Goal: Task Accomplishment & Management: Complete application form

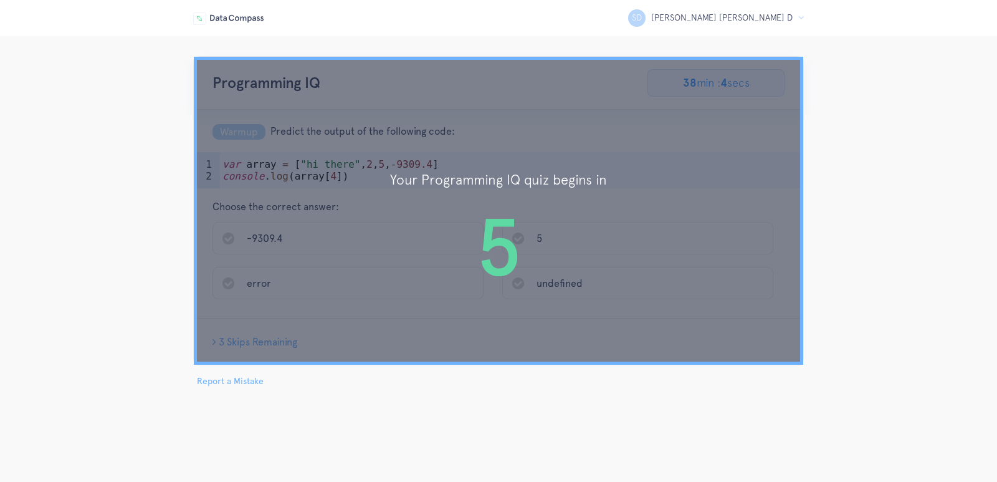
click at [451, 243] on h2 "5" at bounding box center [498, 247] width 597 height 89
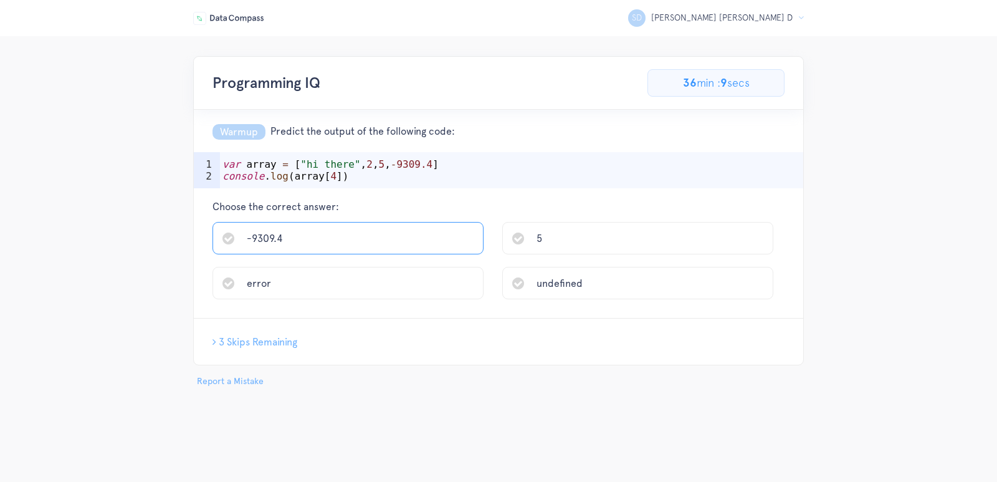
click at [357, 244] on li "-9309.4" at bounding box center [348, 238] width 271 height 32
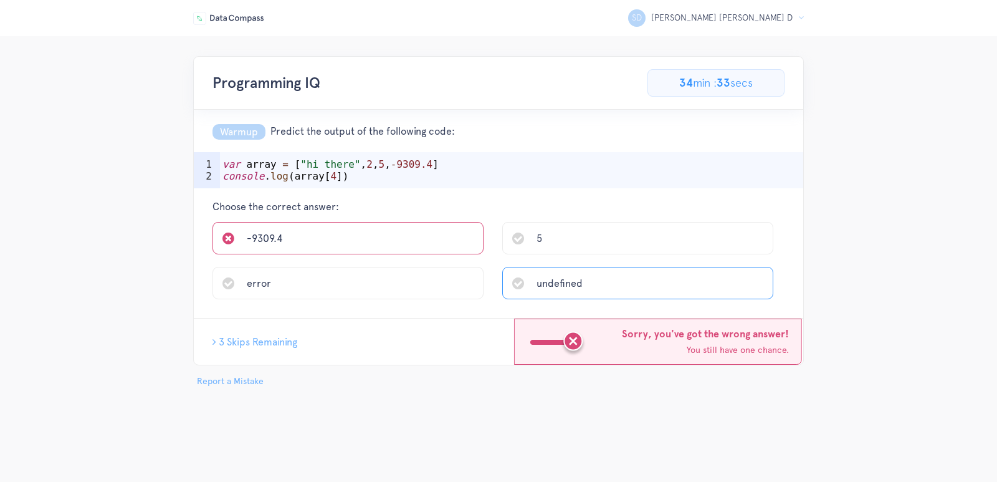
click at [556, 284] on span "undefined" at bounding box center [560, 283] width 46 height 12
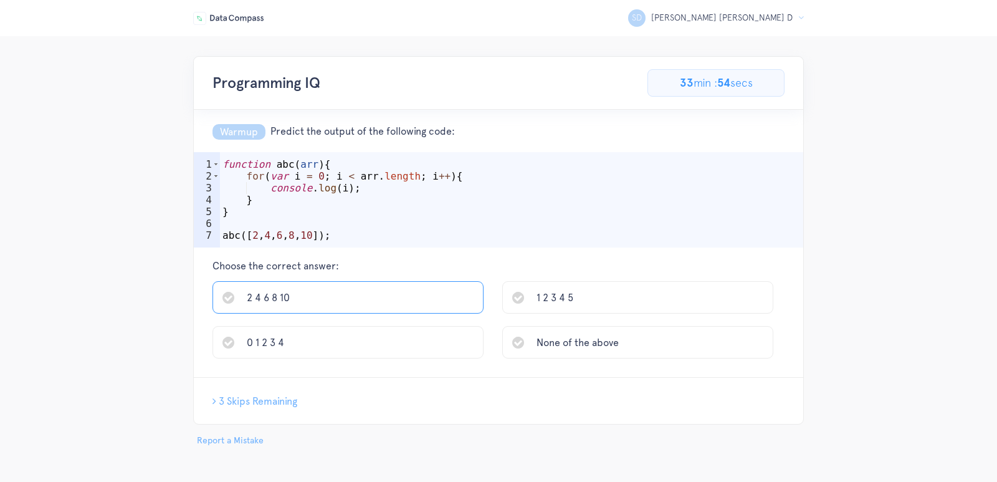
click at [426, 304] on li "2 4 6 8 10" at bounding box center [348, 297] width 271 height 32
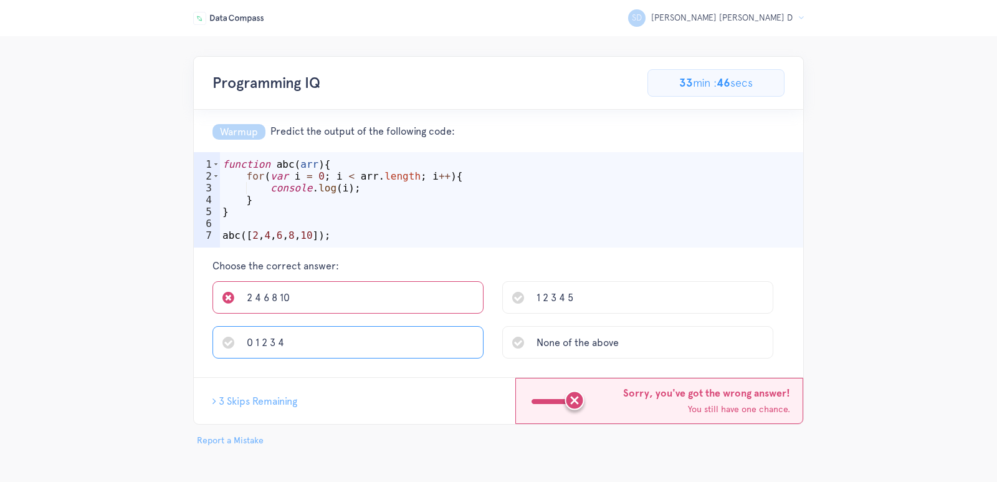
click at [374, 341] on li "0 1 2 3 4" at bounding box center [348, 342] width 271 height 32
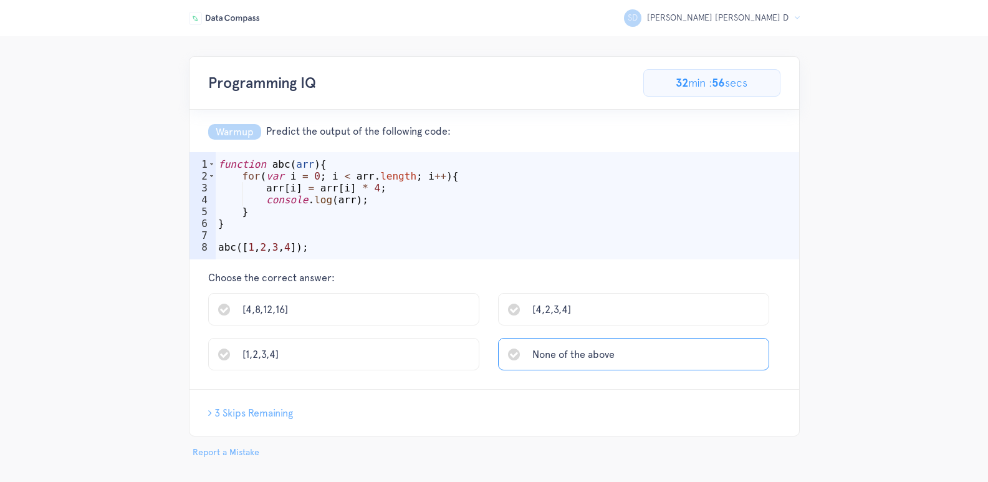
click at [567, 348] on span "None of the above" at bounding box center [573, 354] width 82 height 12
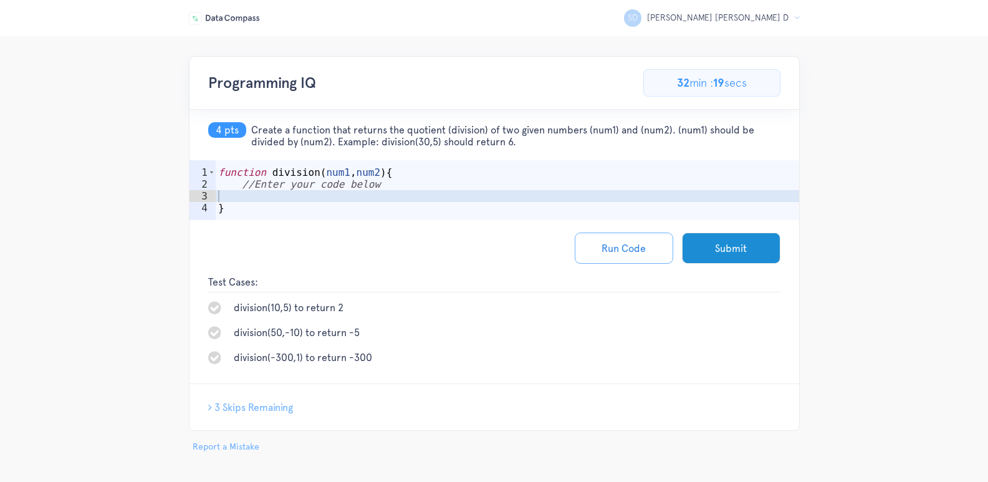
click at [216, 305] on icon at bounding box center [214, 307] width 13 height 15
click at [276, 197] on div "function division ( num1 , num2 ) { //Enter your code below }" at bounding box center [507, 208] width 583 height 84
drag, startPoint x: 235, startPoint y: 304, endPoint x: 342, endPoint y: 307, distance: 107.3
click at [342, 307] on span "division(10,5) to return 2" at bounding box center [289, 308] width 110 height 12
copy span "division(10,5) to return 2"
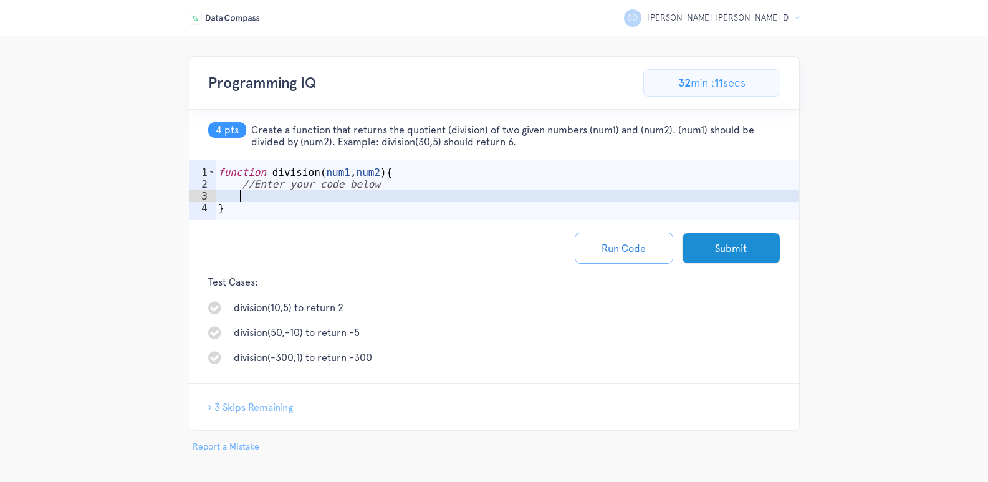
paste textarea "division(10,5) to return 2"
type textarea "division(10,5) to return 2"
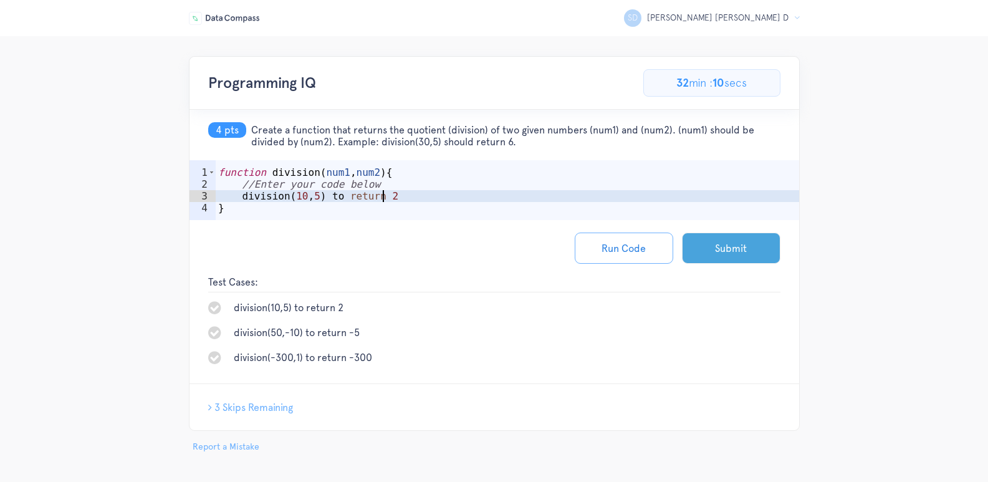
click at [703, 246] on button "Submit" at bounding box center [731, 248] width 98 height 31
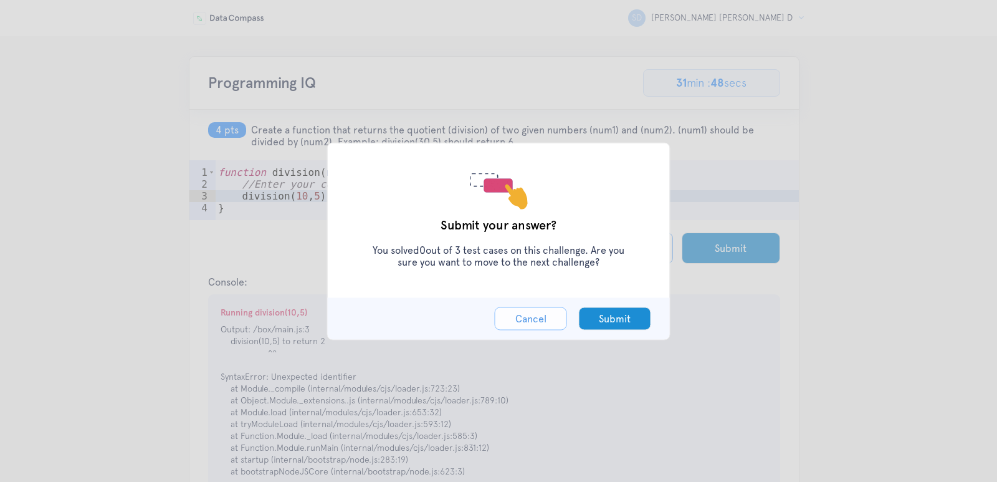
click at [561, 320] on button "Cancel" at bounding box center [531, 318] width 72 height 23
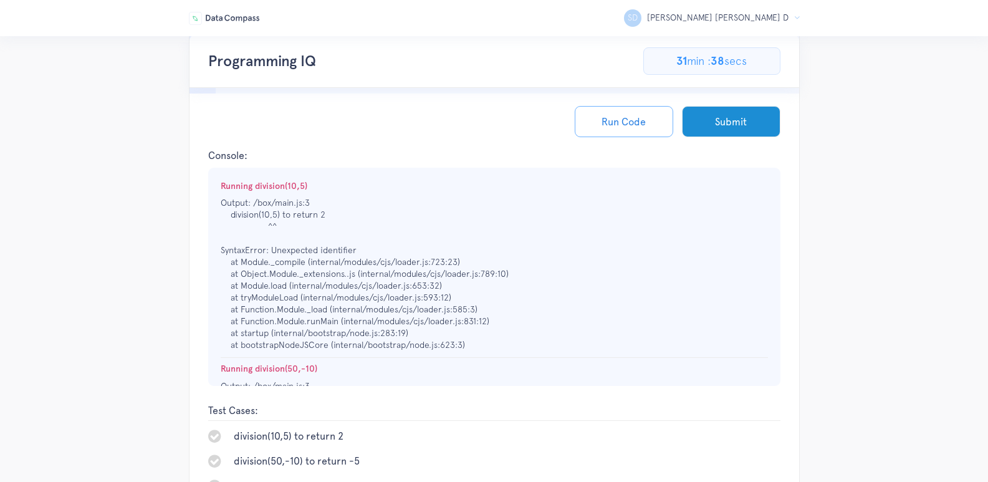
scroll to position [62, 0]
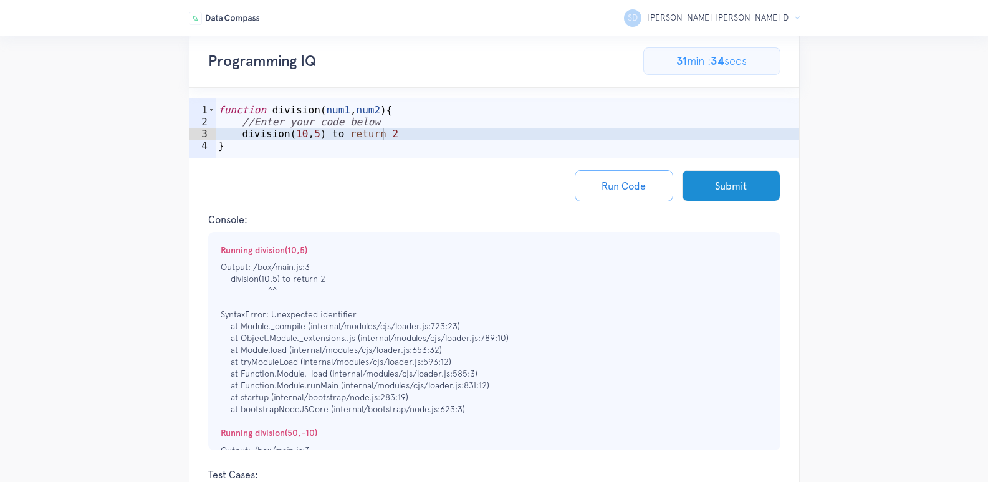
click at [349, 131] on div "function division ( num1 , num2 ) { //Enter your code below division ( 10 , 5 )…" at bounding box center [507, 146] width 583 height 84
drag, startPoint x: 239, startPoint y: 135, endPoint x: 443, endPoint y: 128, distance: 204.6
click at [443, 128] on div "function division ( num1 , num2 ) { //Enter your code below division ( 10 , 5 )…" at bounding box center [507, 146] width 583 height 84
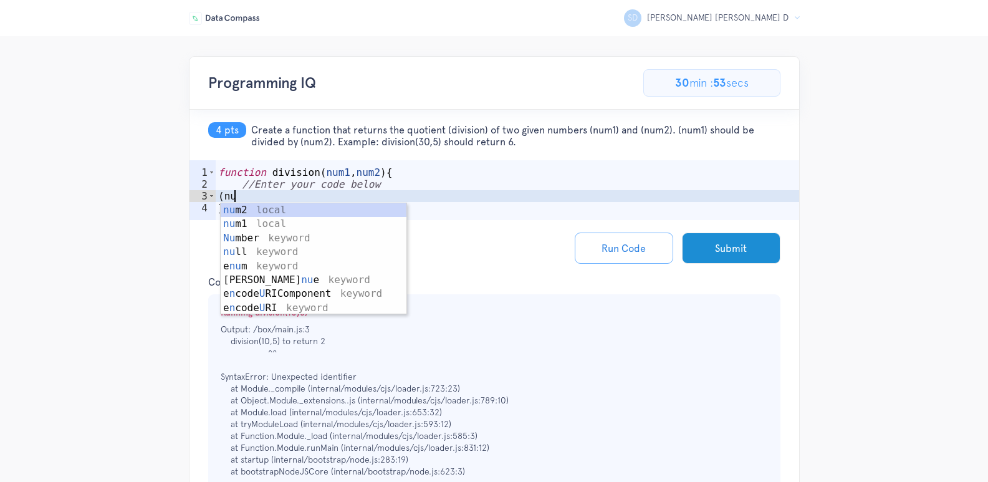
scroll to position [0, 0]
type textarea "("
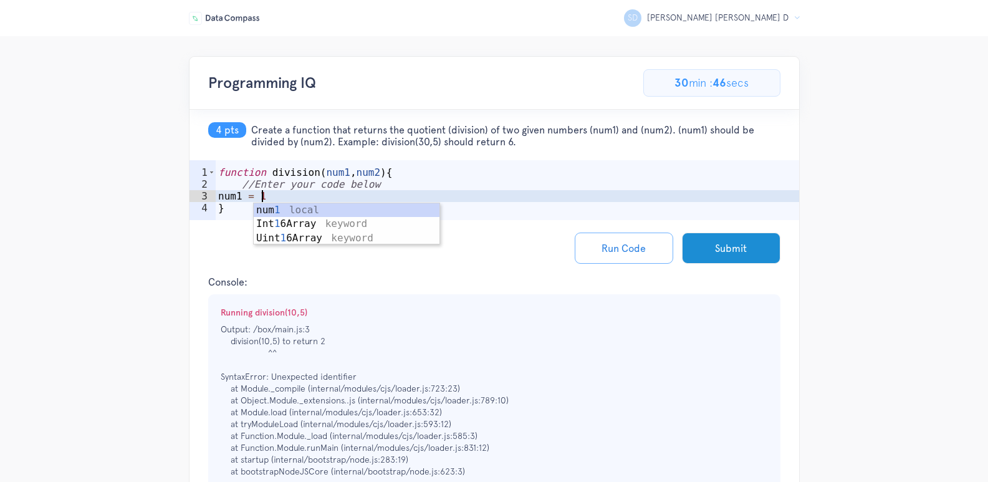
scroll to position [0, 2]
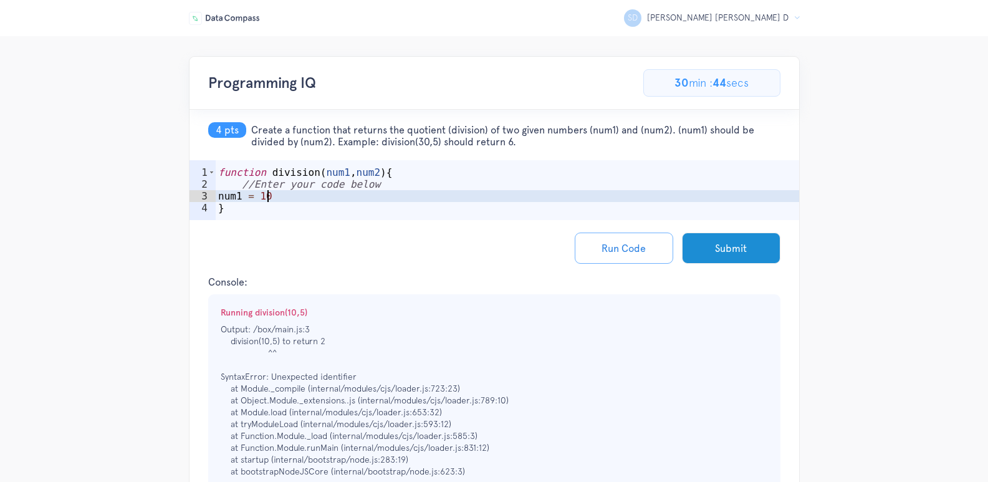
type textarea "num1 = 10;"
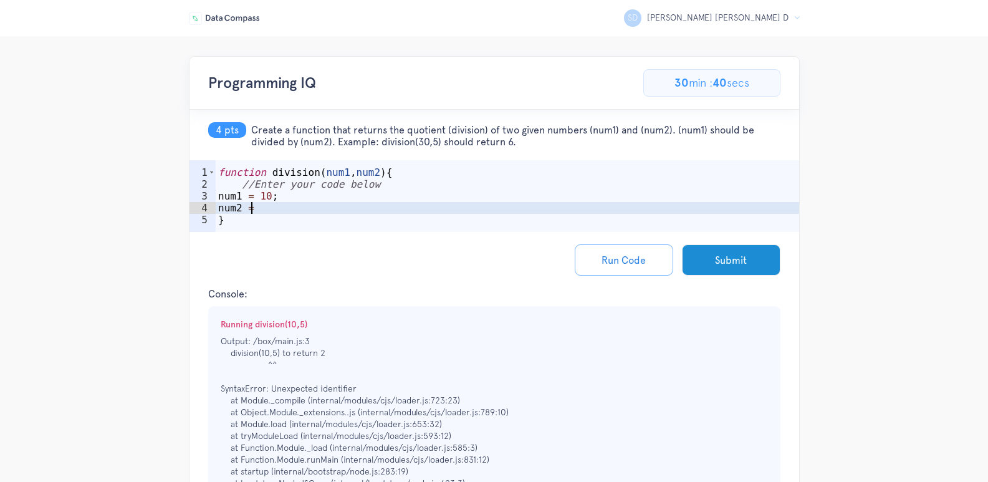
scroll to position [0, 2]
type textarea "num2 = 5;"
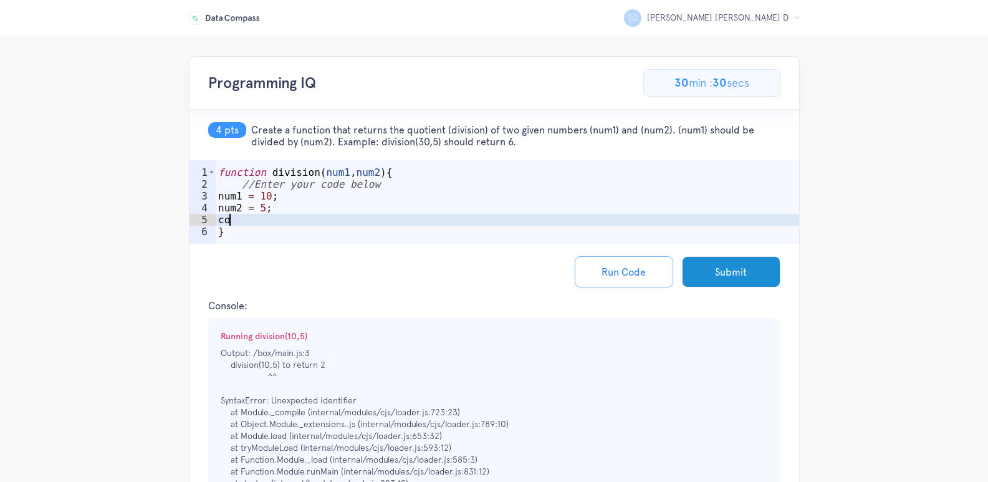
scroll to position [0, 0]
type textarea "c"
type textarea "(num1 / num2)"
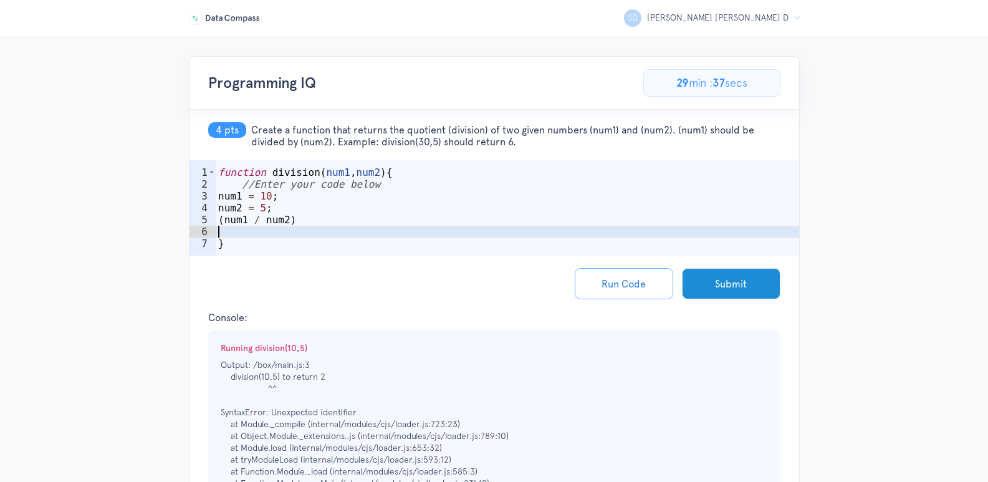
click at [219, 198] on div "function division ( num1 , num2 ) { //Enter your code below num1 = 10 ; num2 = …" at bounding box center [507, 225] width 583 height 119
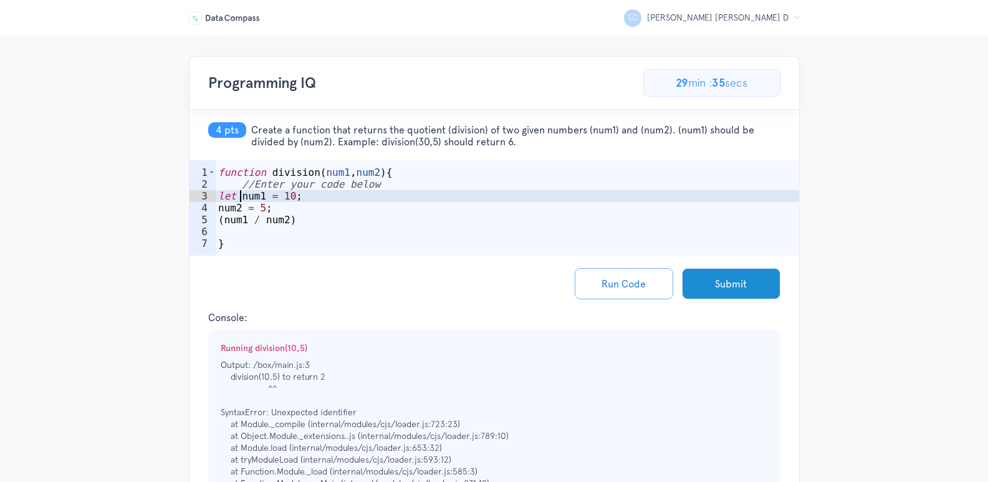
scroll to position [0, 2]
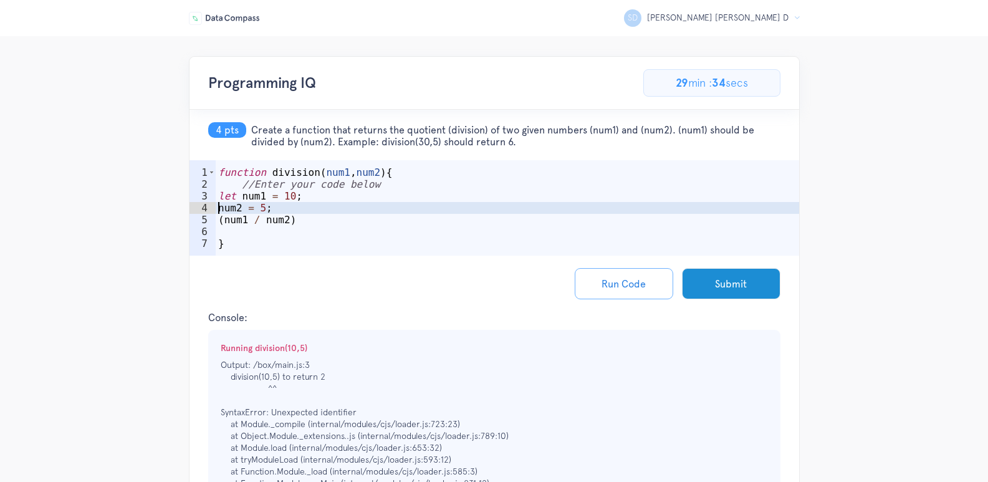
click at [217, 208] on div "function division ( num1 , num2 ) { //Enter your code below let num1 = 10 ; num…" at bounding box center [507, 225] width 583 height 119
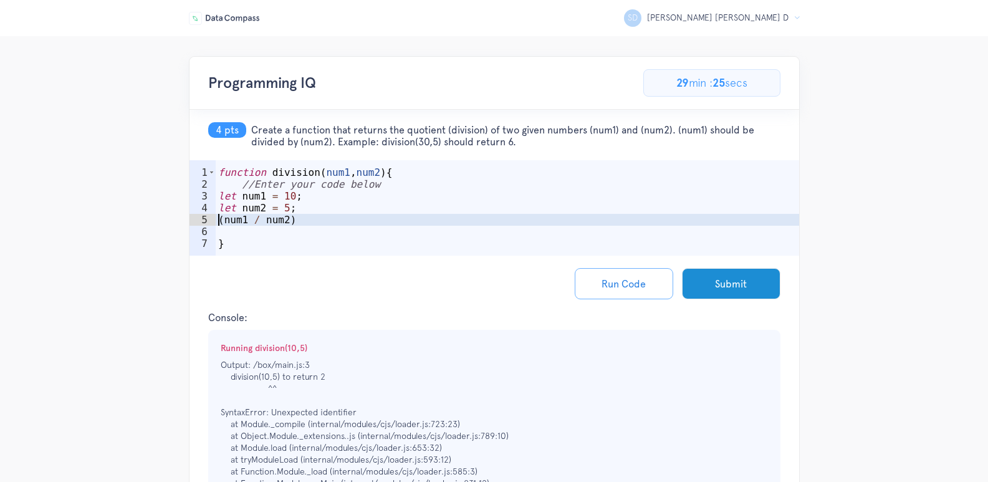
click at [218, 219] on div "function division ( num1 , num2 ) { //Enter your code below let num1 = 10 ; let…" at bounding box center [507, 225] width 583 height 119
click at [317, 223] on div "function division ( num1 , num2 ) { //Enter your code below let num1 = 10 ; let…" at bounding box center [507, 225] width 583 height 119
click at [246, 219] on div "function division ( num1 , num2 ) { //Enter your code below let num1 = 10 ; let…" at bounding box center [507, 225] width 583 height 119
click at [317, 221] on div "function division ( num1 , num2 ) { //Enter your code below let num1 = 10 ; let…" at bounding box center [507, 225] width 583 height 119
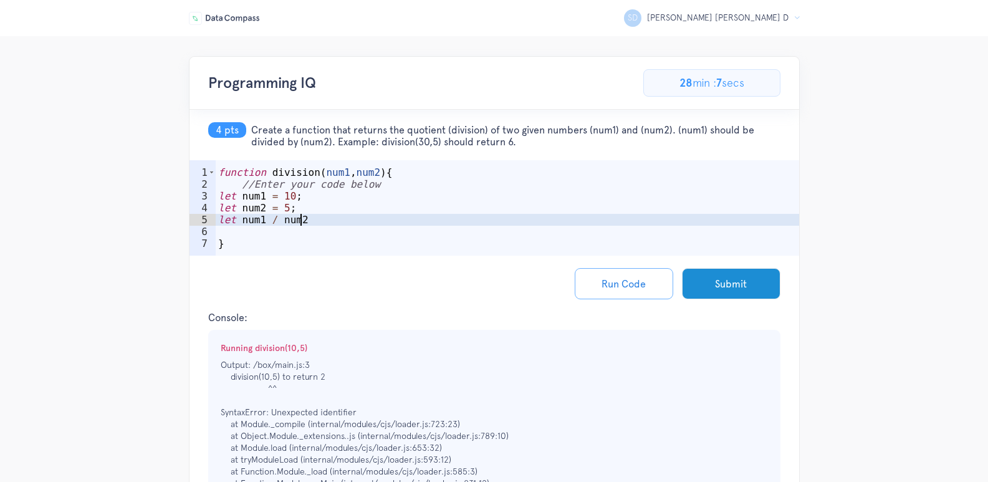
type textarea "let num1 / num2;"
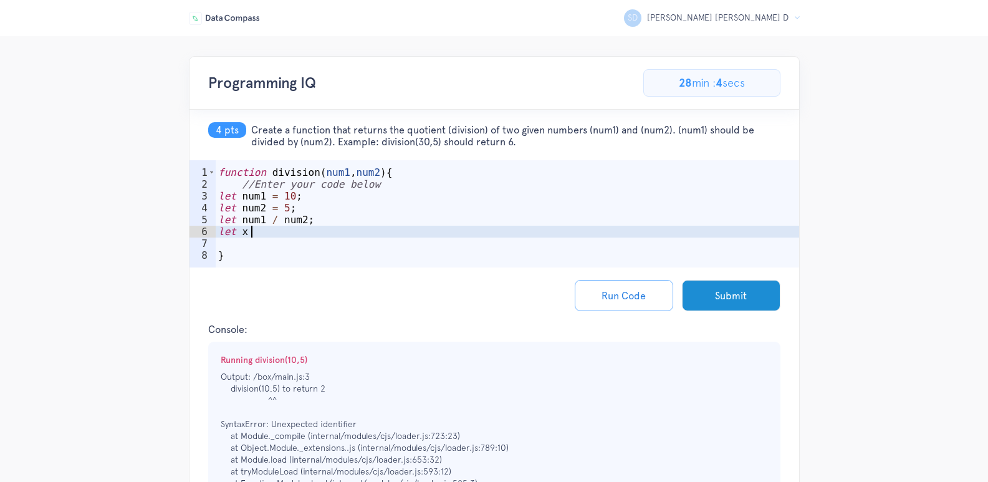
scroll to position [0, 2]
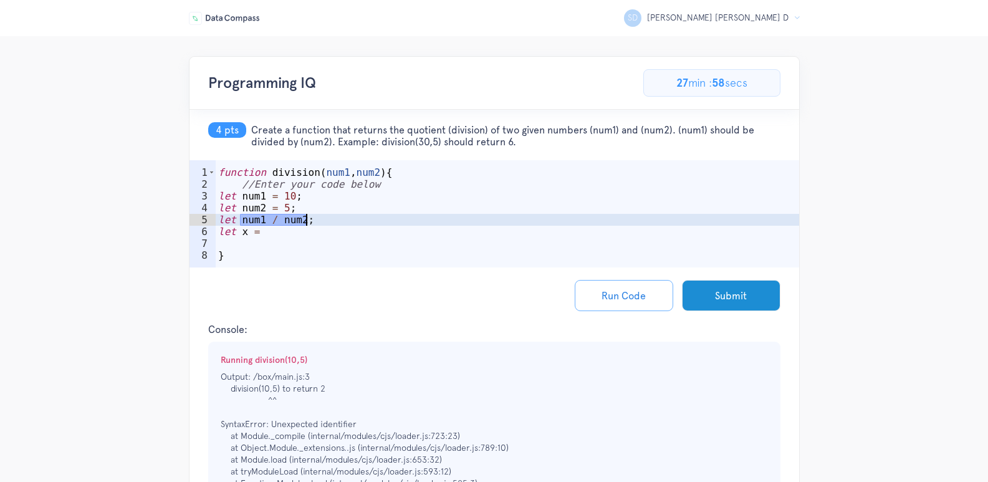
drag, startPoint x: 239, startPoint y: 221, endPoint x: 311, endPoint y: 218, distance: 71.7
click at [311, 218] on div "function division ( num1 , num2 ) { //Enter your code below let num1 = 10 ; let…" at bounding box center [507, 231] width 583 height 131
click at [293, 231] on div "function division ( num1 , num2 ) { //Enter your code below let num1 = 10 ; let…" at bounding box center [507, 231] width 583 height 131
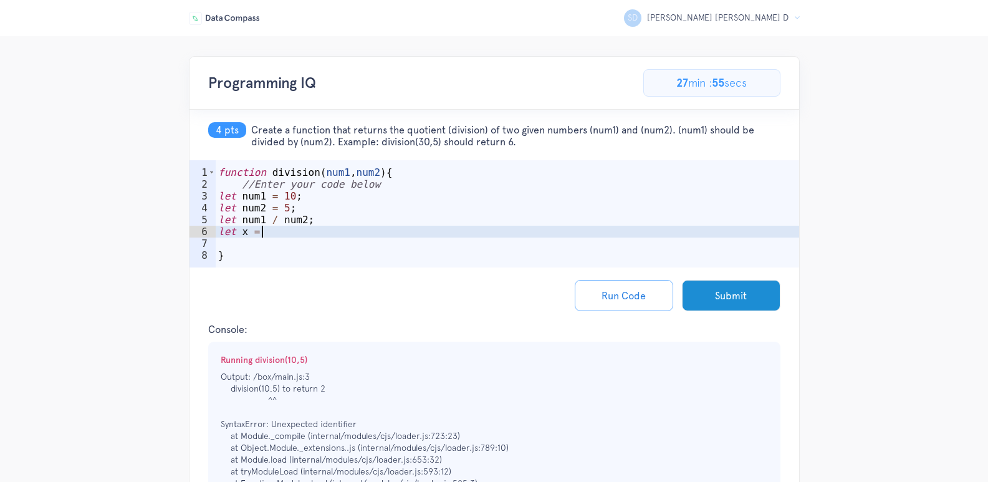
paste textarea "num1 / num2;"
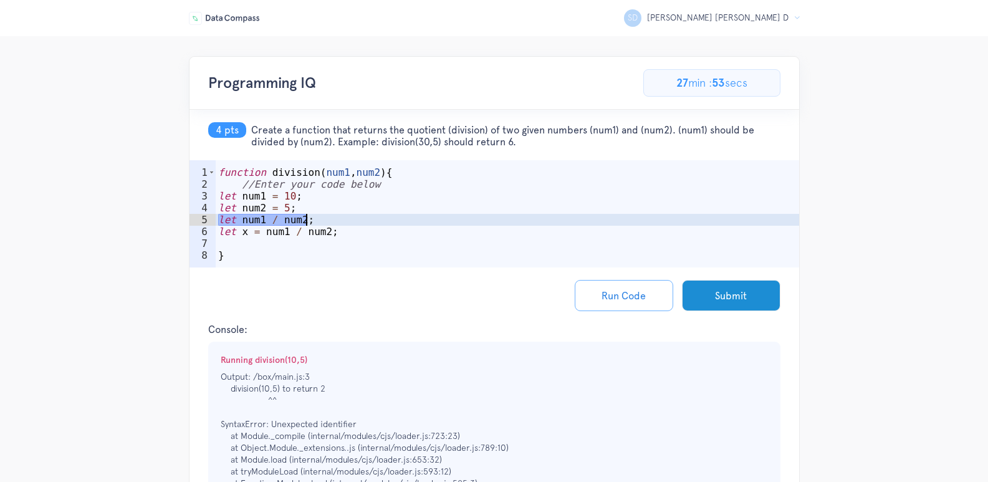
drag, startPoint x: 219, startPoint y: 220, endPoint x: 321, endPoint y: 216, distance: 101.7
click at [321, 216] on div "function division ( num1 , num2 ) { //Enter your code below let num1 = 10 ; let…" at bounding box center [507, 231] width 583 height 131
type textarea "let num1 / num2;"
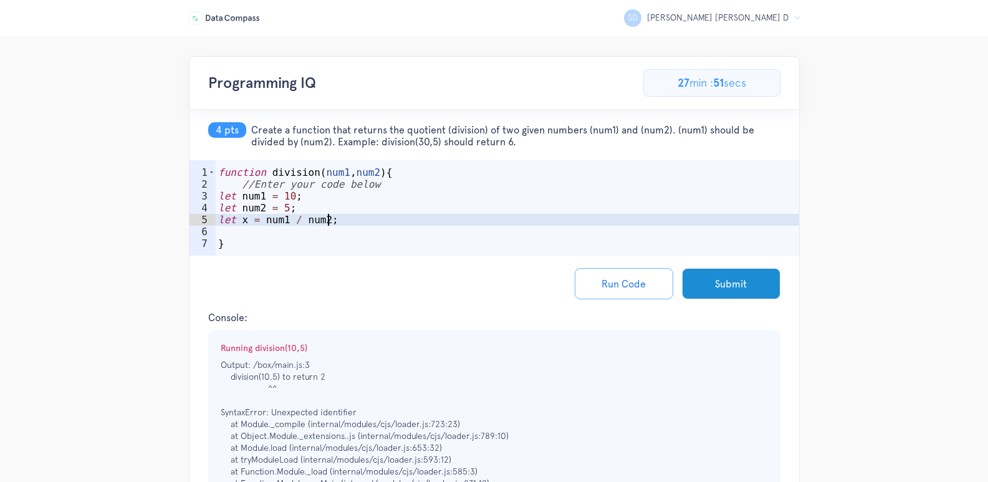
click at [343, 220] on div "function division ( num1 , num2 ) { //Enter your code below let num1 = 10 ; let…" at bounding box center [507, 225] width 583 height 119
type textarea "let x = num1 / num2;"
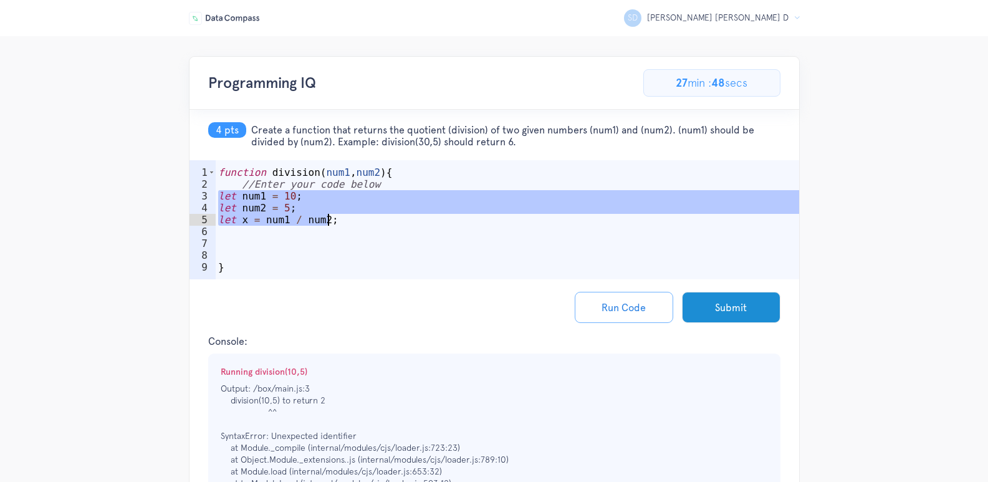
drag, startPoint x: 219, startPoint y: 197, endPoint x: 338, endPoint y: 218, distance: 120.9
click at [338, 218] on div "function division ( num1 , num2 ) { //Enter your code below let num1 = 10 ; let…" at bounding box center [507, 237] width 583 height 143
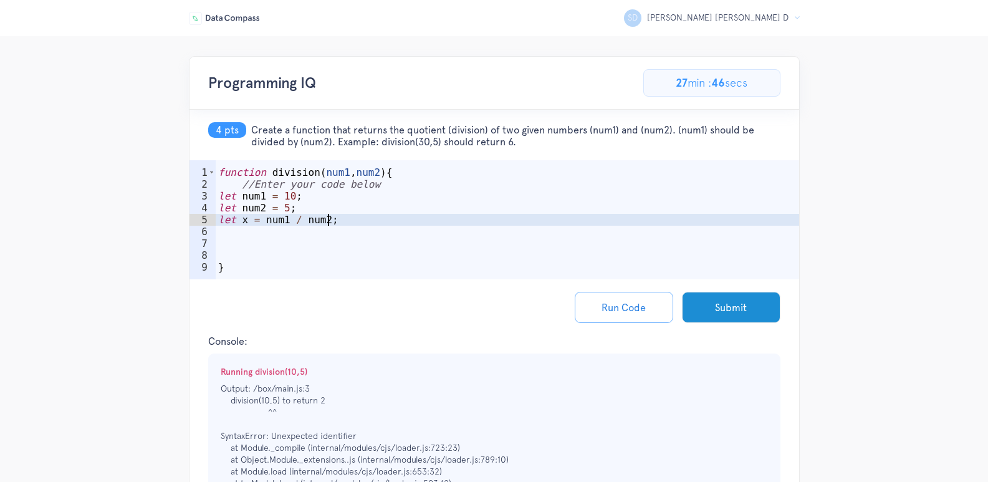
click at [341, 218] on div "function division ( num1 , num2 ) { //Enter your code below let num1 = 10 ; let…" at bounding box center [507, 237] width 583 height 143
type textarea "let x = num1 / num2;"
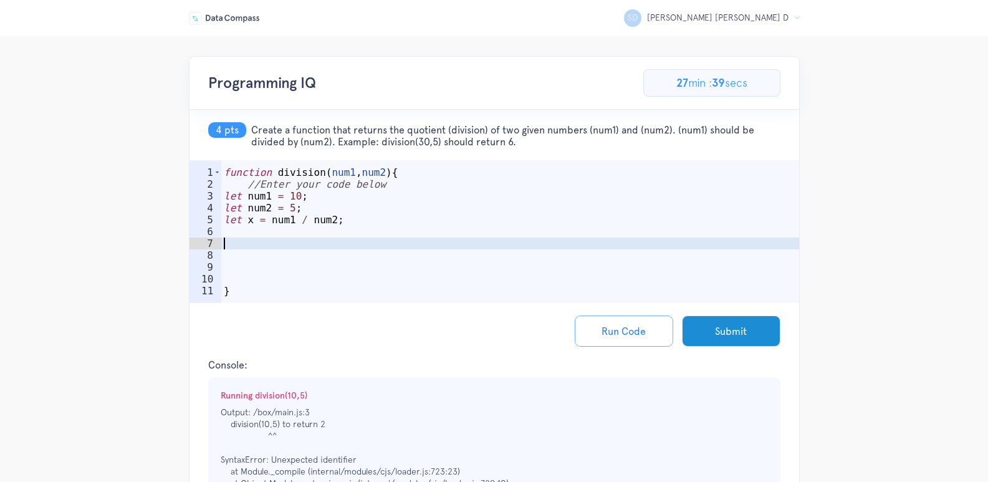
paste textarea "let x = num1 / num2;"
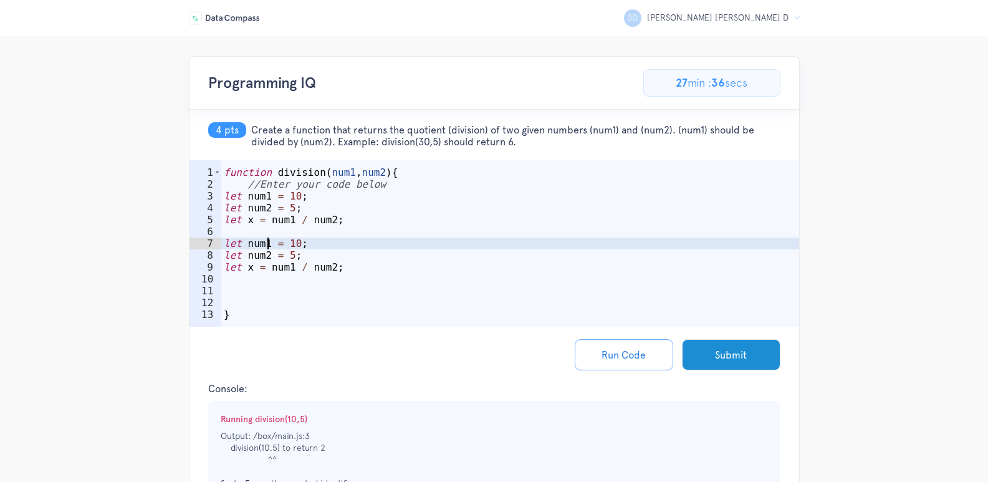
click at [266, 243] on div "function division ( num1 , num2 ) { //Enter your code below let num1 = 10 ; let…" at bounding box center [510, 261] width 578 height 190
click at [266, 256] on div "function division ( num1 , num2 ) { //Enter your code below let num1 = 10 ; let…" at bounding box center [510, 261] width 578 height 190
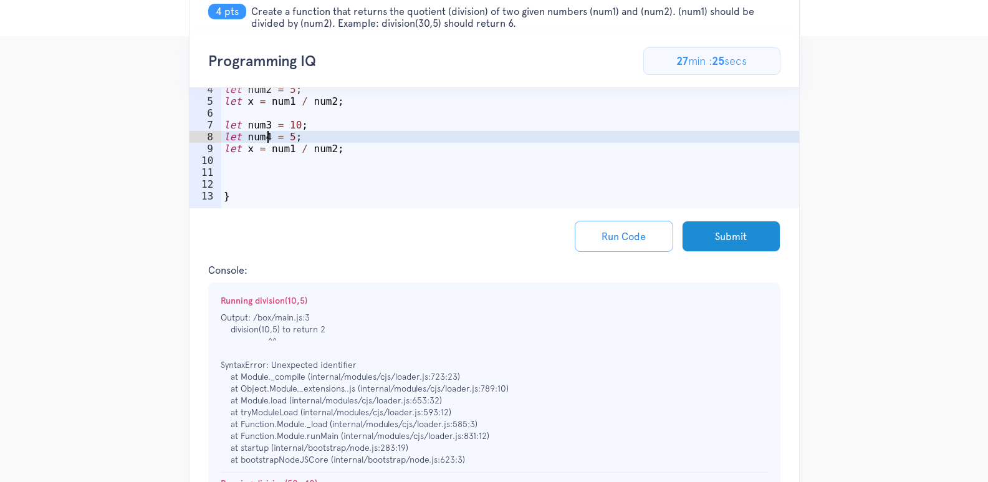
scroll to position [0, 0]
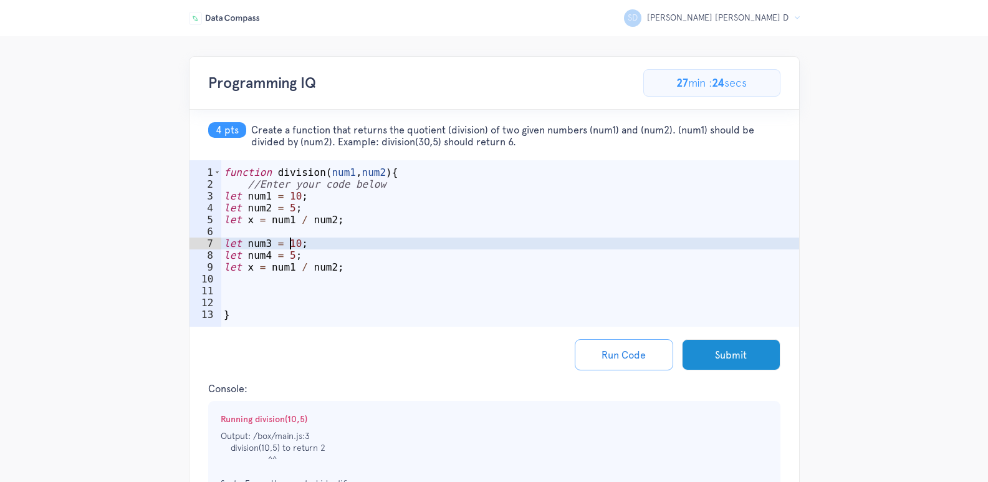
click at [291, 247] on div "function division ( num1 , num2 ) { //Enter your code below let num1 = 10 ; let…" at bounding box center [510, 261] width 578 height 190
click at [287, 256] on div "function division ( num1 , num2 ) { //Enter your code below let num1 = 10 ; let…" at bounding box center [510, 261] width 578 height 190
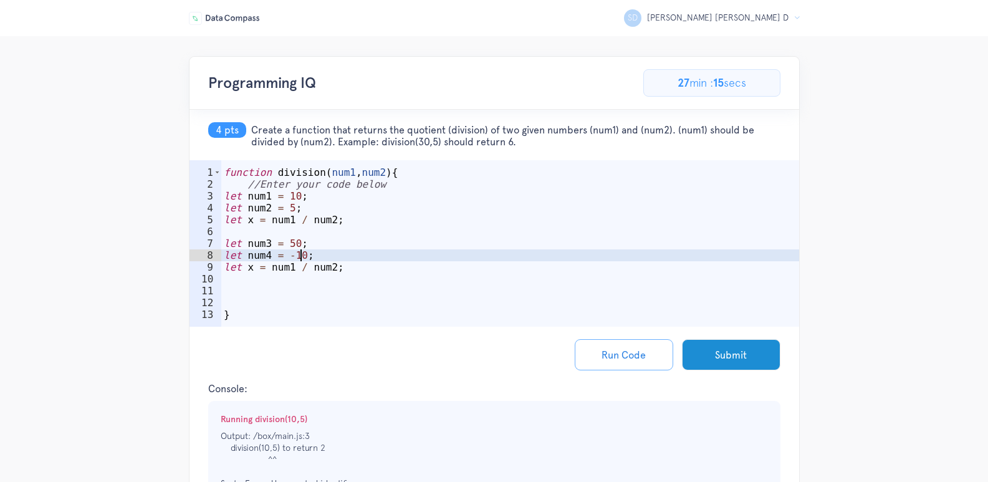
click at [287, 266] on div "function division ( num1 , num2 ) { //Enter your code below let num1 = 10 ; let…" at bounding box center [510, 261] width 578 height 190
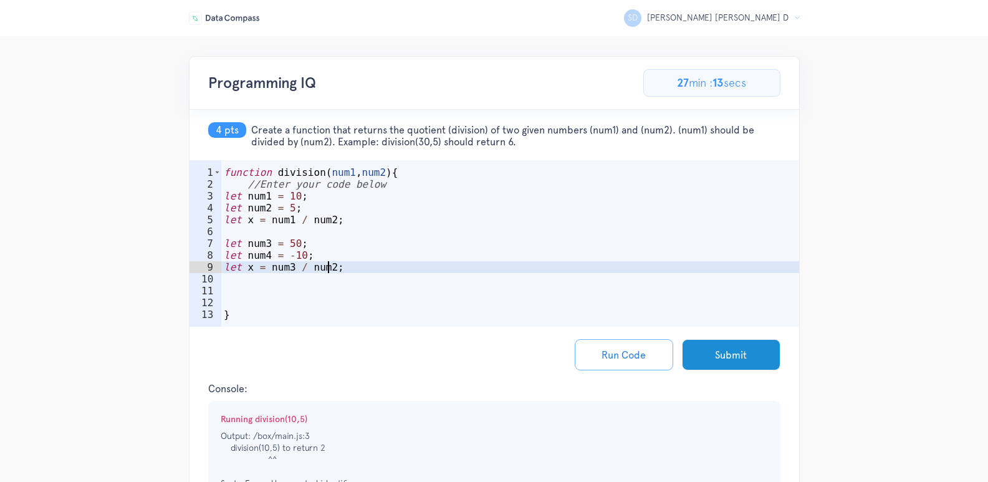
click at [330, 270] on div "function division ( num1 , num2 ) { //Enter your code below let num1 = 10 ; let…" at bounding box center [510, 261] width 578 height 190
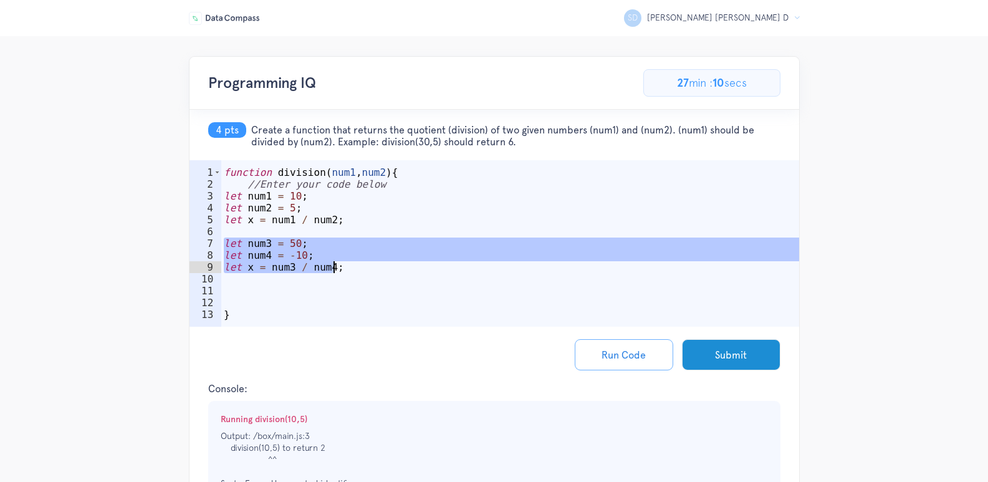
drag, startPoint x: 226, startPoint y: 244, endPoint x: 345, endPoint y: 264, distance: 121.4
click at [345, 264] on div "function division ( num1 , num2 ) { //Enter your code below let num1 = 10 ; let…" at bounding box center [510, 261] width 578 height 190
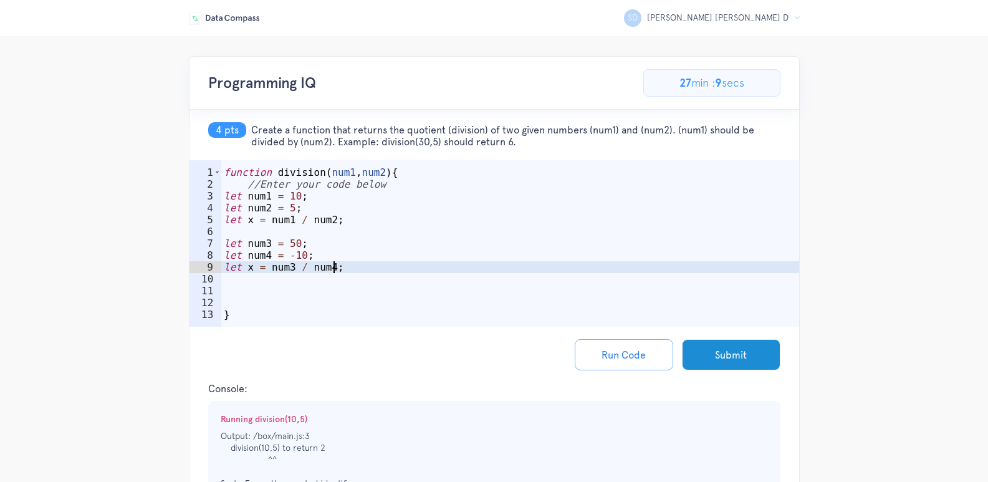
click at [344, 267] on div "function division ( num1 , num2 ) { //Enter your code below let num1 = 10 ; let…" at bounding box center [510, 261] width 578 height 190
type textarea "let x = num3 / num4;"
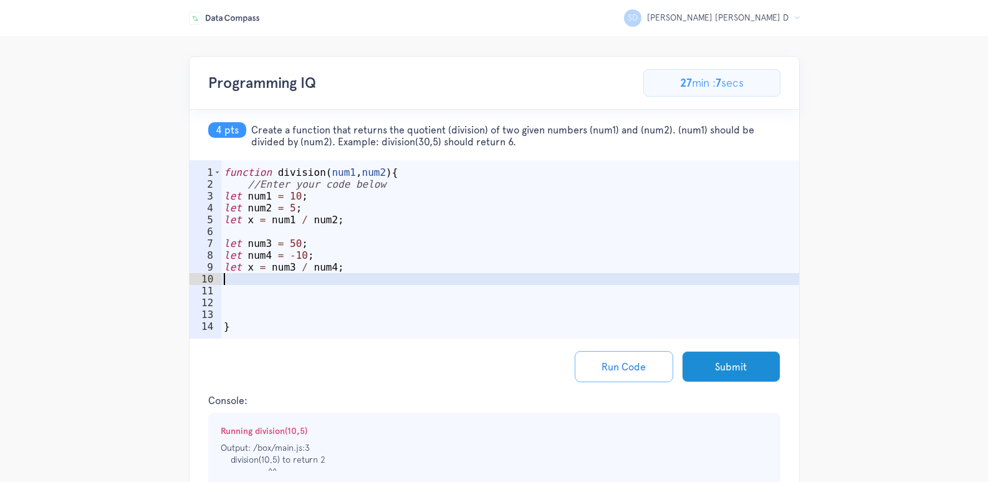
scroll to position [0, 0]
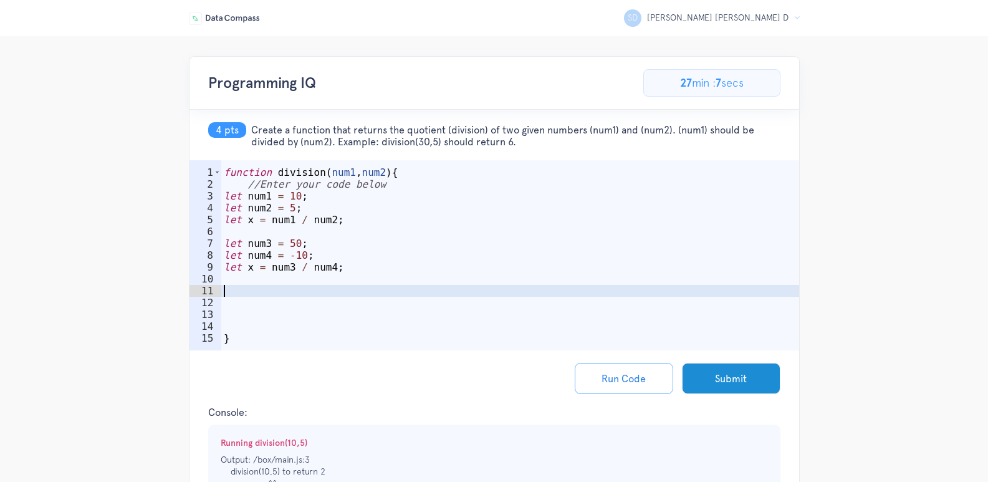
paste textarea "let x = num3 / num4;"
type textarea "let x = num3 / num4;"
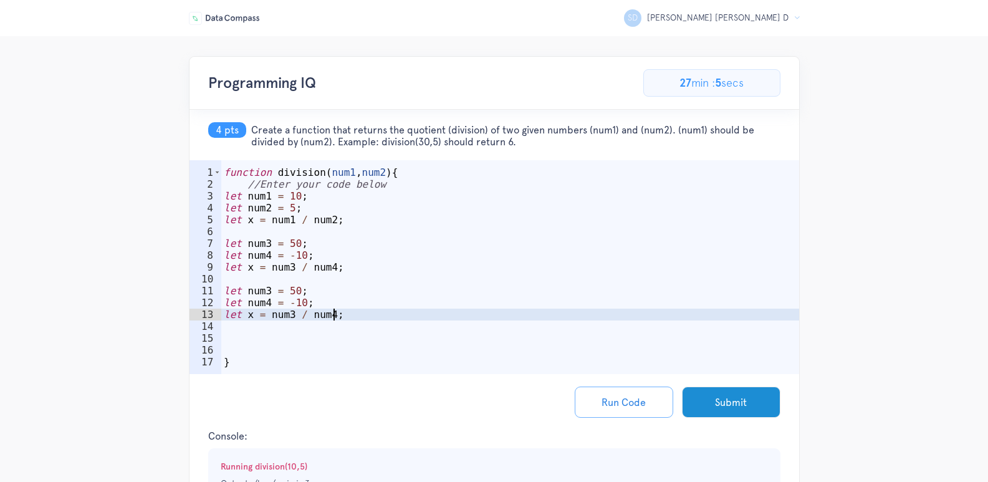
click at [283, 335] on div "function division ( num1 , num2 ) { //Enter your code below let num1 = 10 ; let…" at bounding box center [510, 285] width 578 height 238
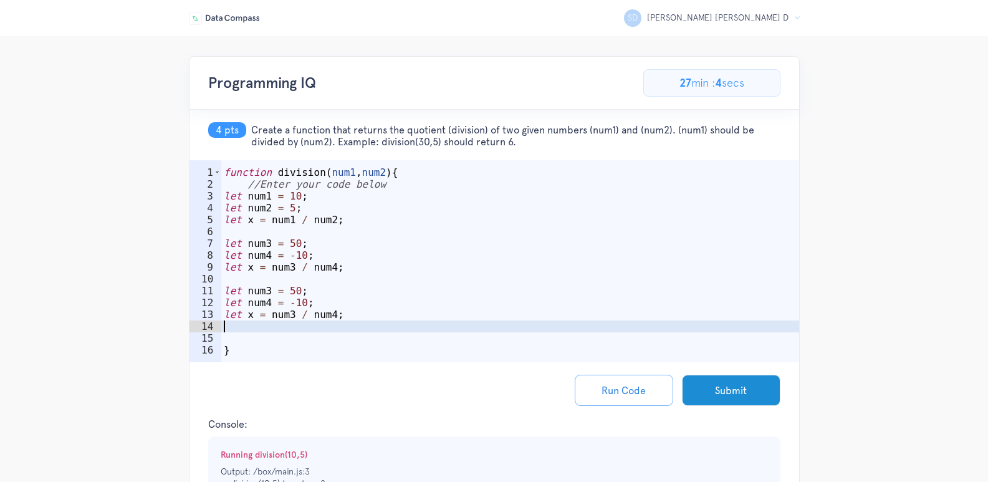
click at [266, 294] on div "function division ( num1 , num2 ) { //Enter your code below let num1 = 10 ; let…" at bounding box center [510, 279] width 578 height 226
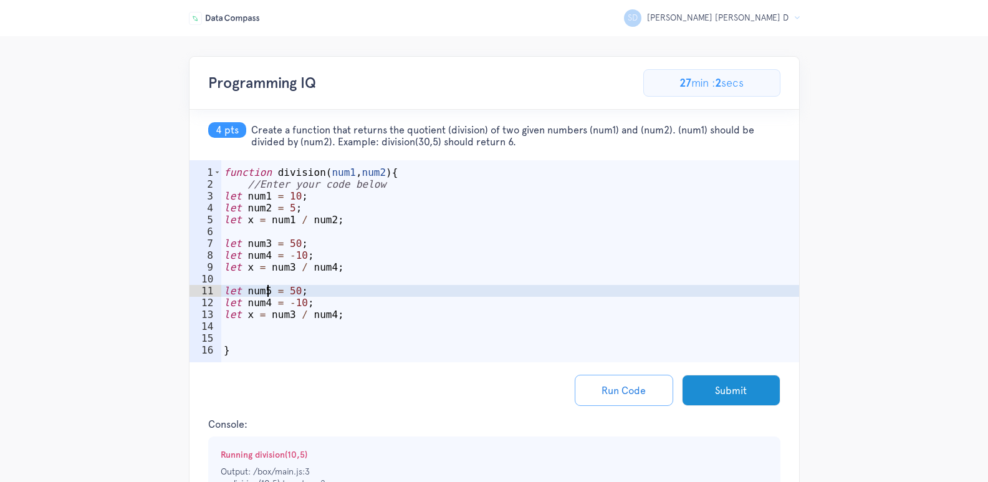
scroll to position [0, 3]
click at [266, 305] on div "function division ( num1 , num2 ) { //Enter your code below let num1 = 10 ; let…" at bounding box center [510, 279] width 578 height 226
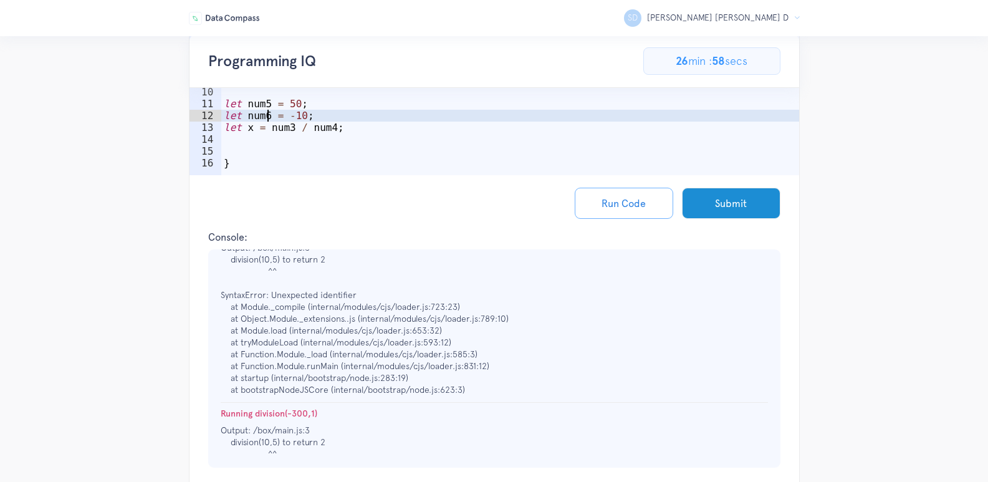
scroll to position [249, 0]
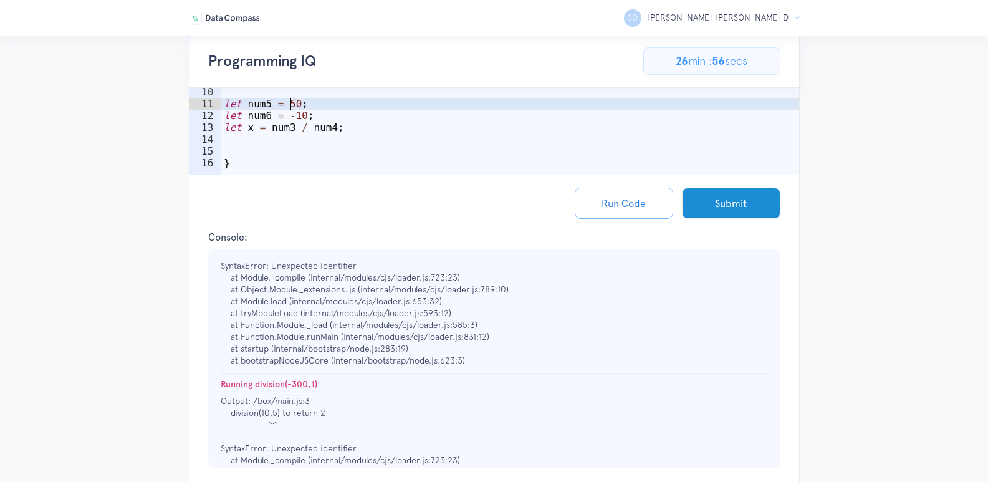
click at [289, 106] on div "function division ( num1 , num2 ) { //Enter your code below let num1 = 10 ; let…" at bounding box center [510, 92] width 578 height 226
click at [299, 115] on div "function division ( num1 , num2 ) { //Enter your code below let num1 = 10 ; let…" at bounding box center [510, 92] width 578 height 226
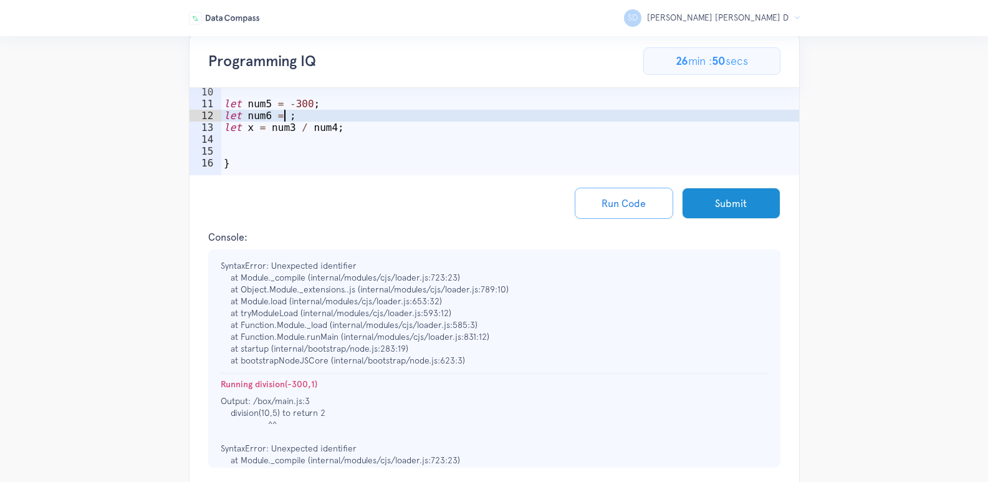
scroll to position [0, 4]
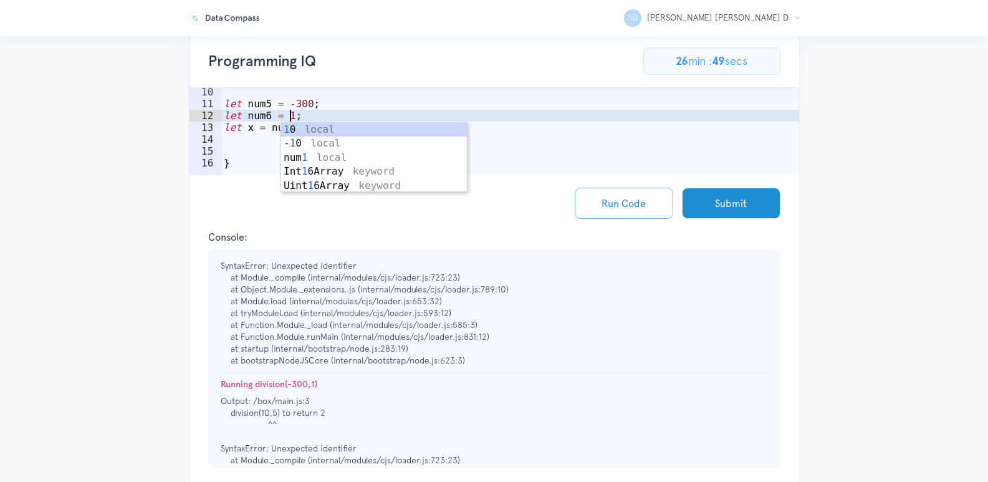
click at [329, 246] on div "Console: Running division(10,5) Output: /box/main.js:3 division(10,5) to return…" at bounding box center [495, 358] width 610 height 255
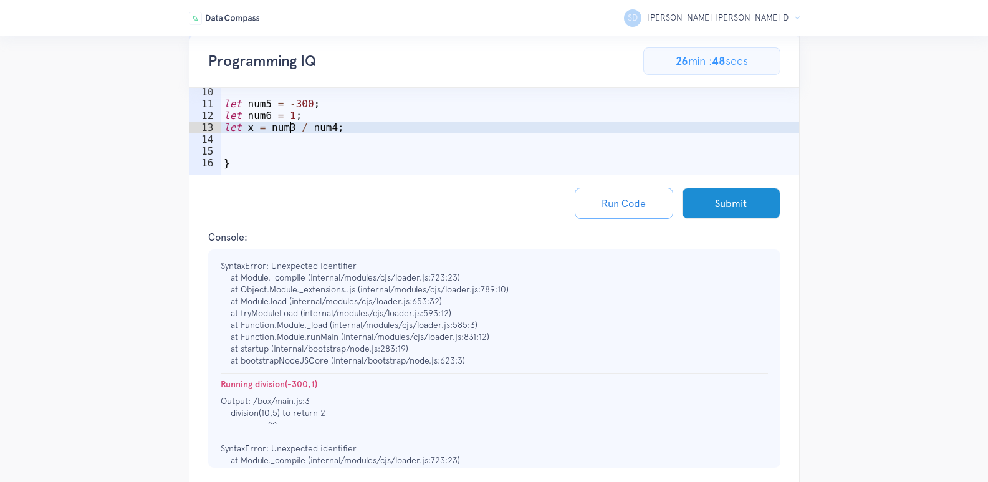
click at [287, 128] on div "function division ( num1 , num2 ) { //Enter your code below let num1 = 10 ; let…" at bounding box center [510, 92] width 578 height 226
click at [327, 128] on div "function division ( num1 , num2 ) { //Enter your code below let num1 = 10 ; let…" at bounding box center [510, 92] width 578 height 226
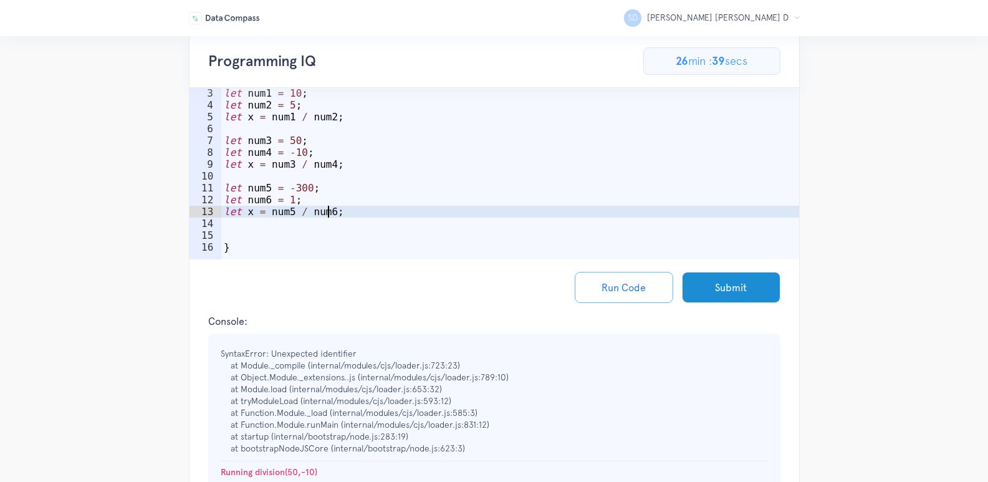
scroll to position [125, 0]
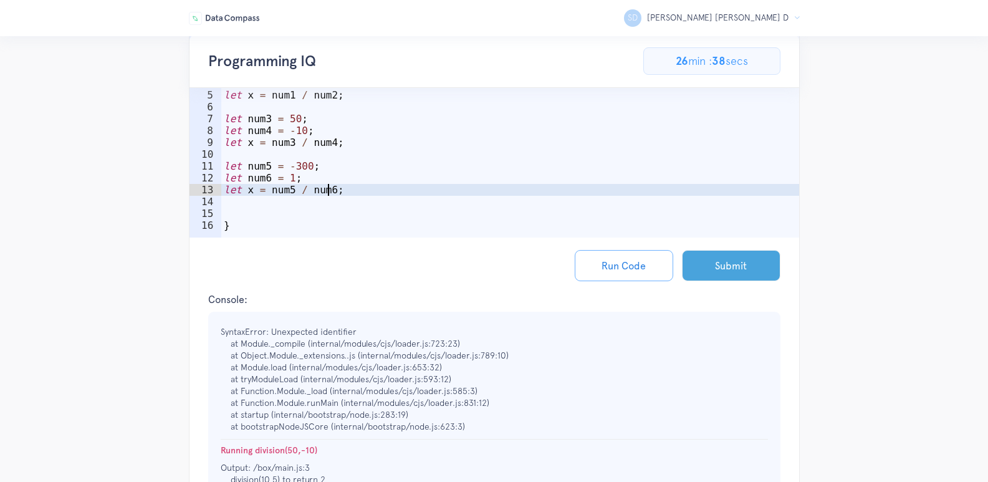
type textarea "let x = num5 / num6;"
click at [723, 263] on button "Submit" at bounding box center [731, 265] width 98 height 31
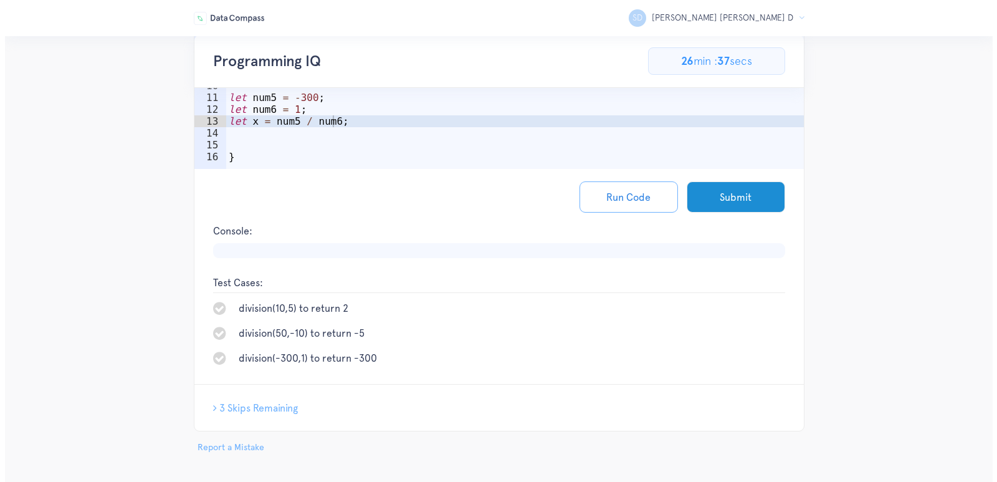
scroll to position [196, 0]
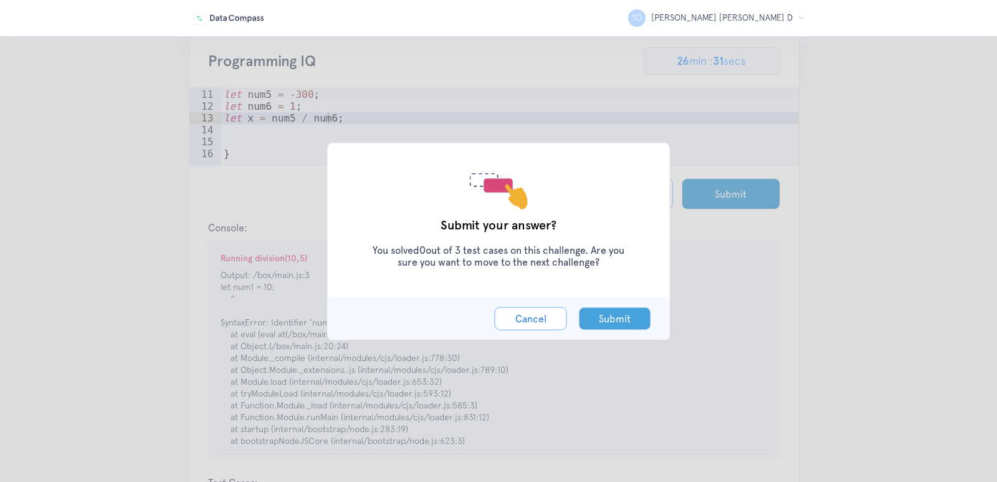
click at [583, 317] on button "Submit" at bounding box center [615, 318] width 72 height 23
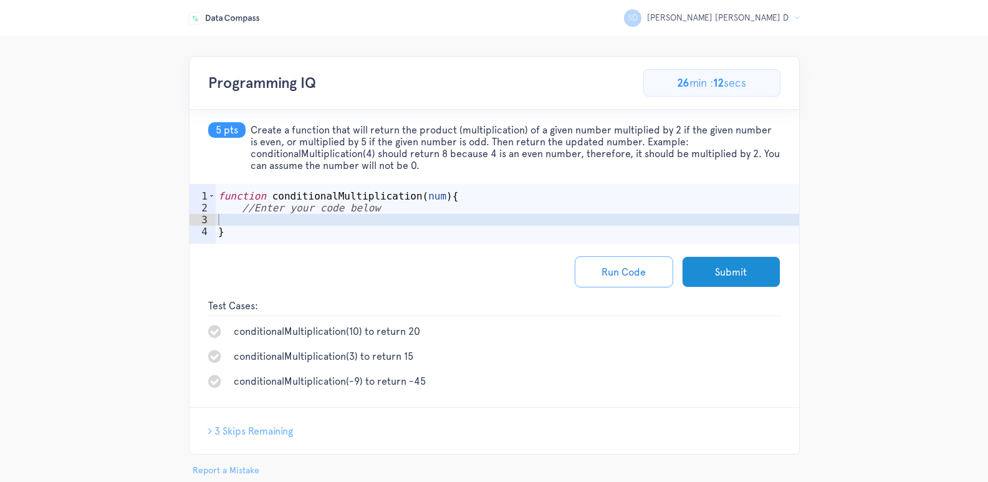
click at [408, 219] on div "function conditionalMultiplication ( num ) { //Enter your code below }" at bounding box center [507, 232] width 583 height 84
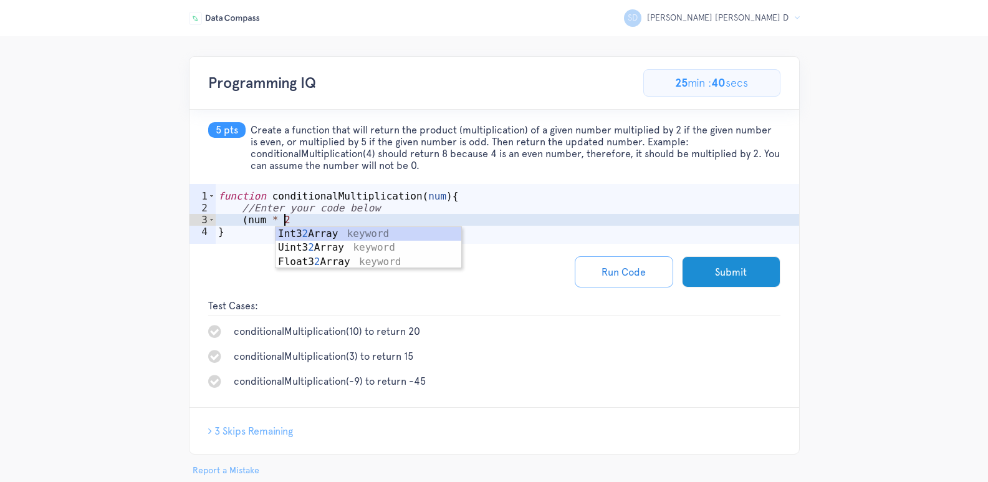
scroll to position [0, 4]
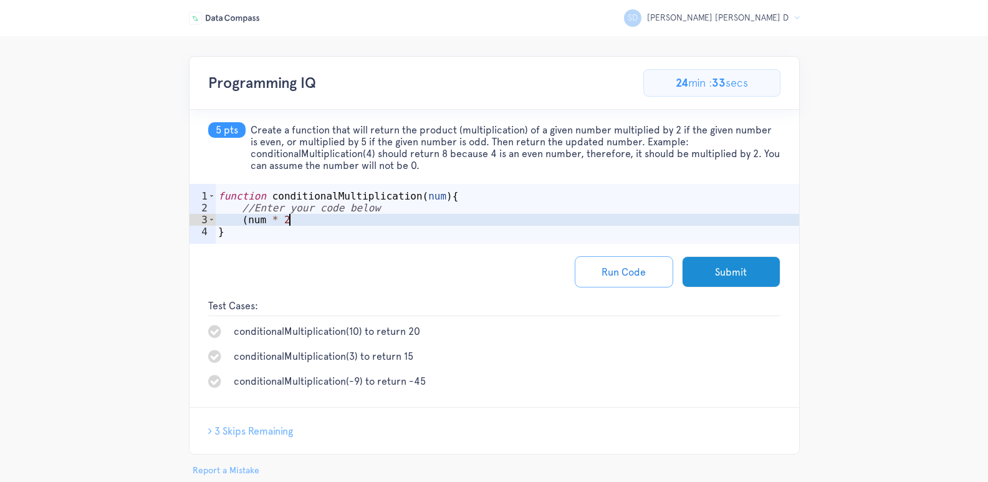
click at [421, 221] on div "function conditionalMultiplication ( num ) { //Enter your code below ( num * 2 }" at bounding box center [507, 232] width 583 height 84
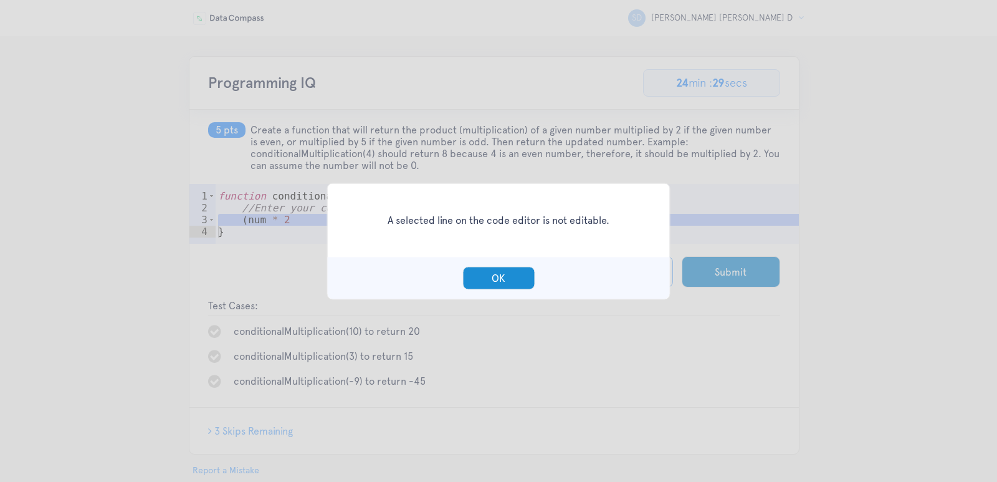
click at [522, 367] on div "A selected line on the code editor is not editable. OK" at bounding box center [498, 241] width 997 height 482
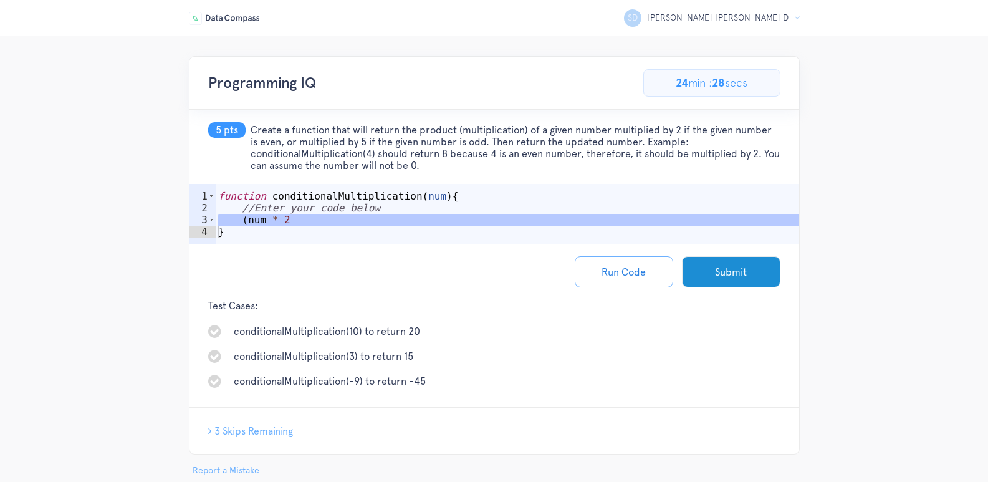
click at [266, 218] on div "function conditionalMultiplication ( num ) { //Enter your code below ( num * 2 }" at bounding box center [507, 232] width 583 height 84
type textarea "(num * 2"
drag, startPoint x: 241, startPoint y: 222, endPoint x: 302, endPoint y: 220, distance: 61.1
click at [302, 220] on div "function conditionalMultiplication ( num ) { //Enter your code below ( num * 2 }" at bounding box center [507, 232] width 583 height 84
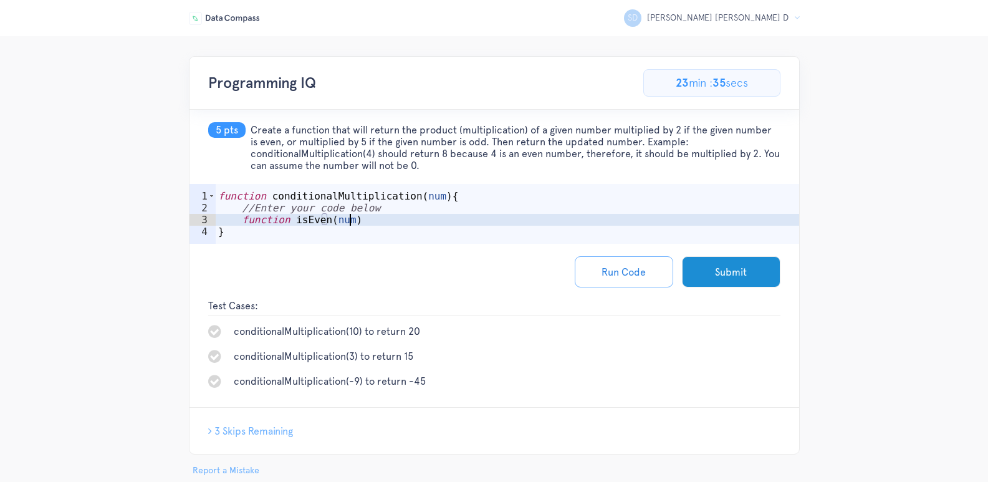
scroll to position [0, 8]
type textarea "function isEven(num) {"
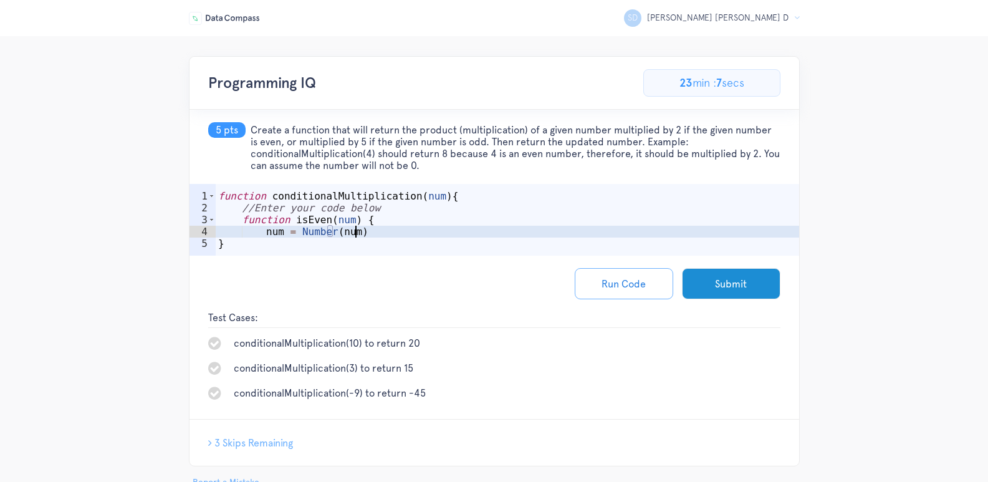
type textarea "num = Number(num);"
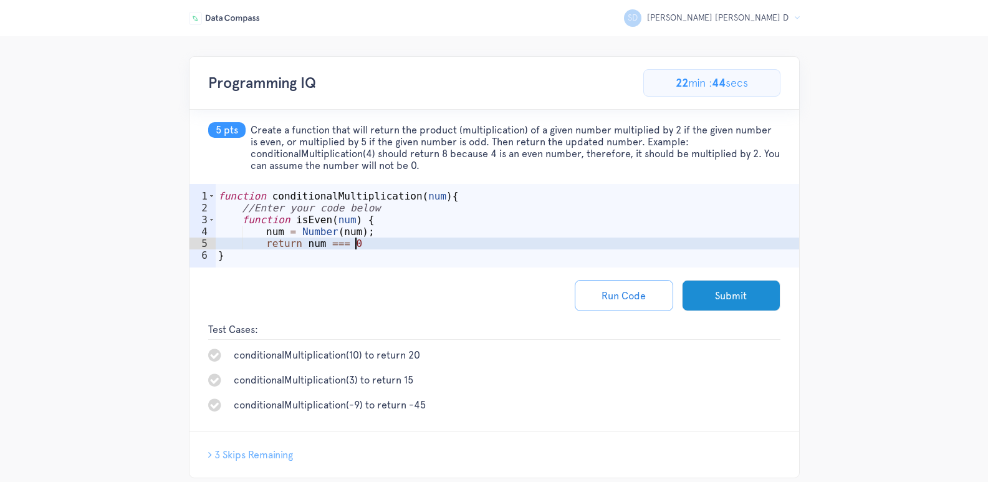
scroll to position [0, 0]
paste textarea "|| !!(n && !(n%2));"
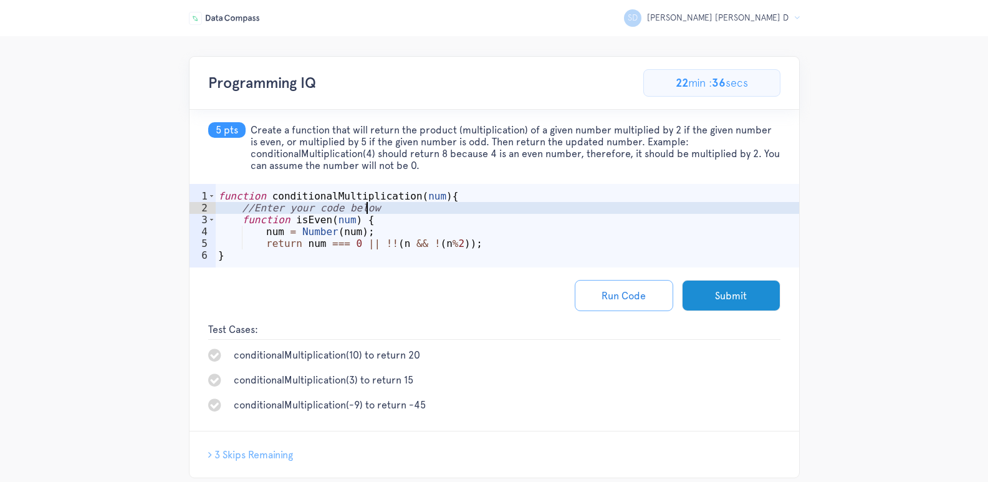
click at [430, 212] on div "function conditionalMultiplication ( num ) { //Enter your code below function i…" at bounding box center [507, 243] width 583 height 107
type textarea "//Enter your code below"
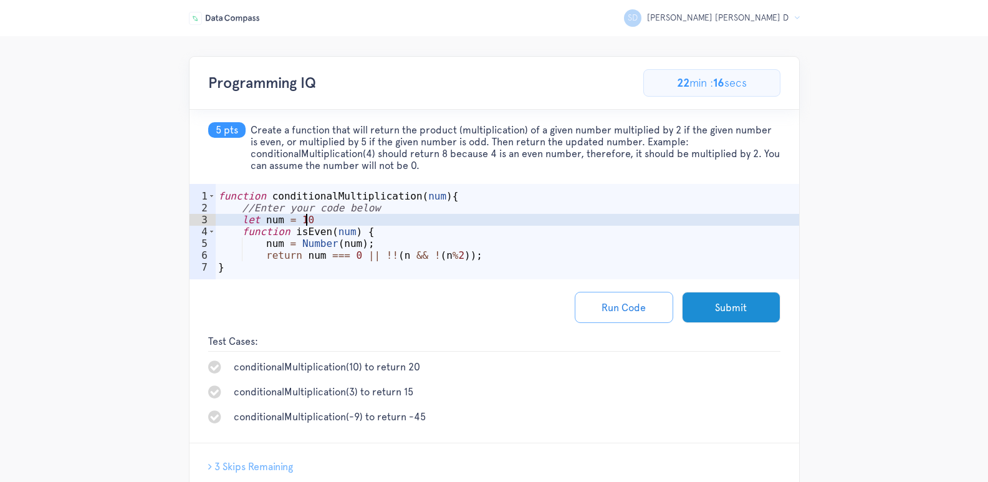
scroll to position [0, 5]
click at [341, 310] on div "Run Code Submit" at bounding box center [495, 307] width 610 height 56
type textarea "return num === 0 || !!(n && !(n%2));"
click at [473, 257] on div "function conditionalMultiplication ( num ) { //Enter your code below let num = …" at bounding box center [507, 249] width 583 height 119
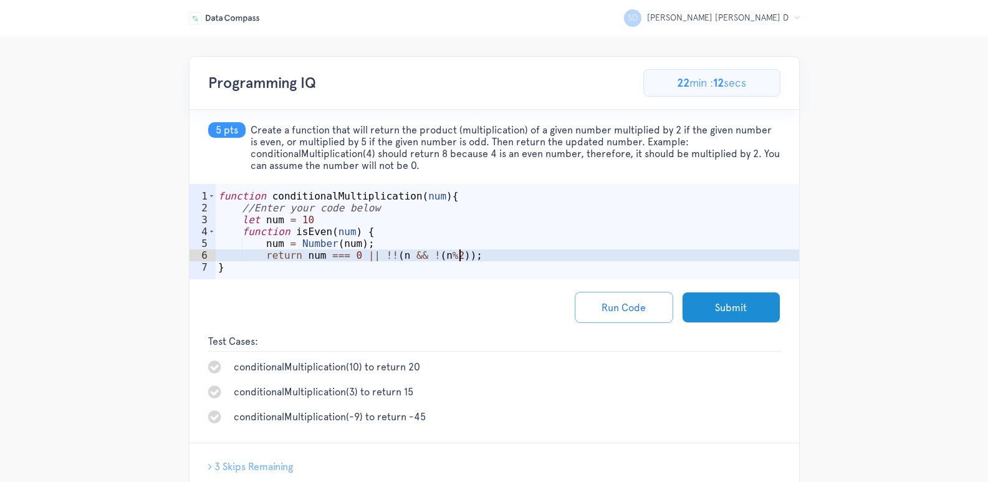
scroll to position [0, 2]
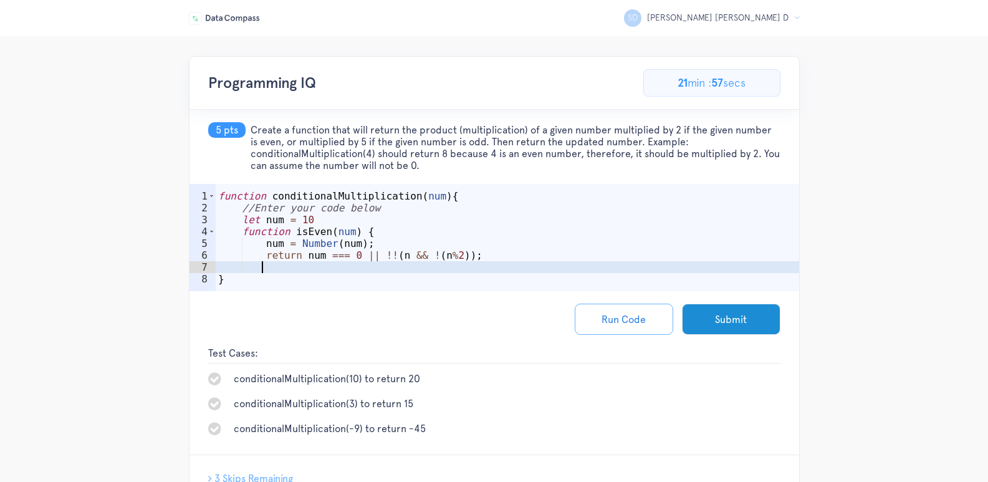
type textarea "}"
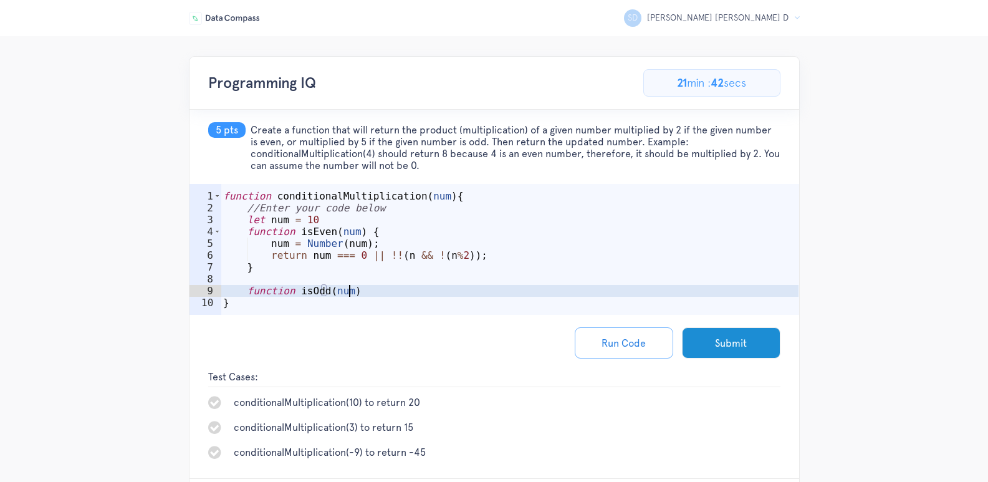
scroll to position [0, 7]
type textarea "function isOdd(num) {"
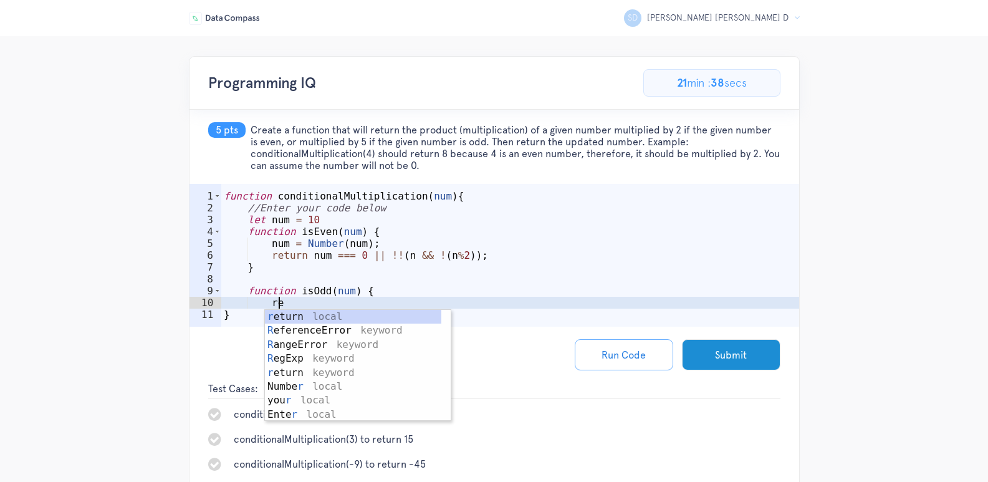
scroll to position [0, 3]
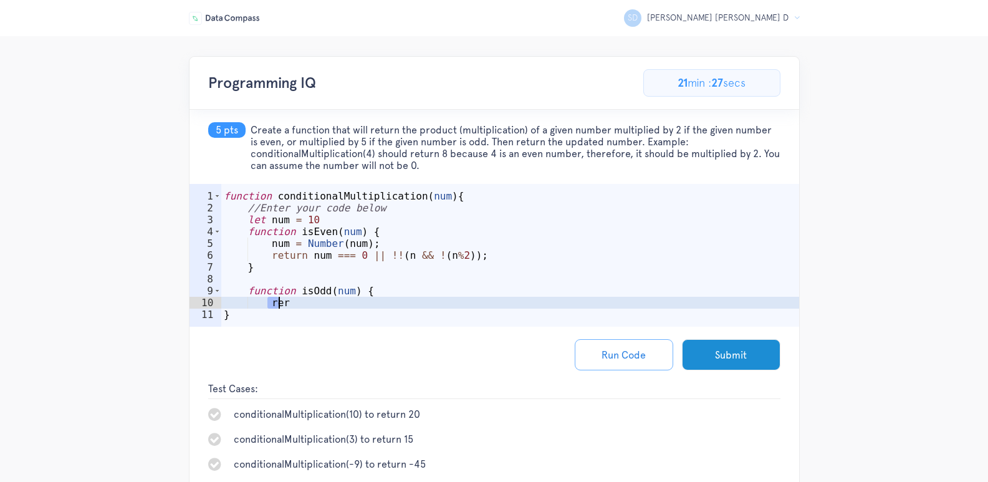
drag, startPoint x: 267, startPoint y: 305, endPoint x: 283, endPoint y: 304, distance: 15.6
click at [283, 304] on div "function conditionalMultiplication ( num ) { //Enter your code below let num = …" at bounding box center [510, 273] width 578 height 166
paste textarea "turn isEven(Number(n) + 1);"
type textarea "return isEven(Number(n) + 1);"
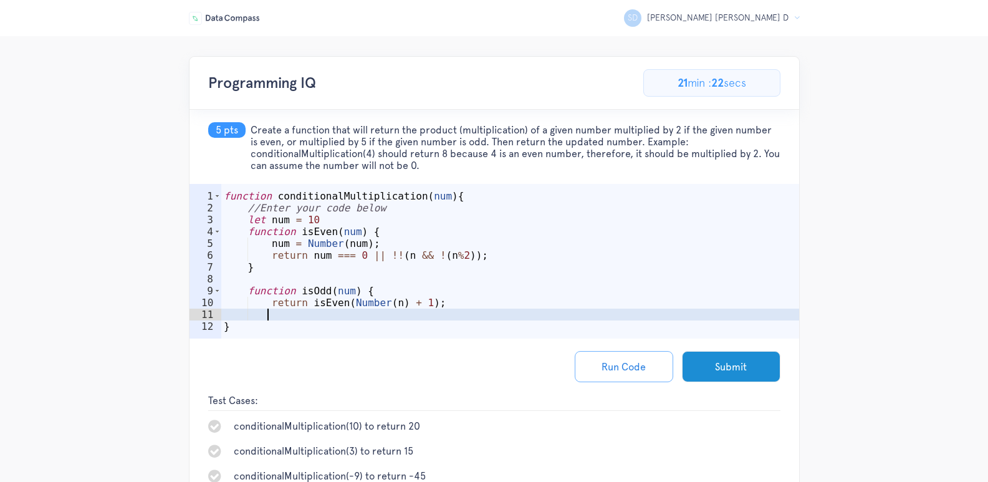
scroll to position [0, 2]
type textarea "}"
click at [716, 353] on button "Submit" at bounding box center [731, 366] width 98 height 31
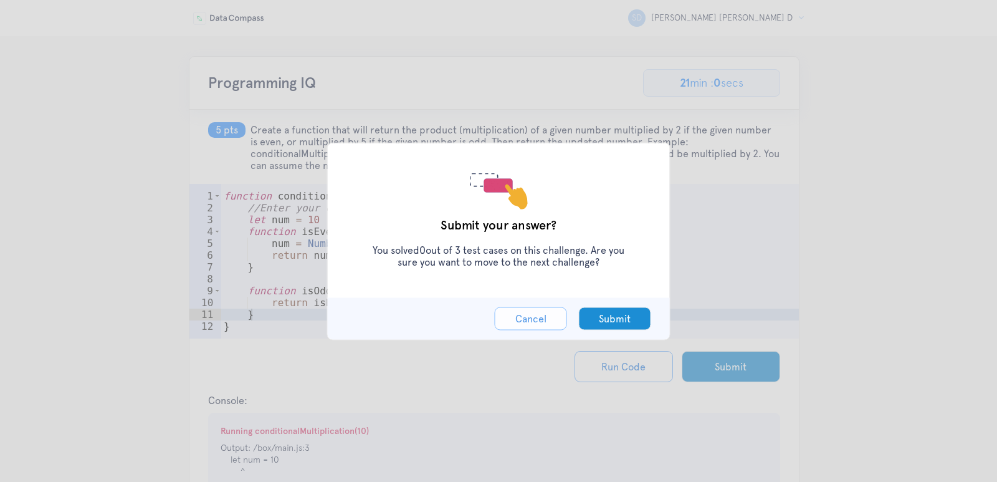
click at [553, 323] on button "Cancel" at bounding box center [531, 318] width 72 height 23
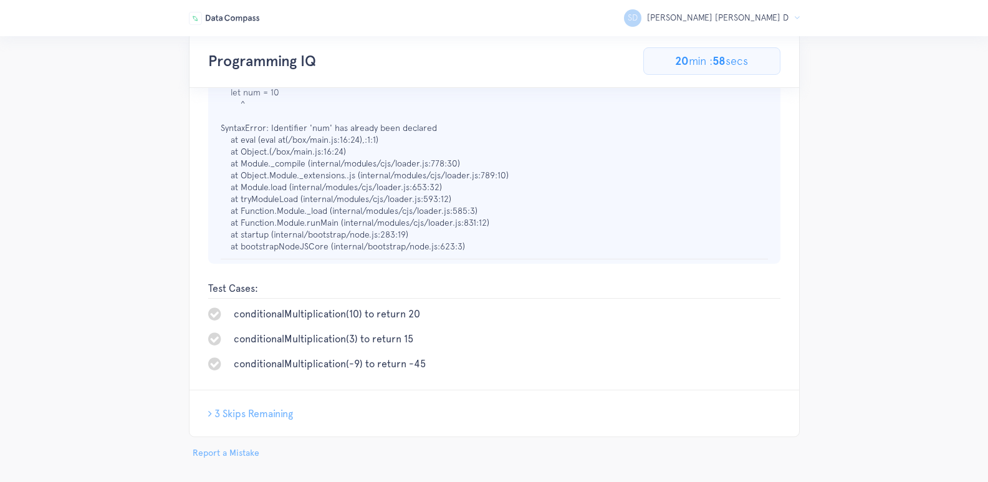
scroll to position [374, 0]
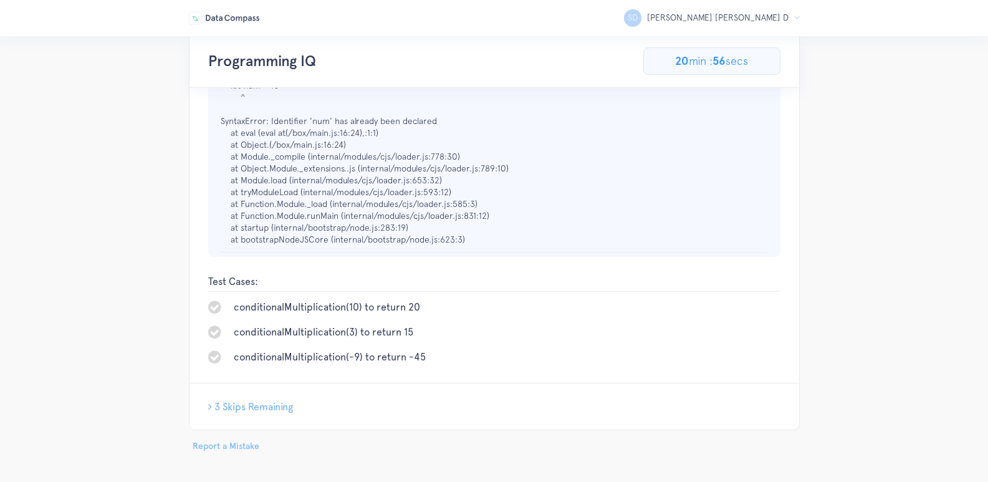
click at [271, 409] on span "3 Skips Remaining" at bounding box center [253, 407] width 79 height 12
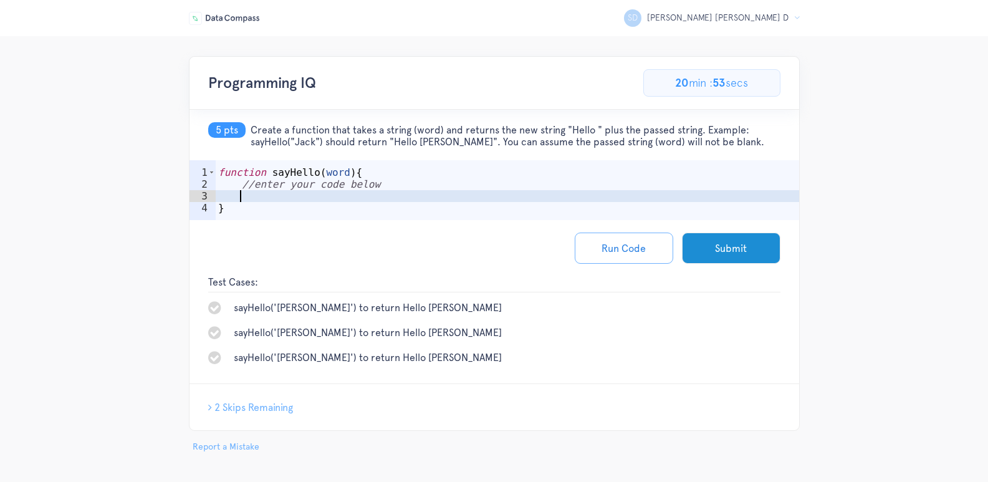
click at [359, 194] on div "function sayHello ( word ) { //enter your code below }" at bounding box center [507, 208] width 583 height 84
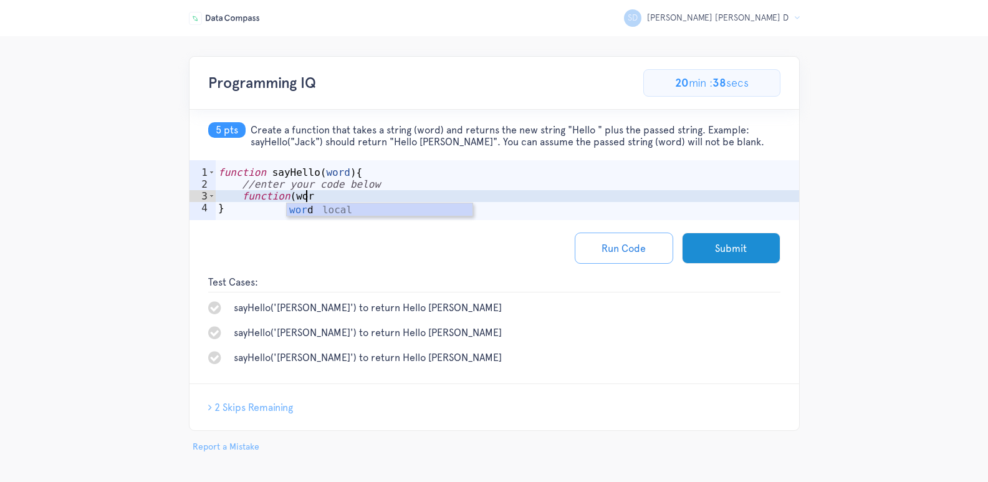
scroll to position [0, 5]
type textarea "function(word)"
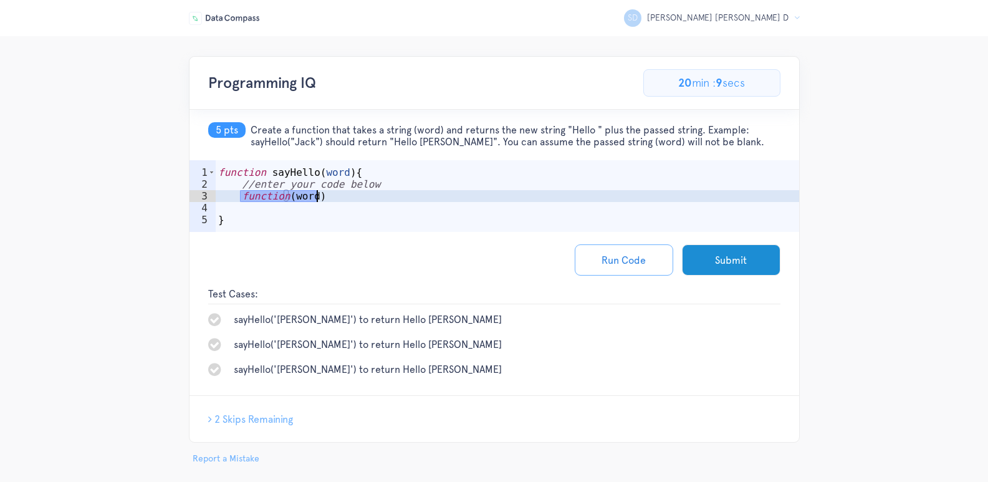
drag, startPoint x: 240, startPoint y: 196, endPoint x: 327, endPoint y: 196, distance: 86.6
click at [327, 196] on div "function sayHello ( word ) { //enter your code below function ( word ) }" at bounding box center [507, 213] width 583 height 95
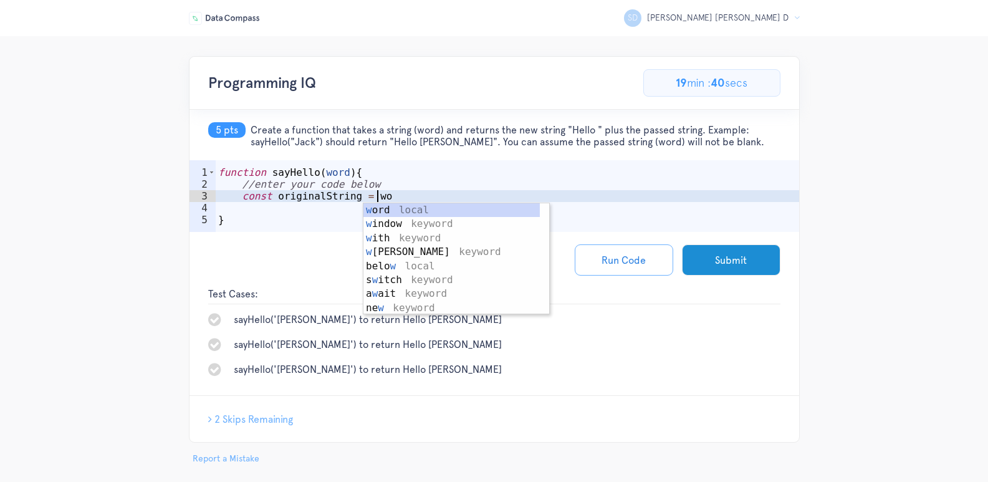
scroll to position [0, 10]
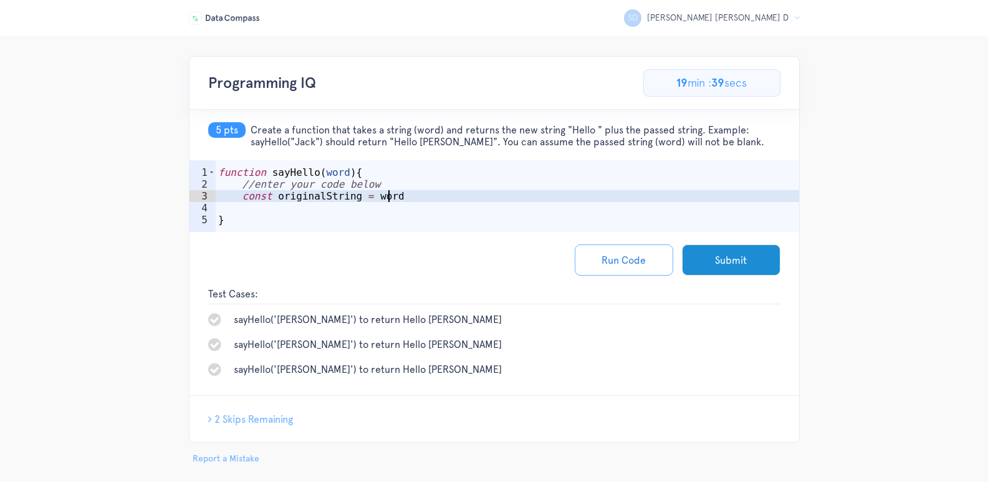
type textarea "const originalString = word;"
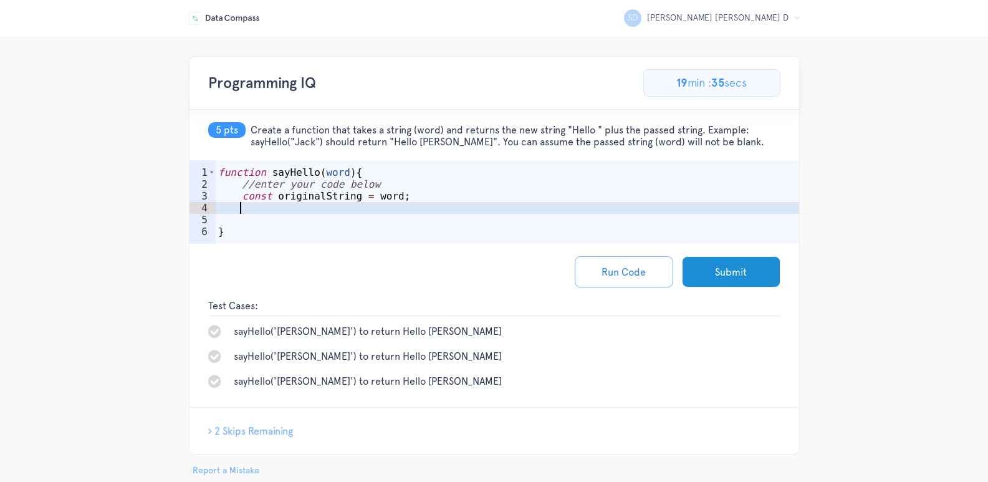
click at [369, 195] on div "function sayHello ( word ) { //enter your code below const originalString = wor…" at bounding box center [507, 219] width 583 height 107
type textarea "const originalString = word;"
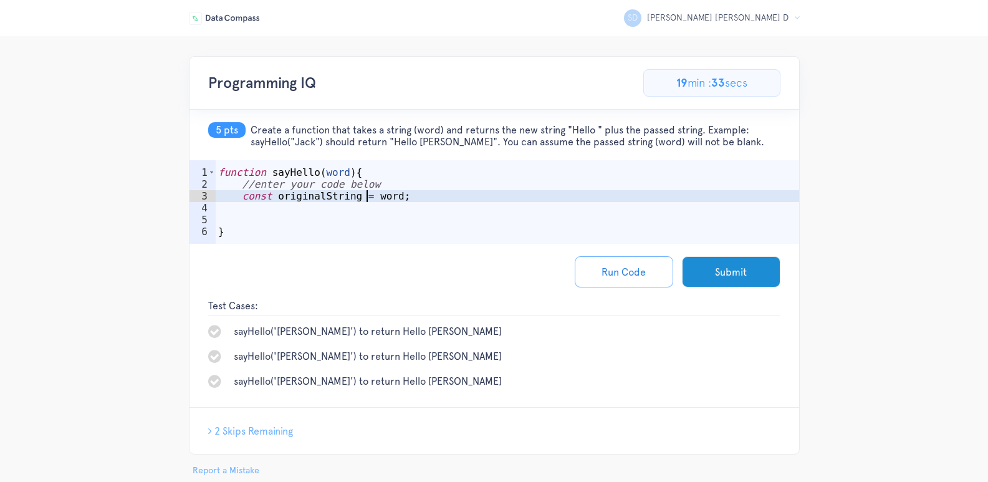
click at [367, 197] on div "function sayHello ( word ) { //enter your code below const originalString = wor…" at bounding box center [507, 219] width 583 height 107
drag, startPoint x: 241, startPoint y: 196, endPoint x: 405, endPoint y: 196, distance: 164.6
click at [405, 196] on div "function sayHello ( word ) { //enter your code below const originalString = wor…" at bounding box center [507, 219] width 583 height 107
click at [398, 196] on div "function sayHello ( word ) { //enter your code below const originalString = wor…" at bounding box center [507, 219] width 583 height 107
drag, startPoint x: 242, startPoint y: 197, endPoint x: 400, endPoint y: 194, distance: 157.7
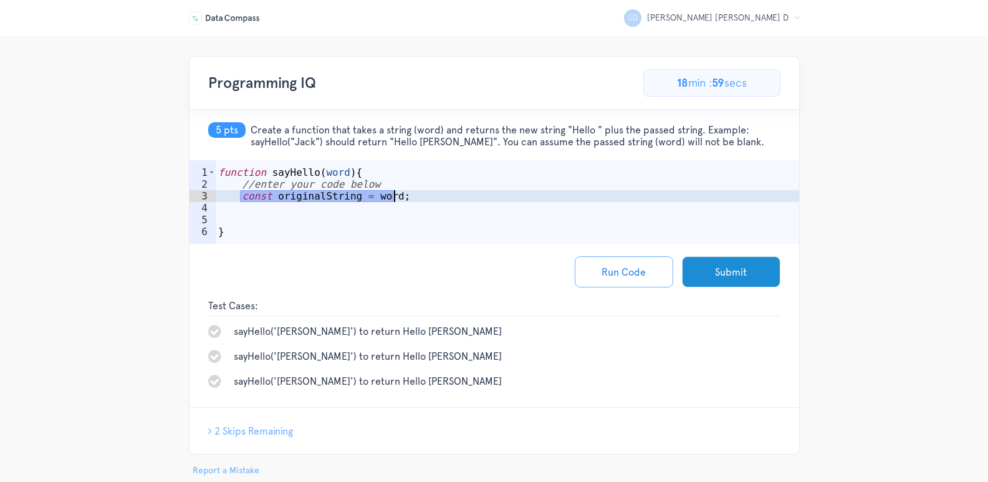
click at [400, 194] on div "function sayHello ( word ) { //enter your code below const originalString = wor…" at bounding box center [507, 219] width 583 height 107
type textarea "word = "Jose""
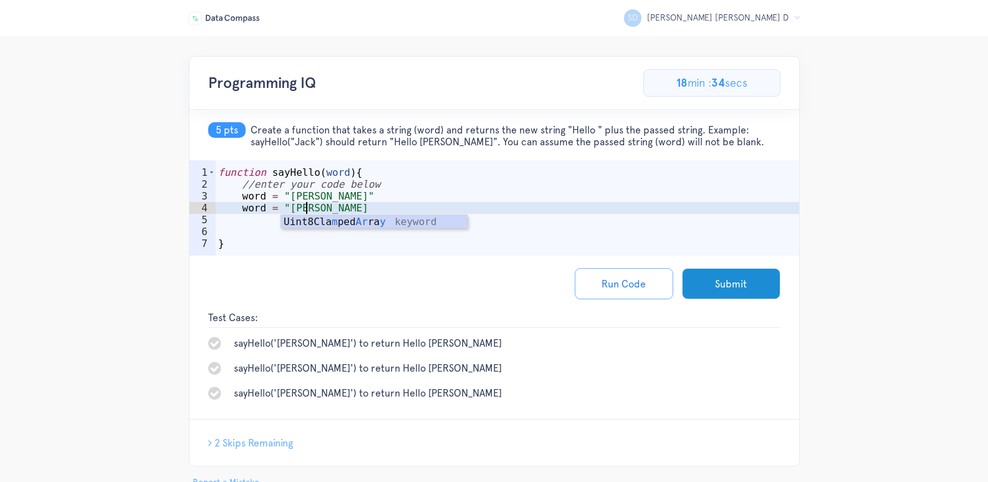
type textarea "word = "Mary""
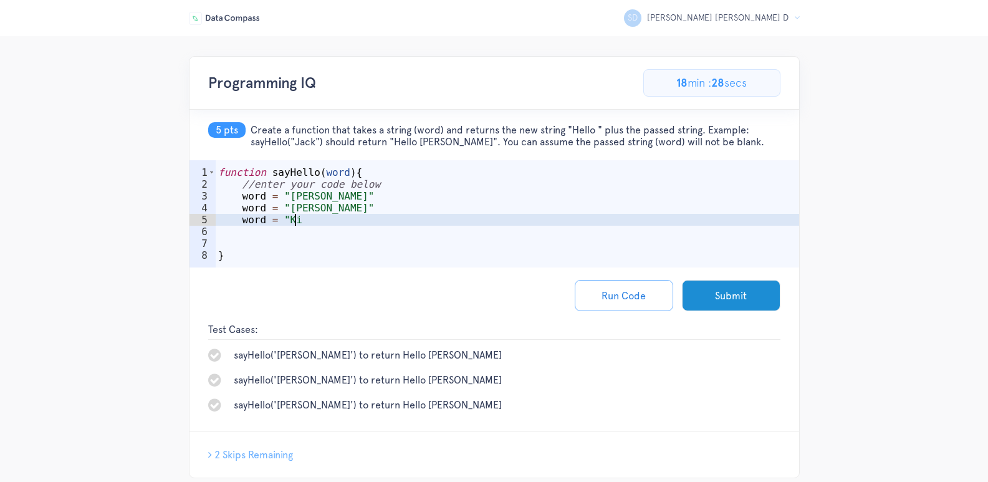
scroll to position [0, 4]
type textarea "word = "Kim""
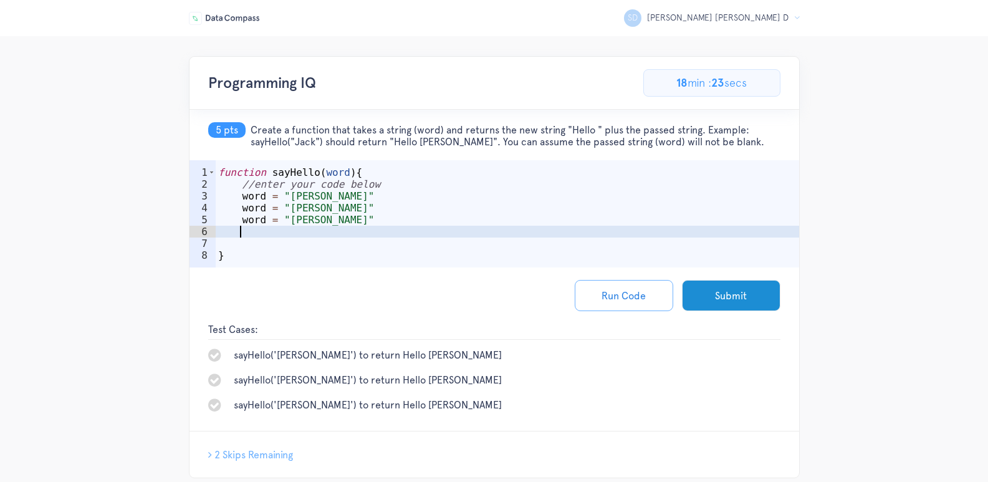
click at [334, 229] on div "function sayHello ( word ) { //enter your code below word = "Jose" word = "Mary…" at bounding box center [507, 231] width 583 height 131
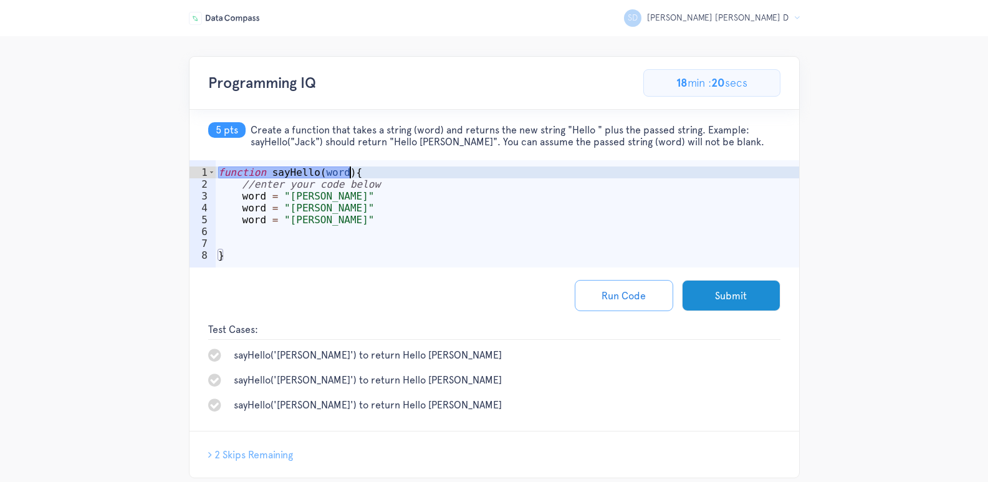
drag, startPoint x: 219, startPoint y: 174, endPoint x: 360, endPoint y: 169, distance: 141.0
click at [360, 169] on div "function sayHello ( word ) { //enter your code below word = "Jose" word = "Mary…" at bounding box center [507, 231] width 583 height 131
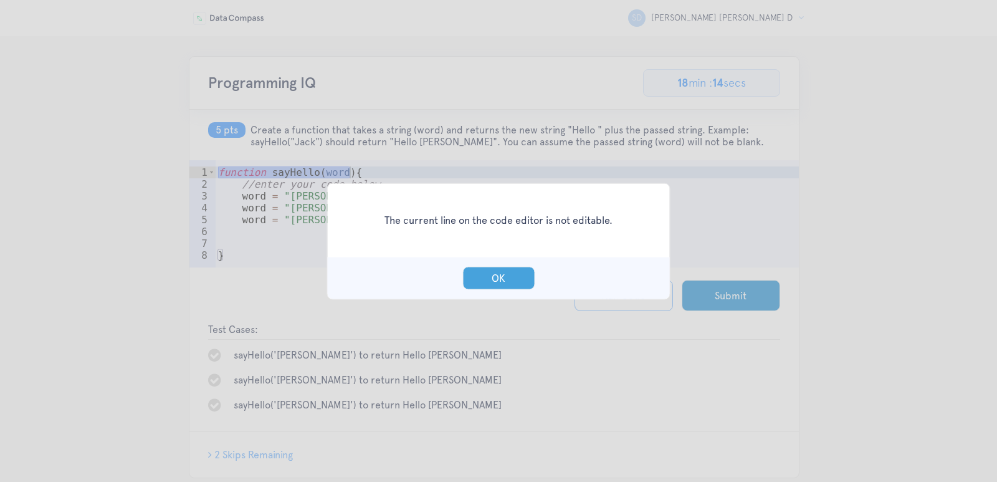
click at [504, 282] on button "OK" at bounding box center [499, 277] width 72 height 23
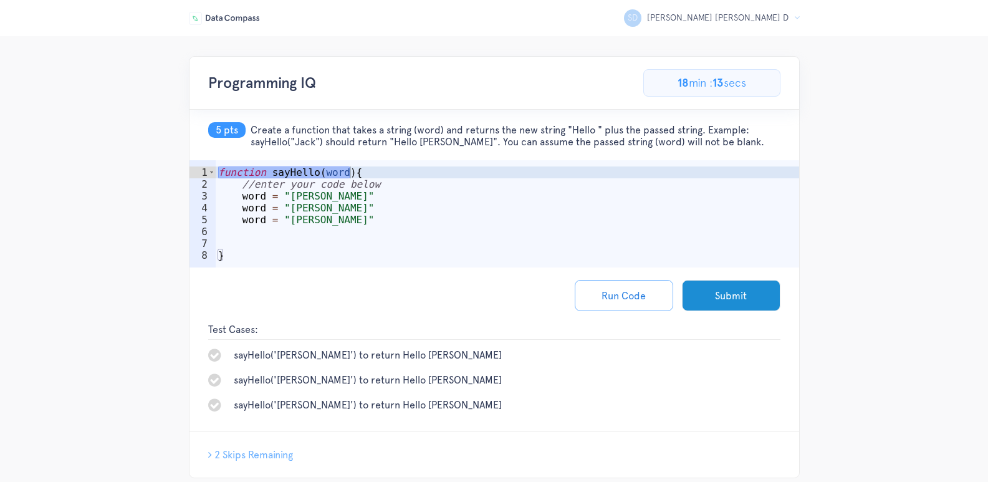
click at [353, 174] on div "function sayHello ( word ) { //enter your code below word = "Jose" word = "Mary…" at bounding box center [507, 231] width 583 height 131
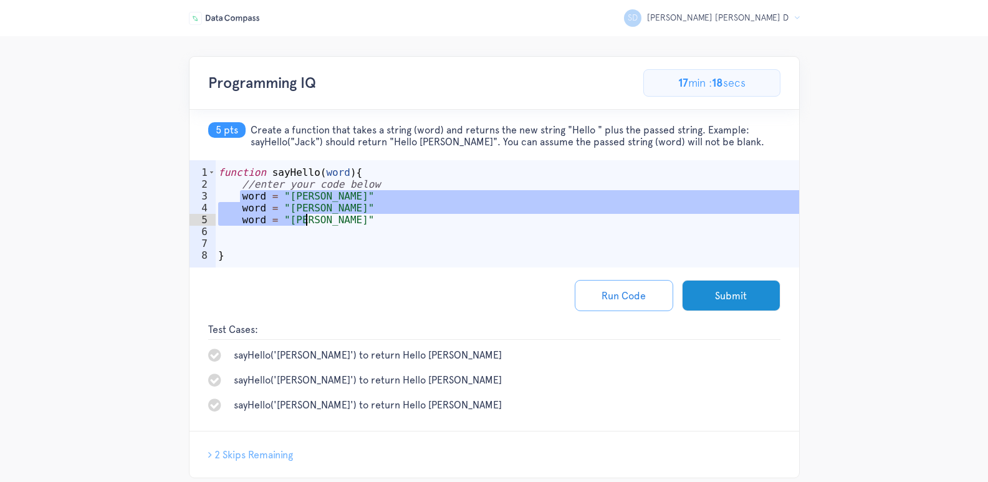
drag, startPoint x: 240, startPoint y: 199, endPoint x: 312, endPoint y: 219, distance: 74.8
click at [312, 219] on div "function sayHello ( word ) { //enter your code below word = "Jose" word = "Mary…" at bounding box center [507, 231] width 583 height 131
paste textarea "return `Hello, ${word}!`;"
type textarea "return `Hello, ${word}!`;"
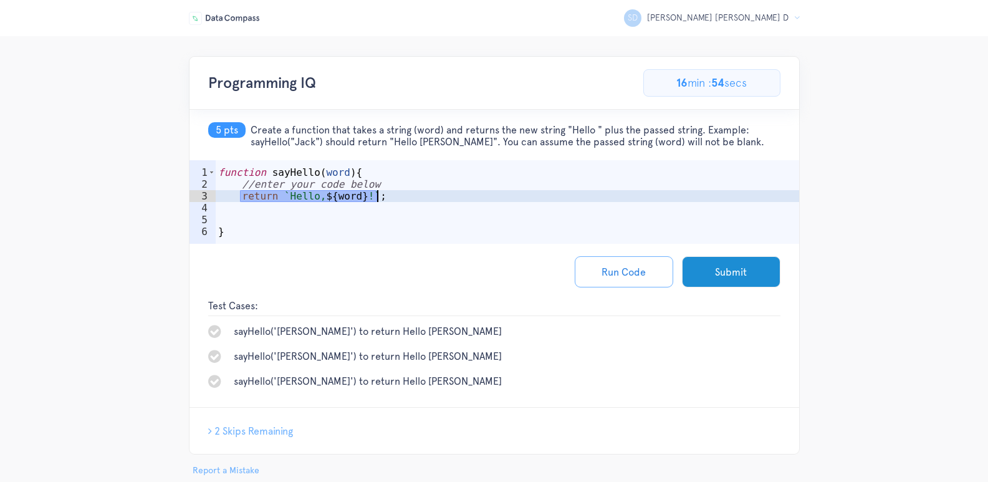
drag, startPoint x: 240, startPoint y: 197, endPoint x: 383, endPoint y: 196, distance: 142.8
click at [383, 196] on div "function sayHello ( word ) { //enter your code below return ` Hello, ${ word } …" at bounding box center [507, 219] width 583 height 107
paste textarea "console.log(greeting1);"
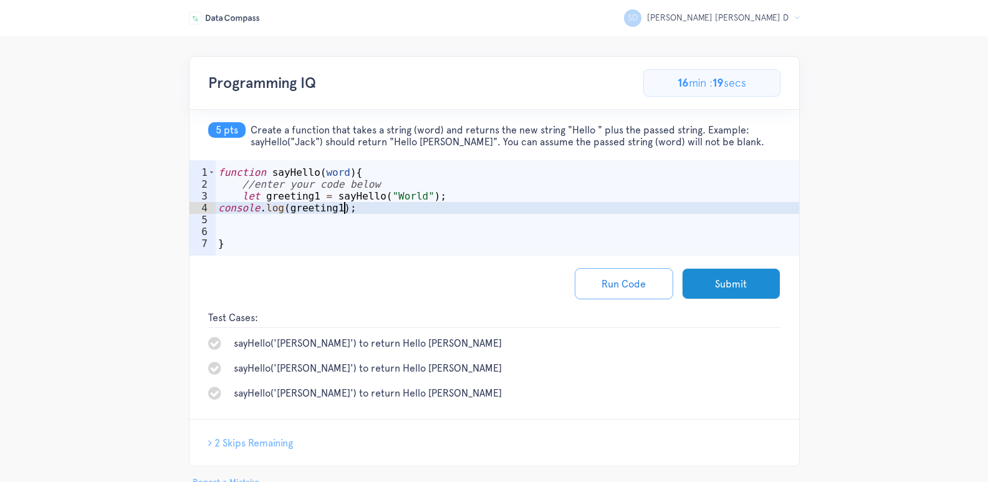
click at [322, 204] on div "function sayHello ( word ) { //enter your code below let greeting1 = sayHello (…" at bounding box center [507, 225] width 583 height 119
click at [292, 203] on div "function sayHello ( word ) { //enter your code below let greeting1 = sayHello (…" at bounding box center [507, 225] width 583 height 119
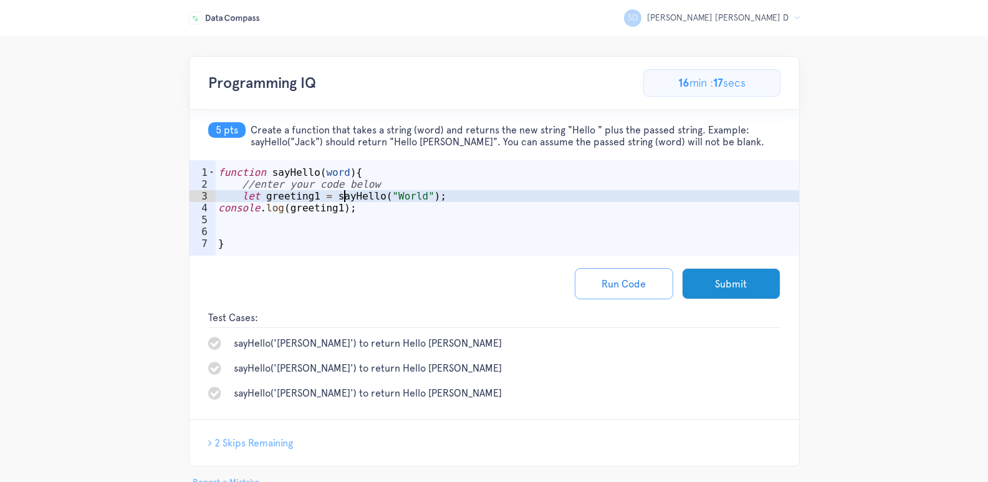
click at [342, 197] on div "function sayHello ( word ) { //enter your code below let greeting1 = sayHello (…" at bounding box center [507, 225] width 583 height 119
click at [395, 194] on div "function sayHello ( word ) { //enter your code below let greeting1 = sayHello (…" at bounding box center [507, 225] width 583 height 119
click at [433, 195] on div "function sayHello ( word ) { //enter your code below let greeting1 = sayHello (…" at bounding box center [507, 225] width 583 height 119
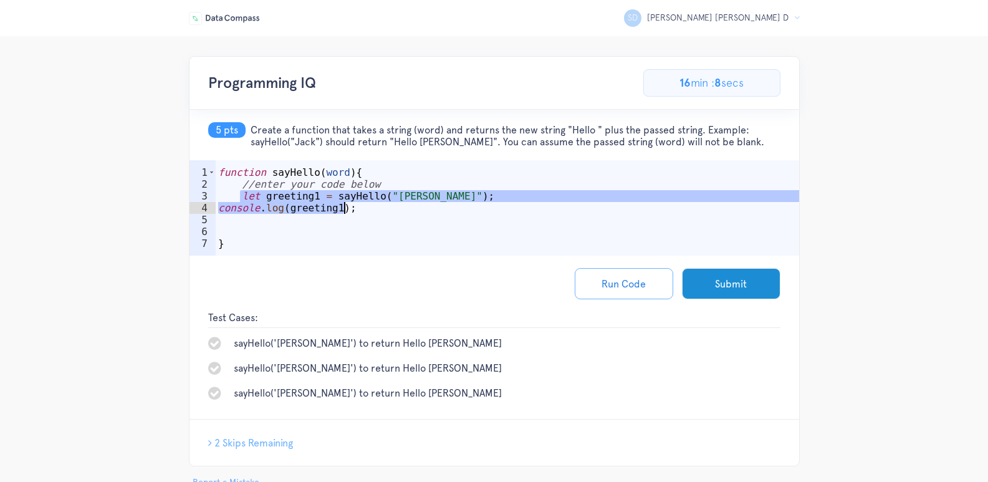
drag, startPoint x: 241, startPoint y: 198, endPoint x: 350, endPoint y: 211, distance: 110.5
click at [350, 211] on div "function sayHello ( word ) { //enter your code below let greeting1 = sayHello (…" at bounding box center [507, 225] width 583 height 119
click at [355, 210] on div "function sayHello ( word ) { //enter your code below let greeting1 = sayHello (…" at bounding box center [507, 225] width 583 height 119
type textarea "console.log(greeting1);"
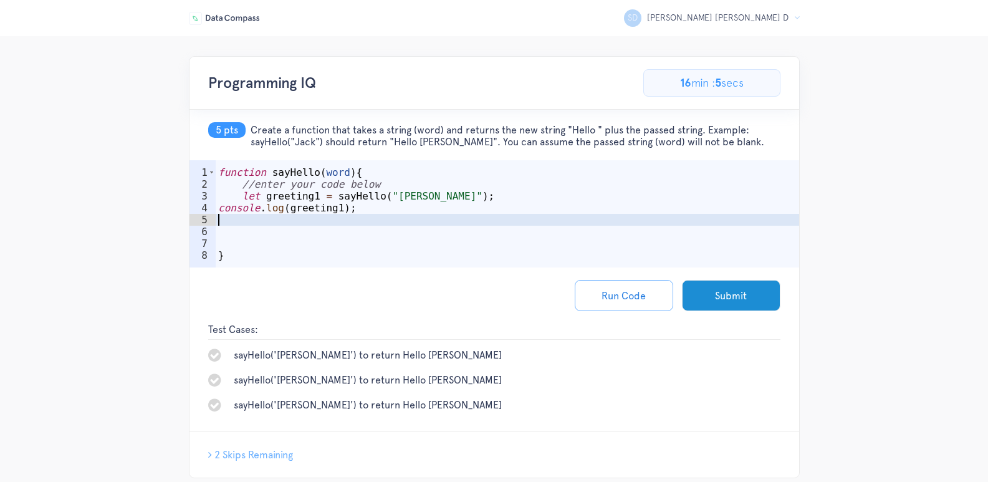
scroll to position [0, 0]
paste textarea "console.log(greeting1);"
type textarea "console.log(greeting1);"
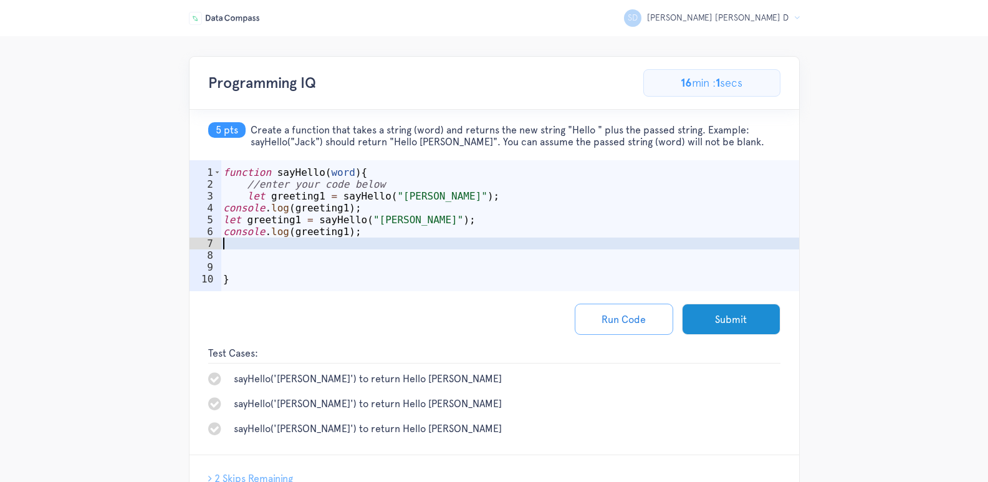
paste textarea "console.log(greeting1);"
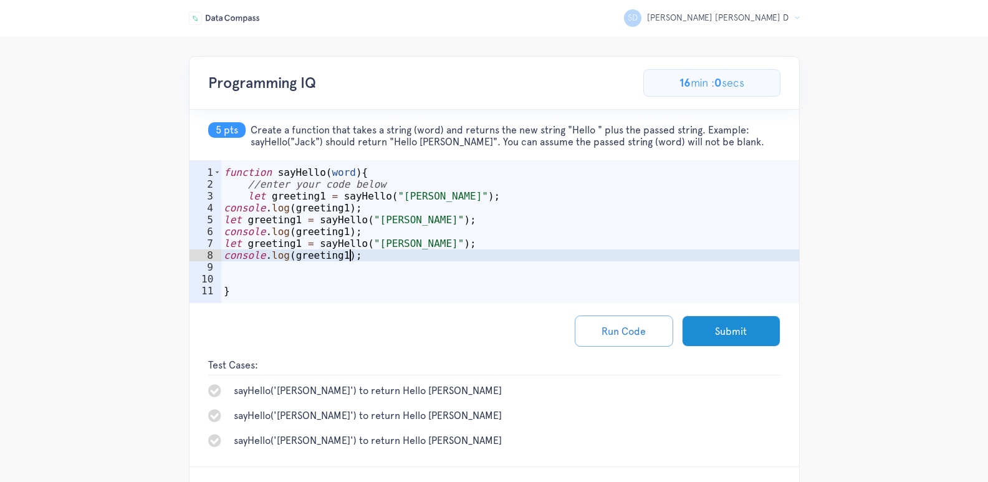
click at [224, 216] on div "function sayHello ( word ) { //enter your code below let greeting1 = sayHello (…" at bounding box center [510, 249] width 578 height 166
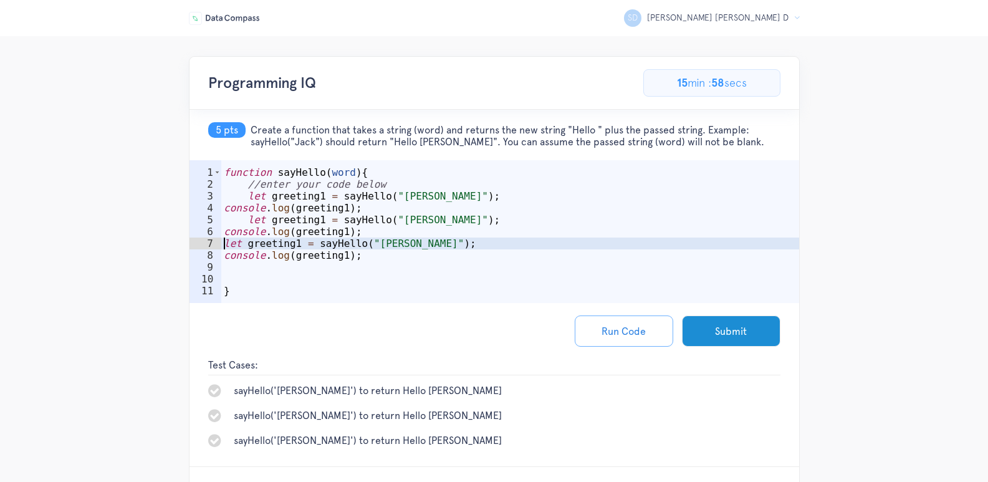
click at [225, 242] on div "function sayHello ( word ) { //enter your code below let greeting1 = sayHello (…" at bounding box center [510, 249] width 578 height 166
click at [315, 221] on div "function sayHello ( word ) { //enter your code below let greeting1 = sayHello (…" at bounding box center [510, 249] width 578 height 166
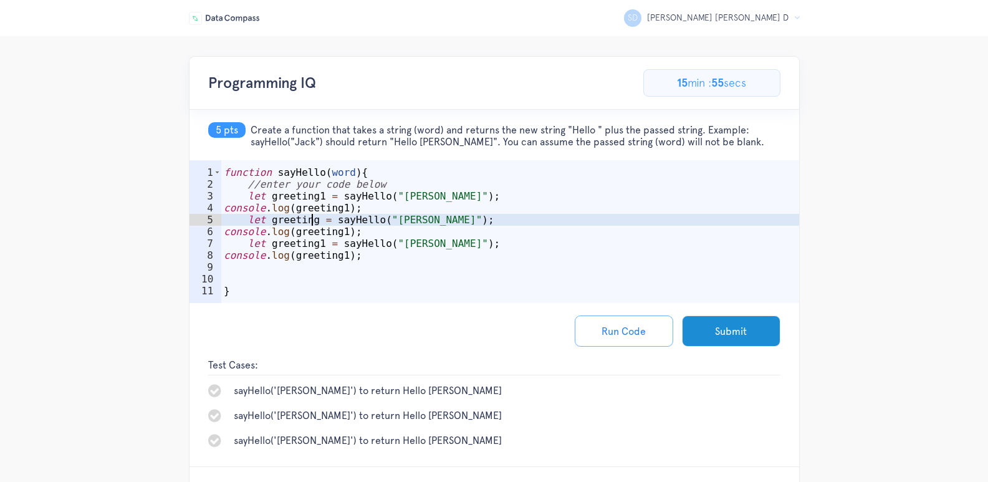
scroll to position [0, 6]
click at [315, 246] on div "function sayHello ( word ) { //enter your code below let greeting1 = sayHello (…" at bounding box center [510, 249] width 578 height 166
click at [398, 214] on div "function sayHello ( word ) { //enter your code below let greeting1 = sayHello (…" at bounding box center [510, 249] width 578 height 166
click at [398, 218] on div "function sayHello ( word ) { //enter your code below let greeting1 = sayHello (…" at bounding box center [510, 249] width 578 height 166
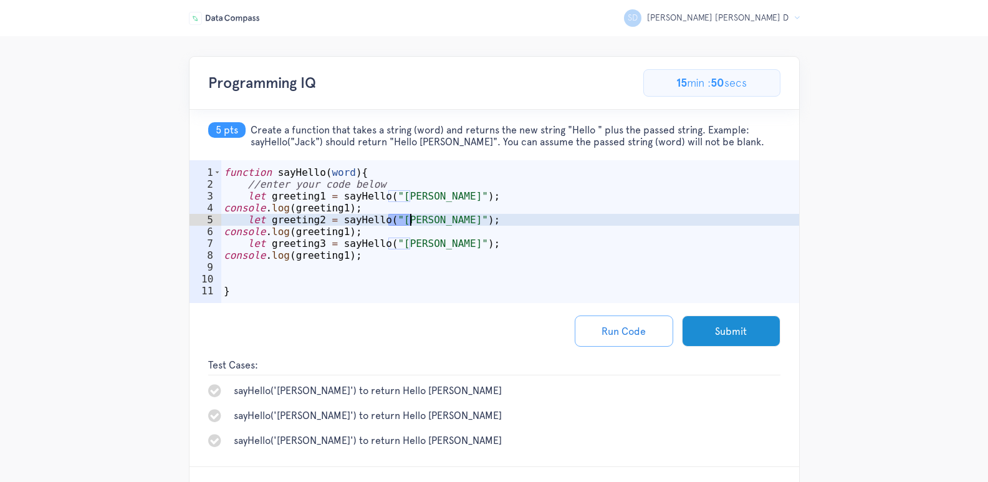
click at [398, 218] on div "function sayHello ( word ) { //enter your code below let greeting1 = sayHello (…" at bounding box center [510, 249] width 578 height 166
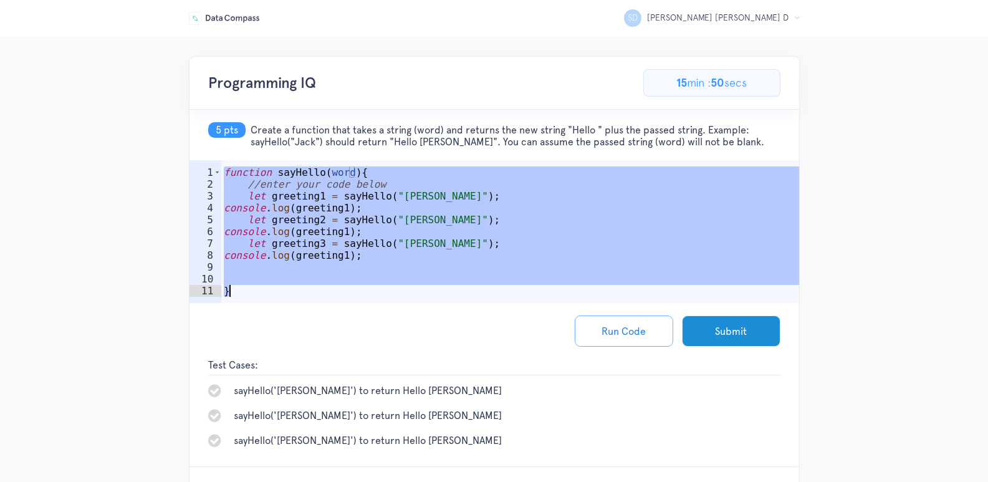
click at [398, 218] on div "function sayHello ( word ) { //enter your code below let greeting1 = sayHello (…" at bounding box center [510, 249] width 578 height 166
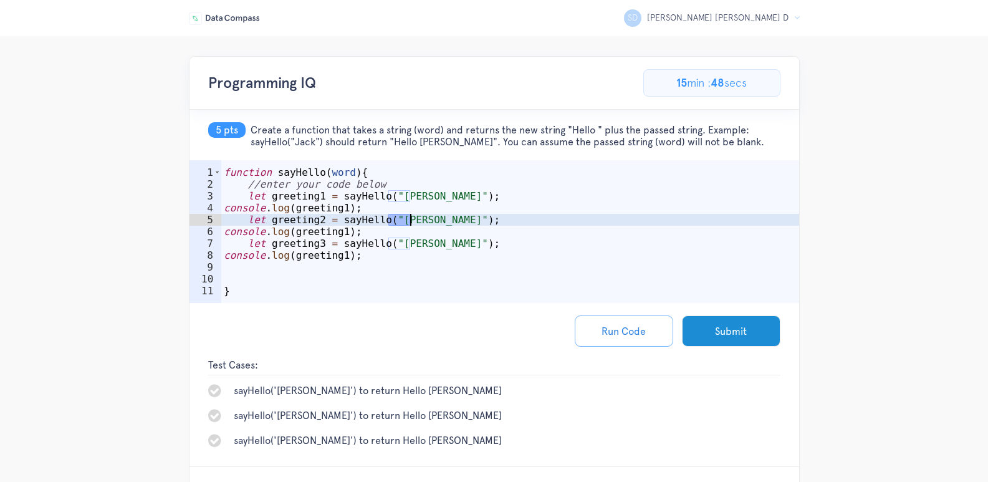
drag, startPoint x: 389, startPoint y: 219, endPoint x: 408, endPoint y: 222, distance: 19.5
click at [408, 222] on div "function sayHello ( word ) { //enter your code below let greeting1 = sayHello (…" at bounding box center [510, 249] width 578 height 166
click at [391, 252] on div "function sayHello ( word ) { //enter your code below let greeting1 = sayHello (…" at bounding box center [510, 249] width 578 height 166
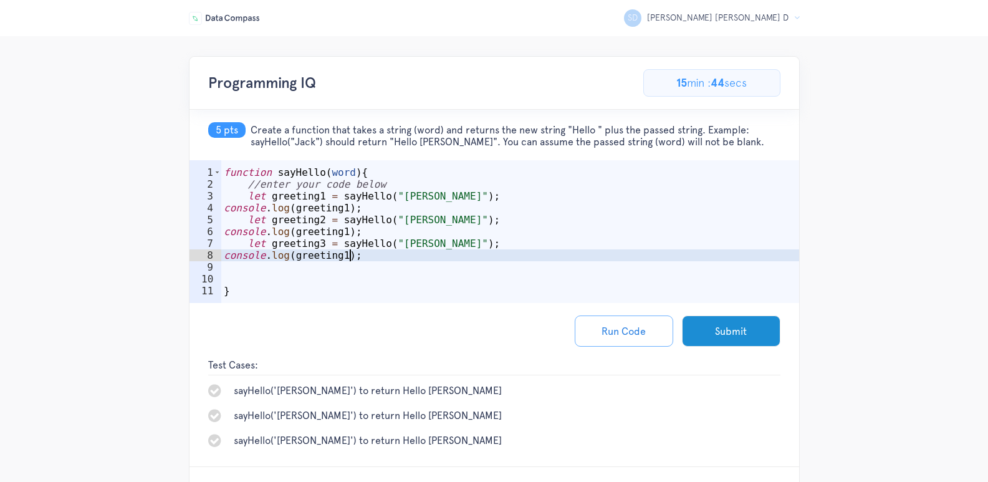
scroll to position [0, 7]
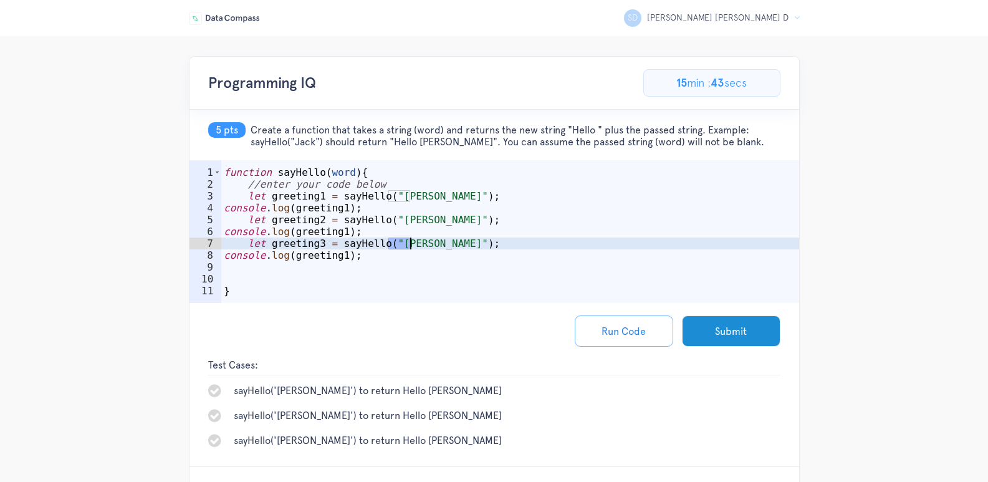
drag, startPoint x: 388, startPoint y: 245, endPoint x: 408, endPoint y: 243, distance: 19.4
click at [408, 243] on div "function sayHello ( word ) { //enter your code below let greeting1 = sayHello (…" at bounding box center [510, 249] width 578 height 166
click at [338, 232] on div "function sayHello ( word ) { //enter your code below let greeting1 = sayHello (…" at bounding box center [510, 249] width 578 height 166
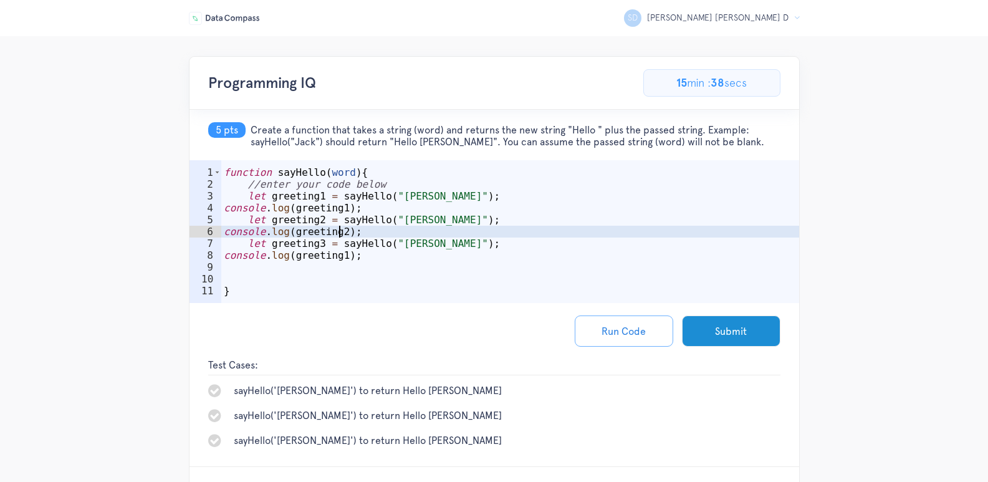
scroll to position [0, 7]
click at [338, 254] on div "function sayHello ( word ) { //enter your code below let greeting1 = sayHello (…" at bounding box center [510, 249] width 578 height 166
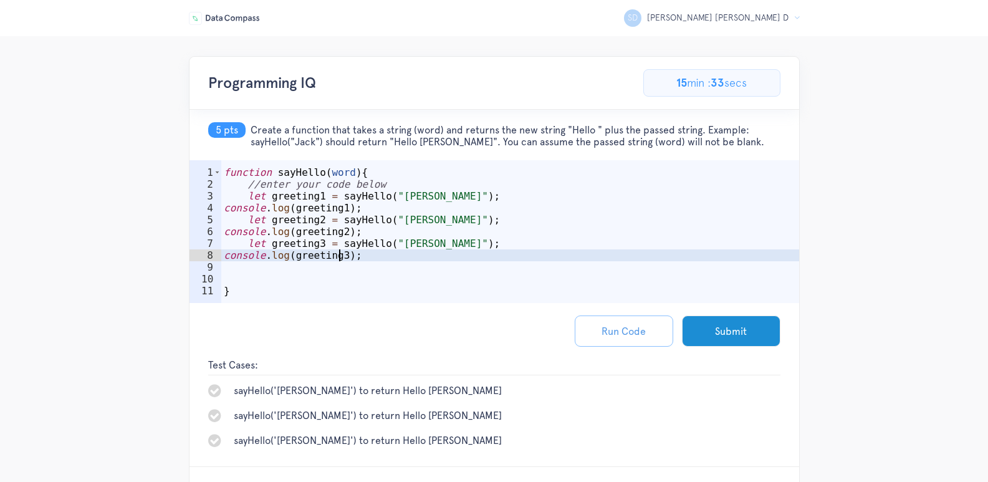
type textarea "console.log(greeting3);"
click at [623, 327] on button "Run Code" at bounding box center [624, 330] width 98 height 31
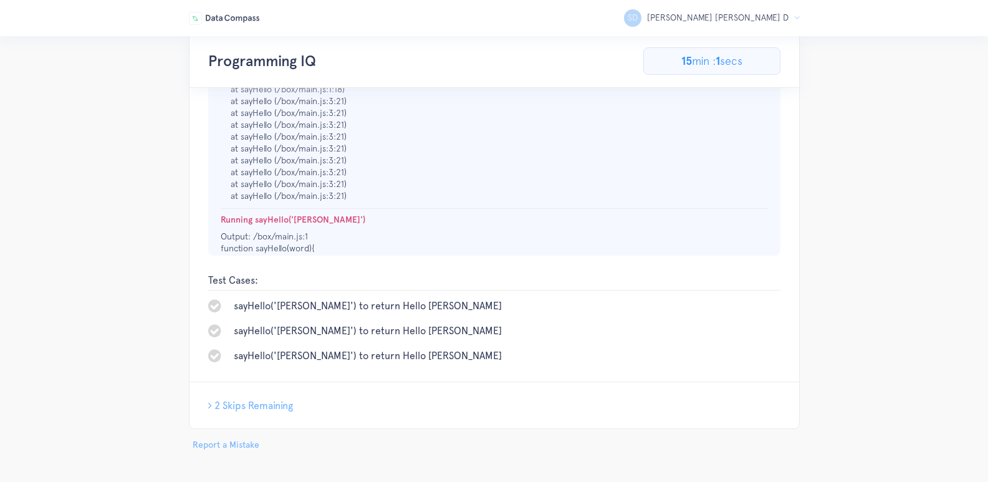
scroll to position [340, 0]
click at [271, 403] on span "2 Skips Remaining" at bounding box center [253, 405] width 79 height 12
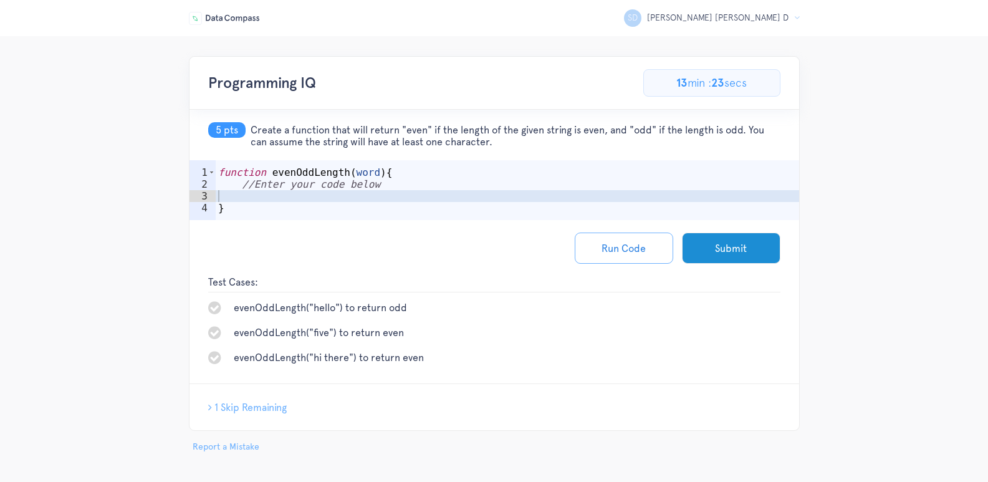
click at [263, 406] on span "1 Skip Remaining" at bounding box center [250, 407] width 72 height 12
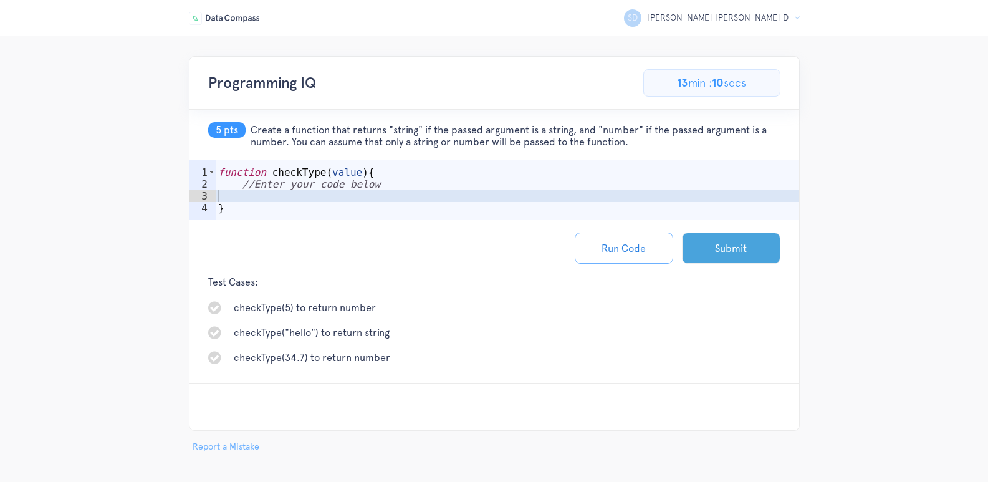
click at [699, 254] on button "Submit" at bounding box center [731, 248] width 98 height 31
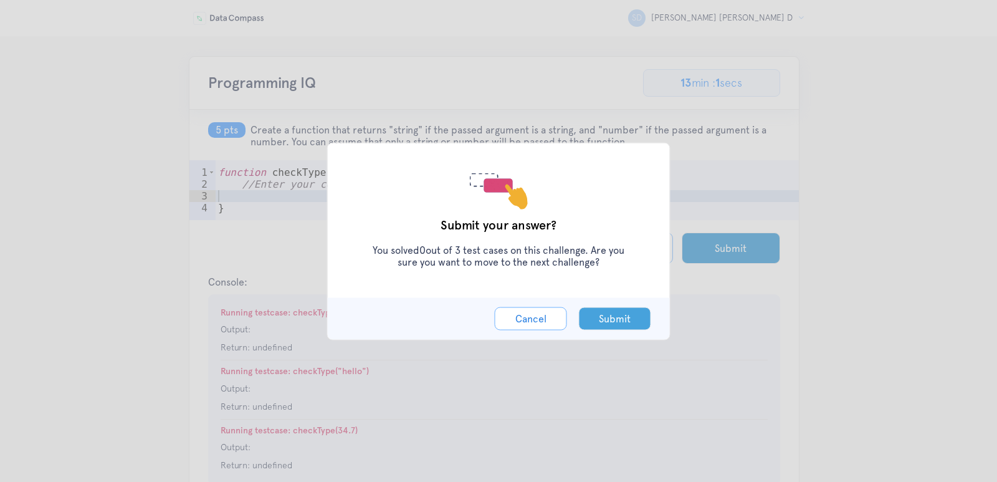
click at [587, 318] on button "Submit" at bounding box center [615, 318] width 72 height 23
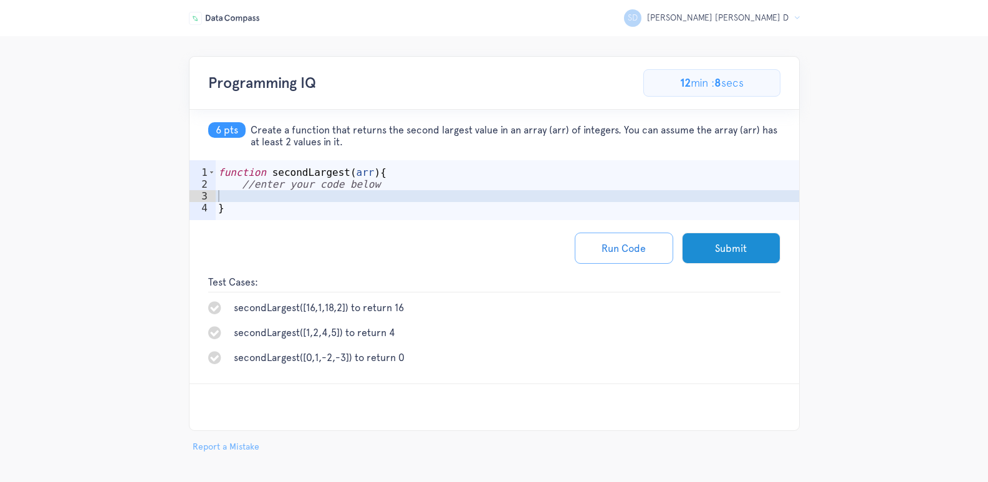
click at [445, 198] on div "function secondLargest ( arr ) { //enter your code below }" at bounding box center [507, 208] width 583 height 84
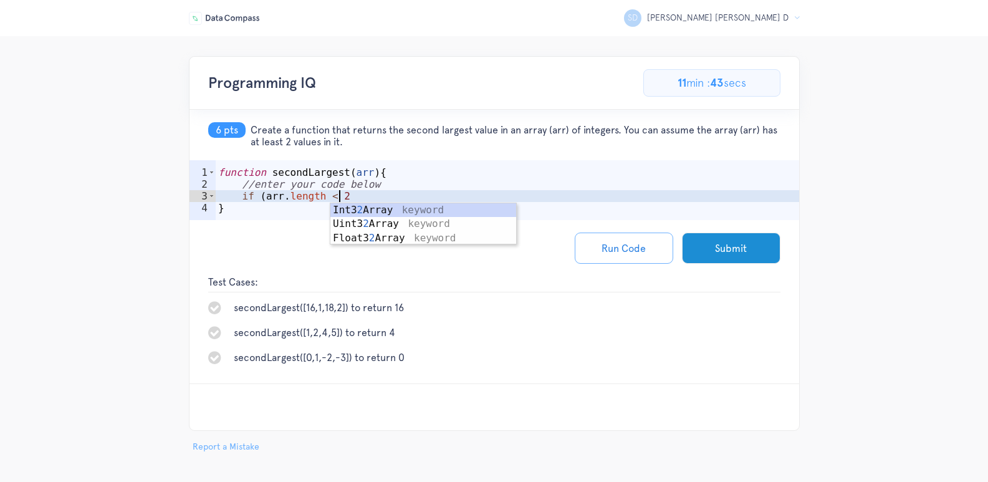
scroll to position [0, 9]
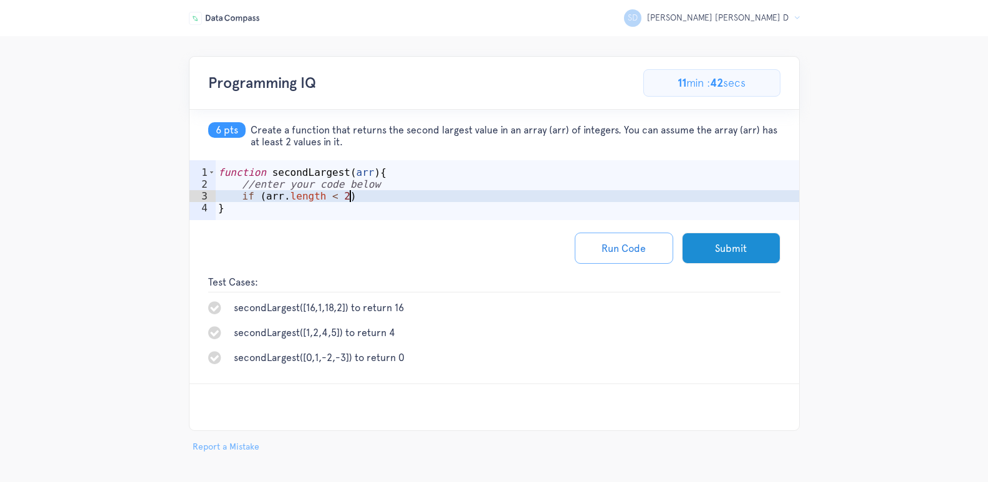
type textarea "if (arr.length < 2) {"
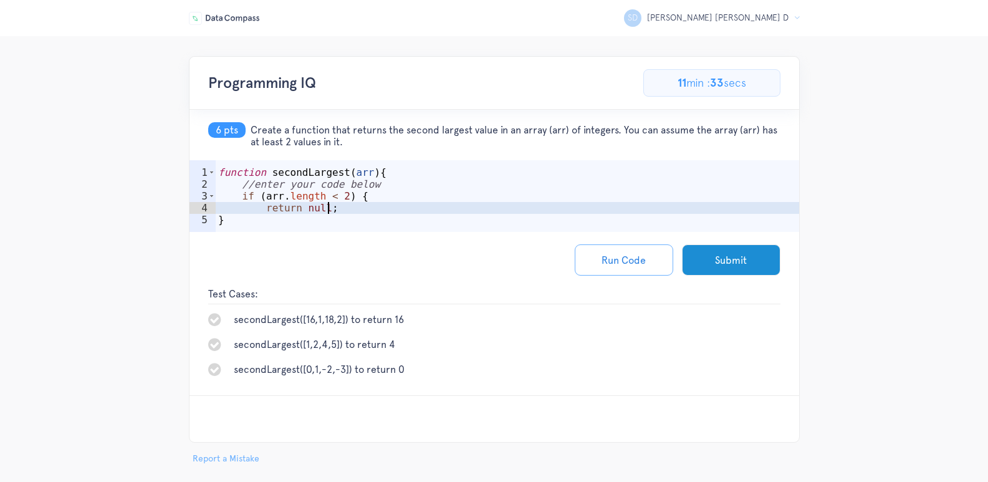
scroll to position [0, 8]
type textarea "return null;"
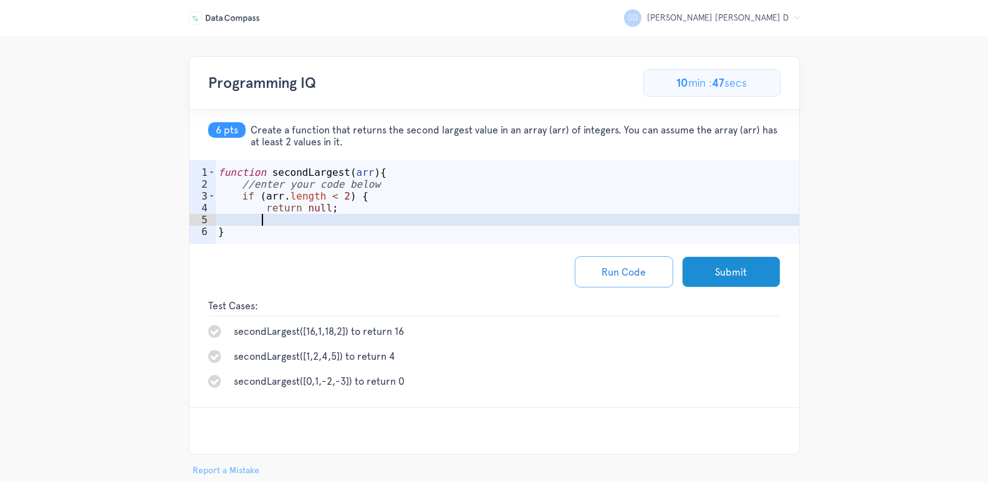
paste textarea "const uniqueSortedArr = [...new Set(arr)].sort((a, b) => b - a);"
click at [261, 223] on div "function secondLargest ( arr ) { //enter your code below if ( arr . length < 2 …" at bounding box center [507, 219] width 583 height 107
type textarea "const uniqueSortedArr = [...new Set(arr)].sort((a, b) => b - a);"
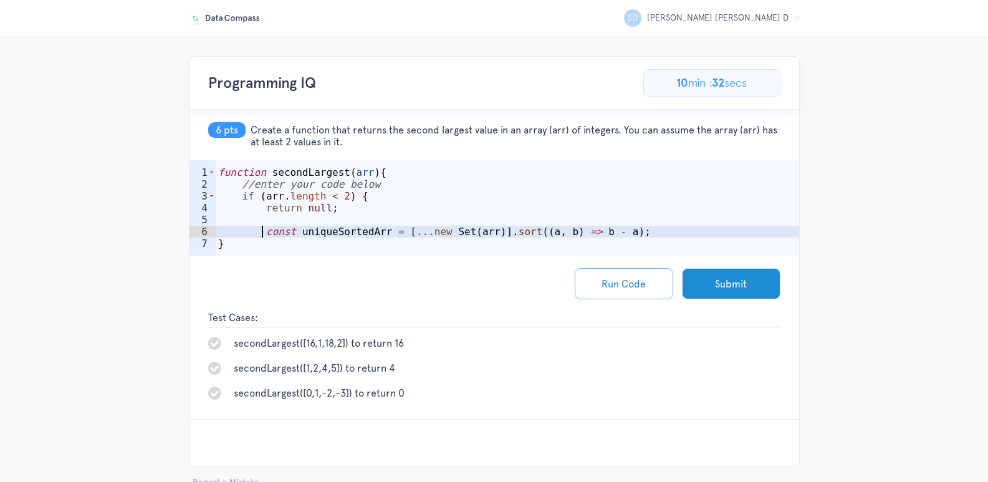
click at [633, 234] on div "function secondLargest ( arr ) { //enter your code below if ( arr . length < 2 …" at bounding box center [507, 225] width 583 height 119
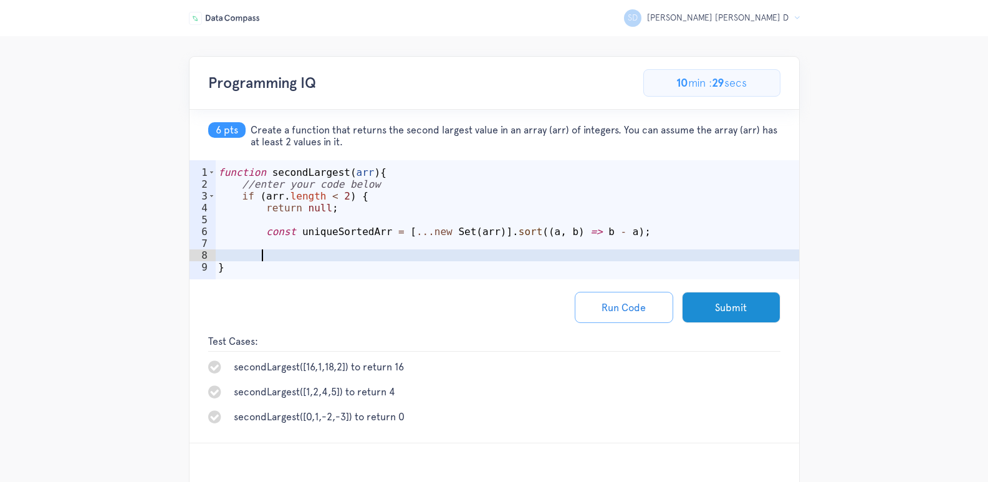
paste textarea "}"
type textarea "}"
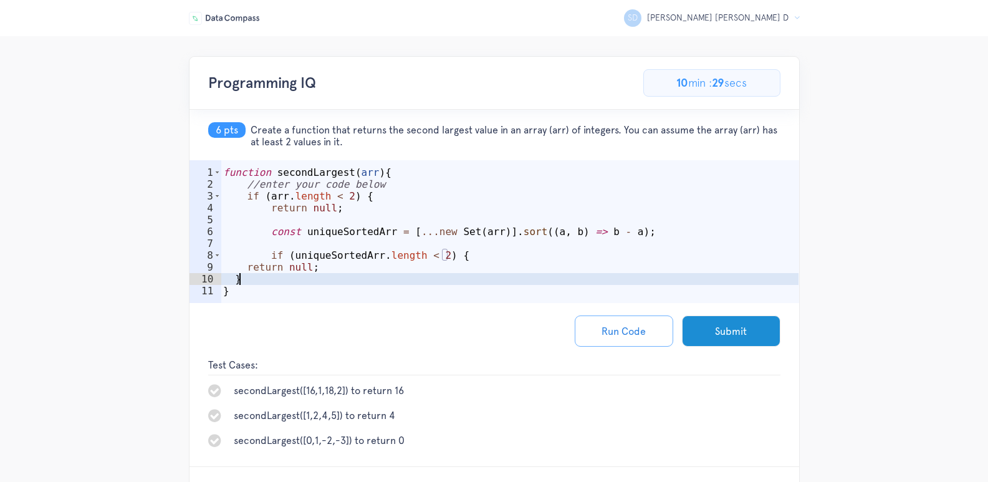
scroll to position [0, 0]
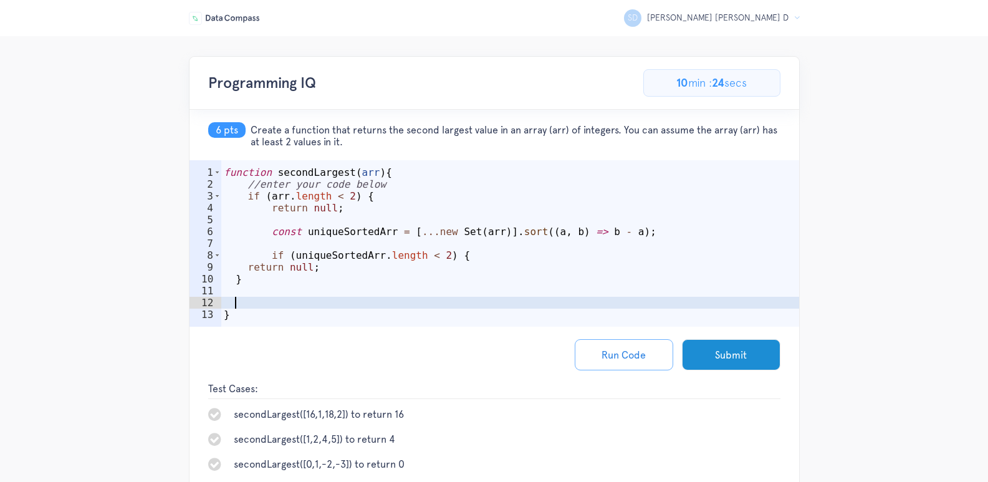
click at [268, 256] on div "function secondLargest ( arr ) { //enter your code below if ( arr . length < 2 …" at bounding box center [510, 261] width 578 height 190
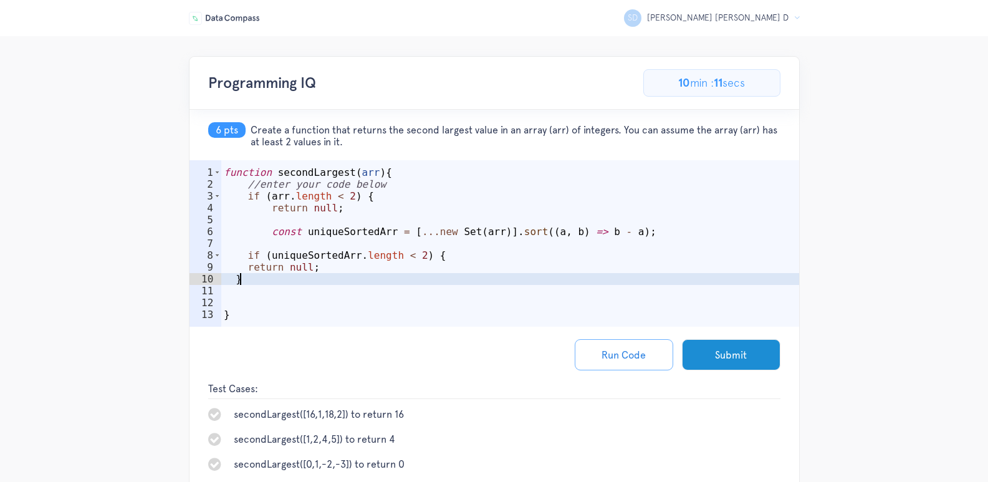
click at [299, 277] on div "function secondLargest ( arr ) { //enter your code below if ( arr . length < 2 …" at bounding box center [510, 261] width 578 height 190
click at [322, 267] on div "function secondLargest ( arr ) { //enter your code below if ( arr . length < 2 …" at bounding box center [510, 261] width 578 height 190
type textarea "return null;"
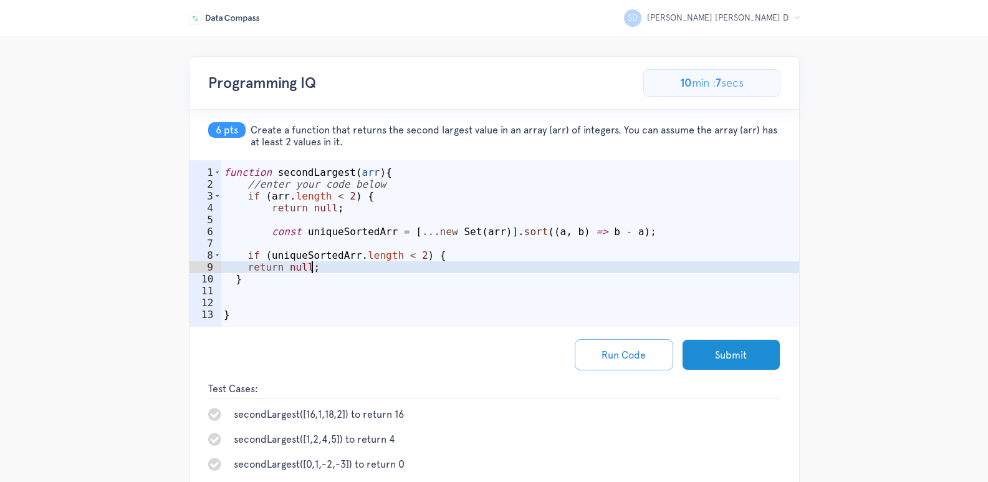
scroll to position [0, 1]
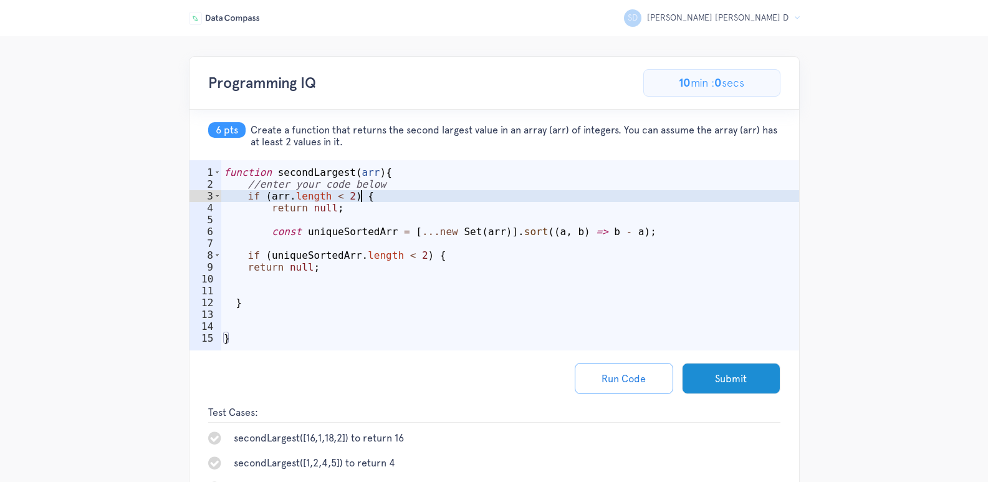
click at [392, 201] on div "function secondLargest ( arr ) { //enter your code below if ( arr . length < 2 …" at bounding box center [510, 273] width 578 height 214
click at [394, 213] on div "function secondLargest ( arr ) { //enter your code below if ( arr . length < 2 …" at bounding box center [510, 273] width 578 height 214
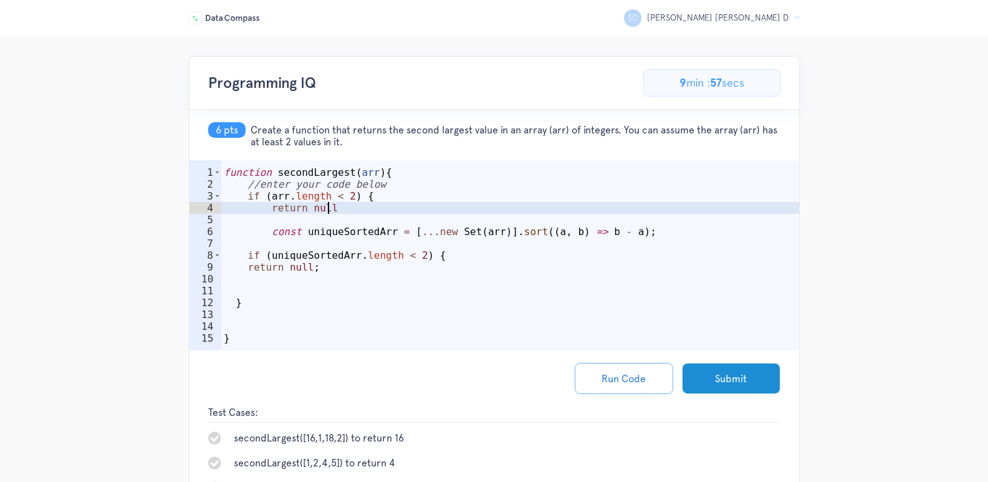
type textarea "return null;"
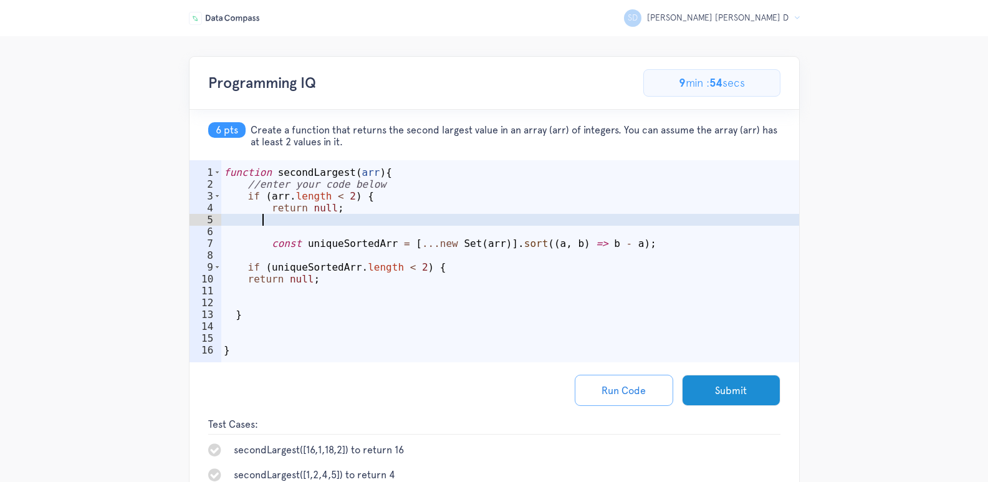
scroll to position [0, 4]
click at [294, 238] on div "function secondLargest ( arr ) { //enter your code below if ( arr . length < 2 …" at bounding box center [510, 279] width 578 height 226
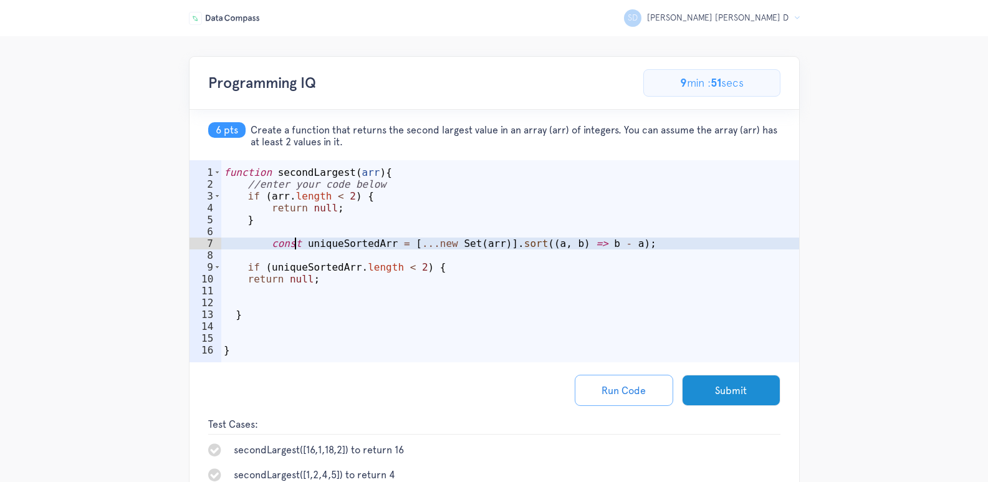
click at [267, 249] on div "function secondLargest ( arr ) { //enter your code below if ( arr . length < 2 …" at bounding box center [510, 279] width 578 height 226
click at [235, 319] on div "function secondLargest ( arr ) { //enter your code below if ( arr . length < 2 …" at bounding box center [510, 279] width 578 height 226
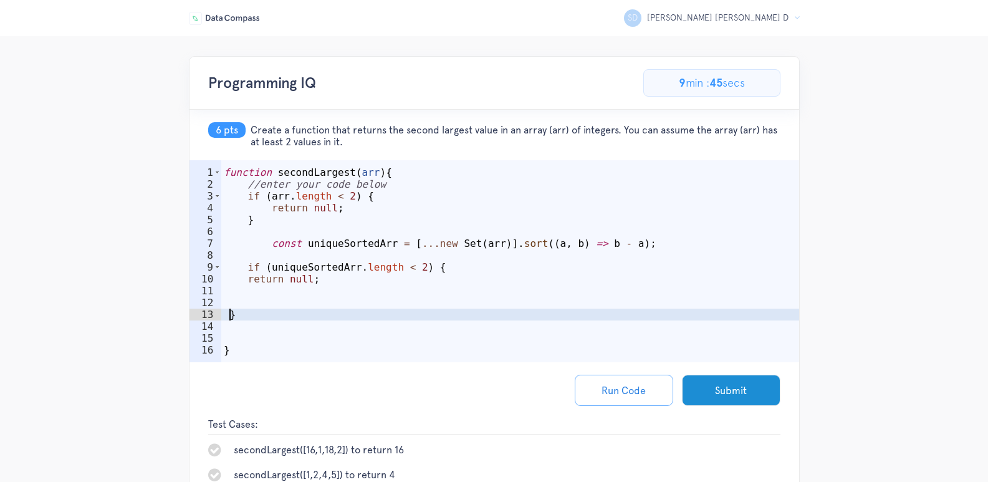
scroll to position [0, 0]
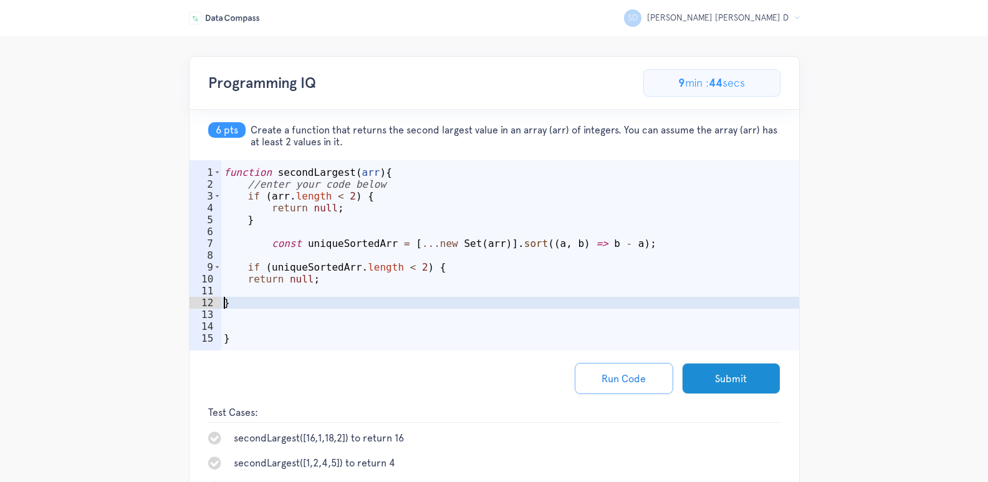
type textarea "}"
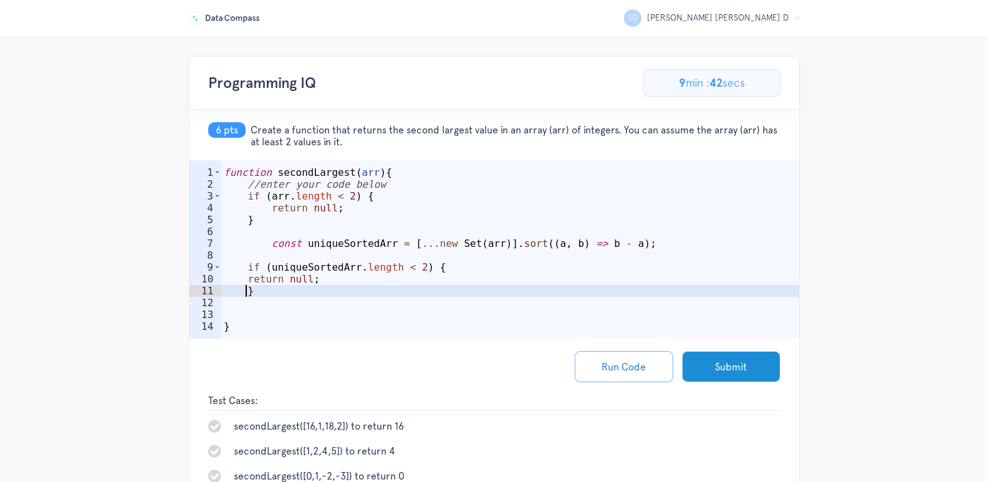
click at [315, 304] on div "function secondLargest ( arr ) { //enter your code below if ( arr . length < 2 …" at bounding box center [510, 267] width 578 height 202
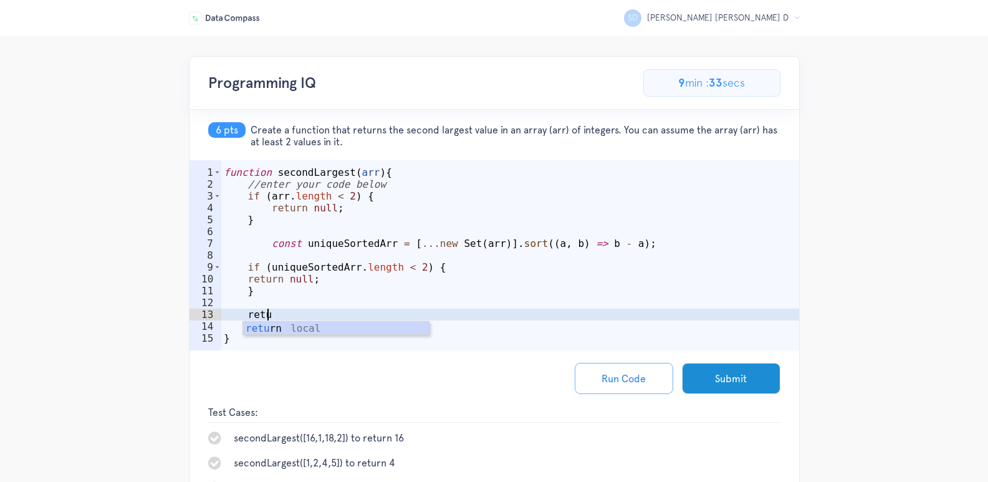
scroll to position [0, 3]
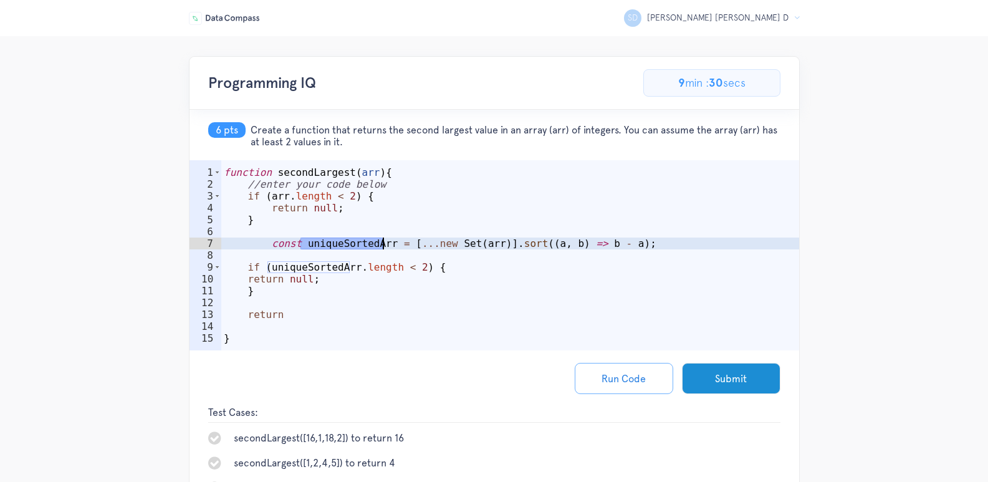
drag, startPoint x: 302, startPoint y: 242, endPoint x: 382, endPoint y: 240, distance: 79.8
click at [382, 240] on div "function secondLargest ( arr ) { //enter your code below if ( arr . length < 2 …" at bounding box center [510, 273] width 578 height 214
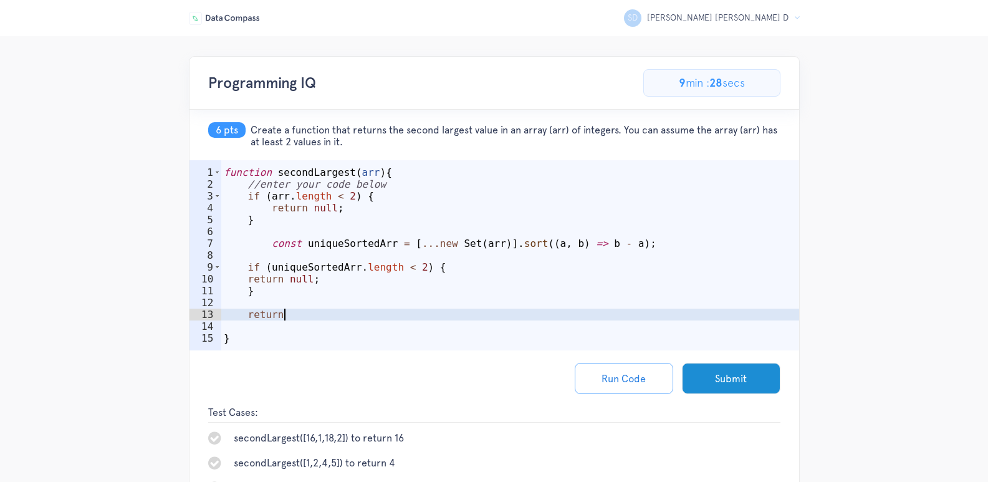
click at [314, 314] on div "function secondLargest ( arr ) { //enter your code below if ( arr . length < 2 …" at bounding box center [510, 273] width 578 height 214
paste textarea "uniqueSortedArr"
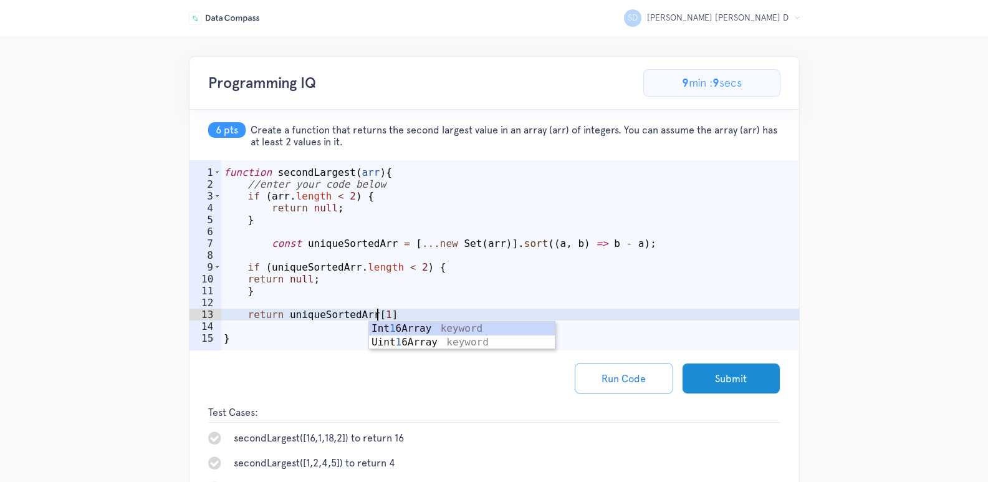
scroll to position [0, 9]
click at [395, 316] on div "function secondLargest ( arr ) { //enter your code below if ( arr . length < 2 …" at bounding box center [510, 273] width 578 height 214
type textarea "return uniqueSortedArr[1];"
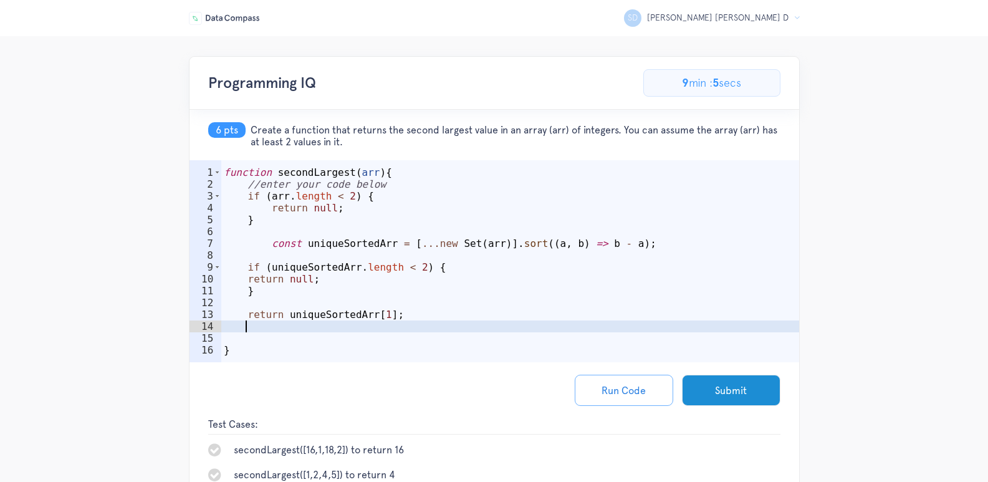
scroll to position [0, 1]
type textarea "}"
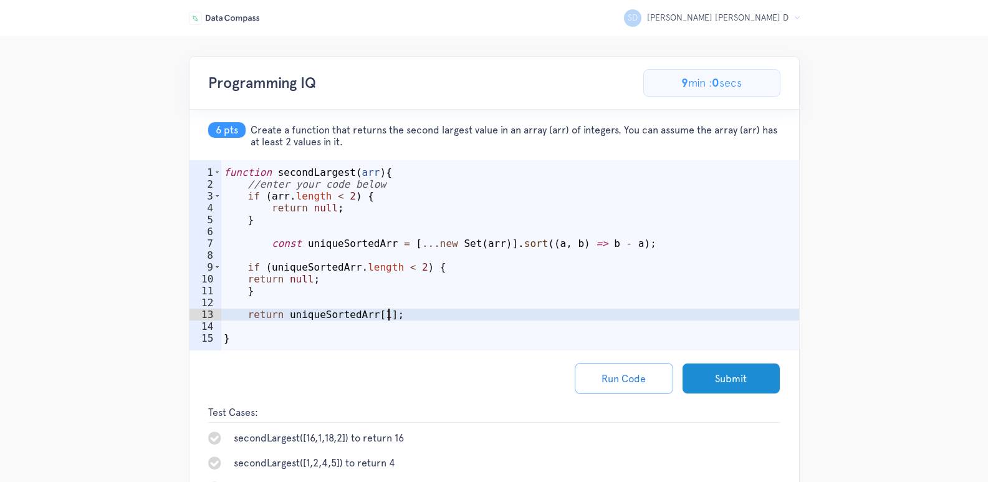
type textarea "return uniqueSortedArr[1];"
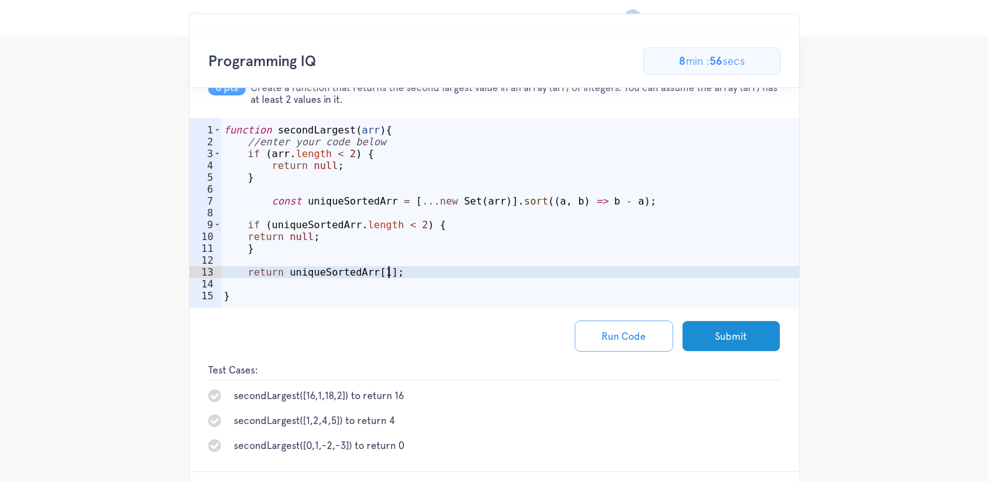
scroll to position [62, 0]
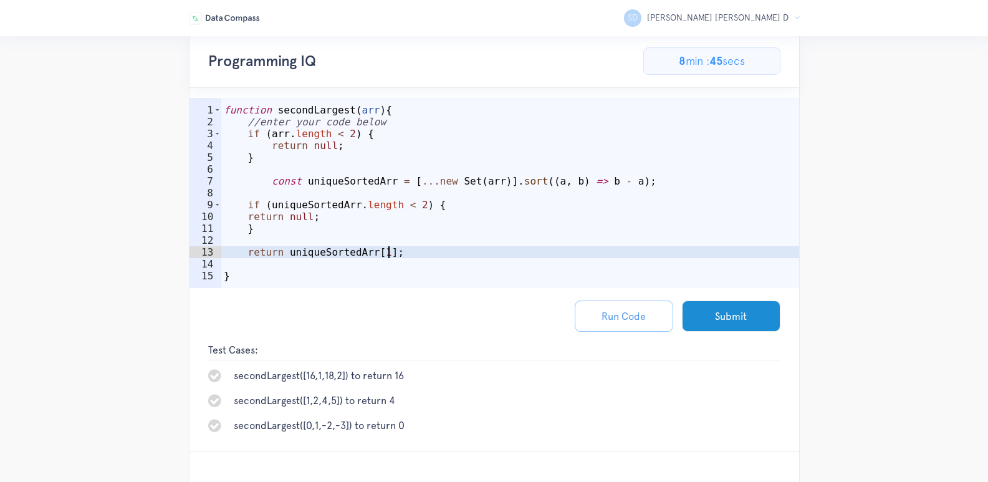
click at [640, 324] on button "Run Code" at bounding box center [624, 315] width 98 height 31
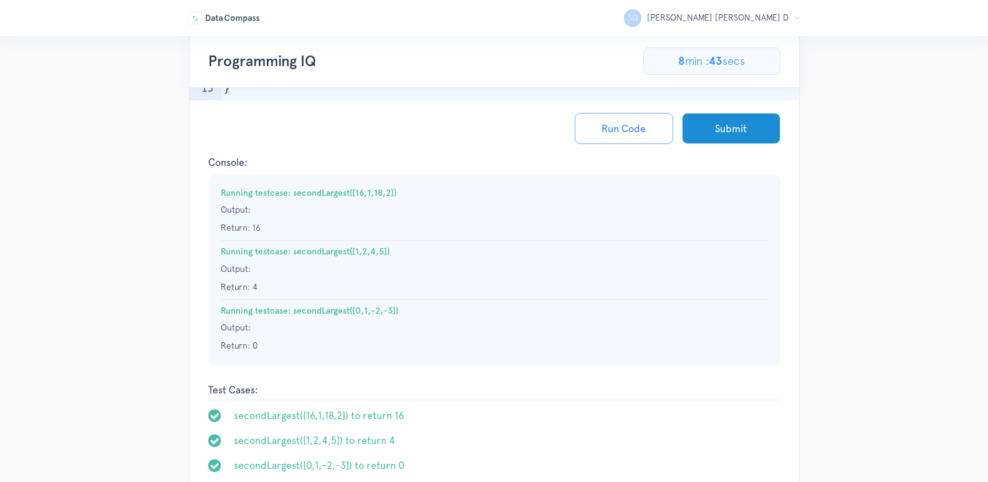
scroll to position [388, 0]
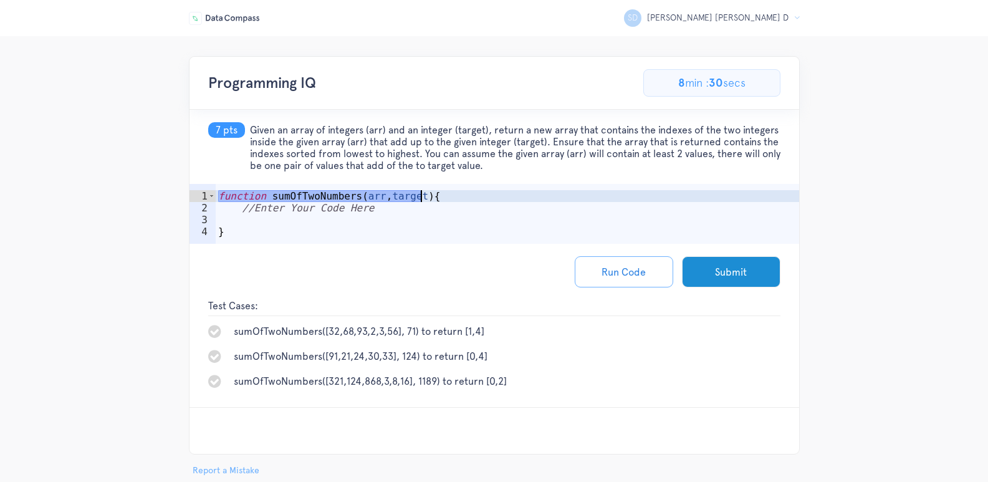
drag, startPoint x: 219, startPoint y: 198, endPoint x: 426, endPoint y: 198, distance: 206.3
click at [426, 198] on div "function sumOfTwoNumbers ( arr , target ) { //Enter Your Code Here }" at bounding box center [507, 232] width 583 height 84
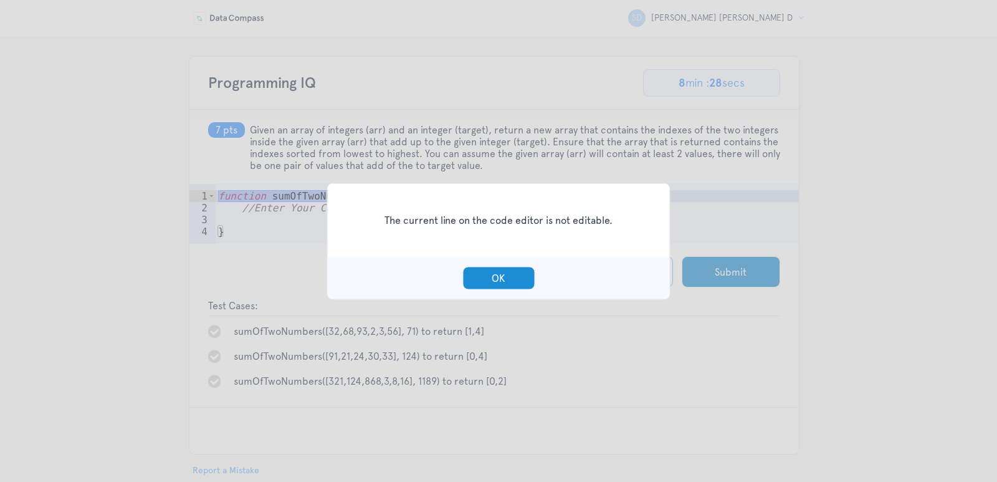
click at [484, 260] on div "OK" at bounding box center [499, 278] width 342 height 42
click at [482, 274] on button "OK" at bounding box center [499, 277] width 72 height 23
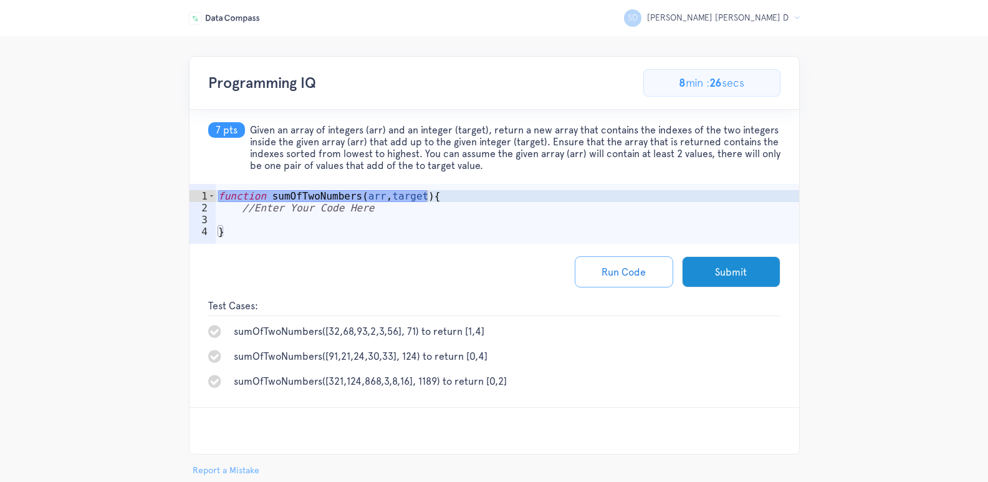
click at [425, 196] on div "function sumOfTwoNumbers ( arr , target ) { //Enter Your Code Here }" at bounding box center [507, 232] width 583 height 84
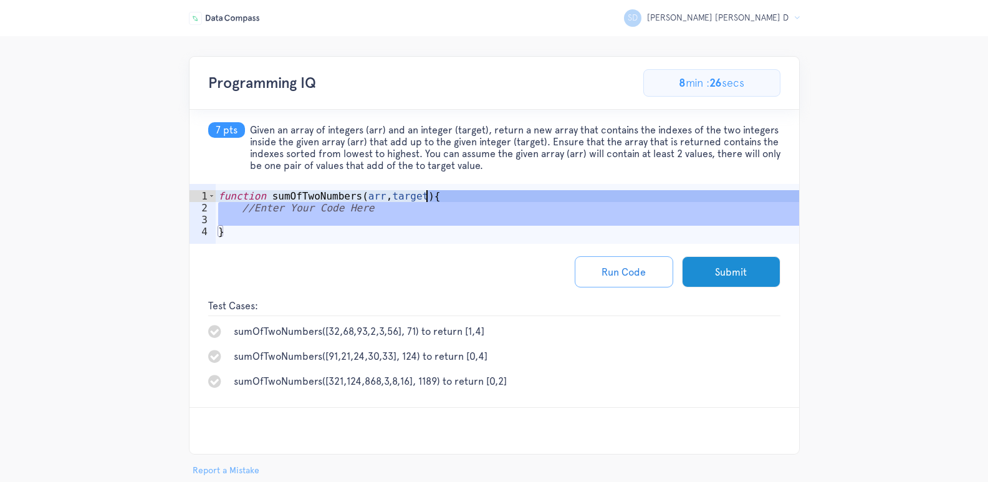
click at [420, 198] on div "function sumOfTwoNumbers ( arr , target ) { //Enter Your Code Here }" at bounding box center [507, 232] width 583 height 84
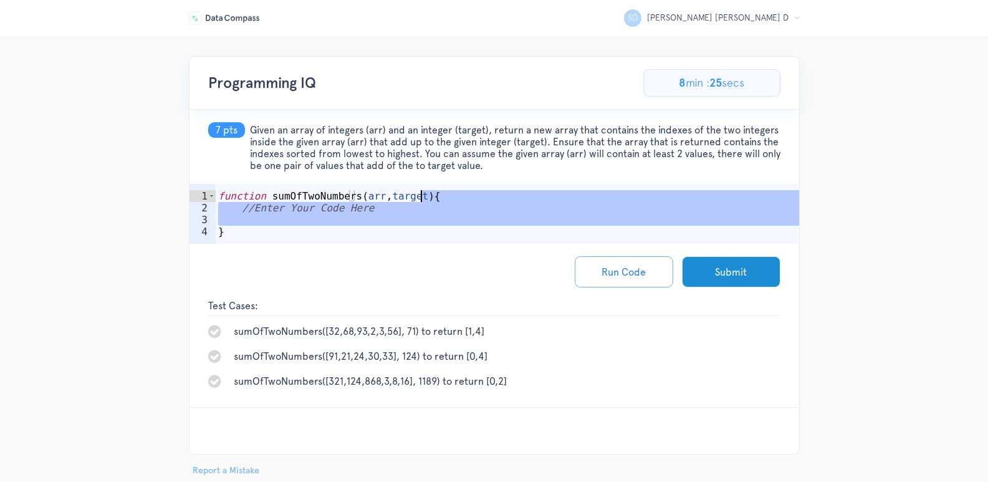
click at [393, 199] on div "function sumOfTwoNumbers ( arr , target ) { //Enter Your Code Here }" at bounding box center [507, 232] width 583 height 84
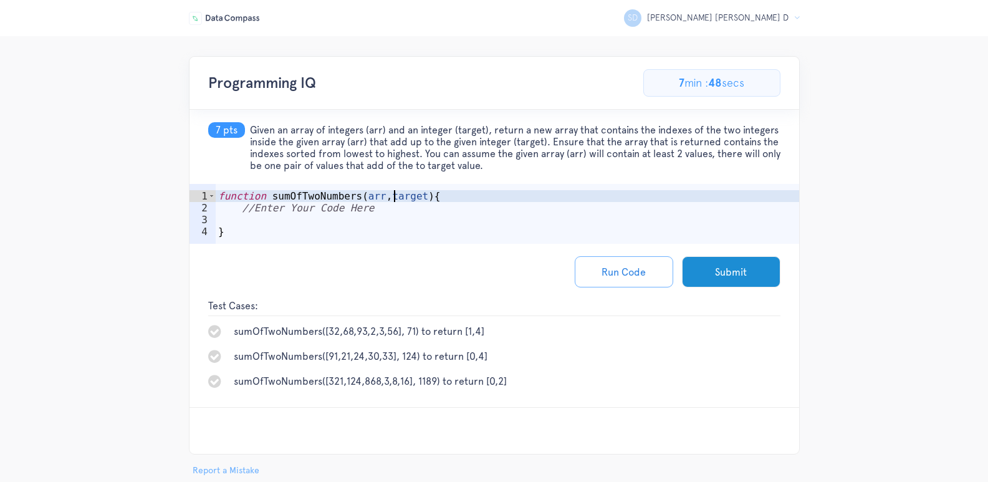
click at [387, 209] on div "function sumOfTwoNumbers ( arr , target ) { //Enter Your Code Here }" at bounding box center [507, 232] width 583 height 84
type textarea "//Enter Your Code Here"
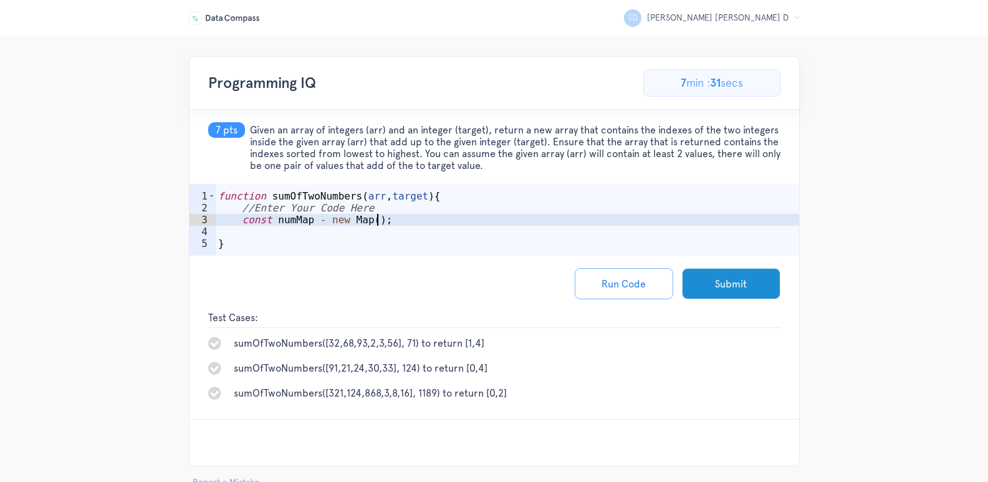
scroll to position [0, 9]
click at [316, 219] on div "function sumOfTwoNumbers ( arr , target ) { //Enter Your Code Here const numMap…" at bounding box center [507, 237] width 583 height 95
click at [382, 217] on div "function sumOfTwoNumbers ( arr , target ) { //Enter Your Code Here const numMap…" at bounding box center [507, 237] width 583 height 95
type textarea "const numMap = new Map();"
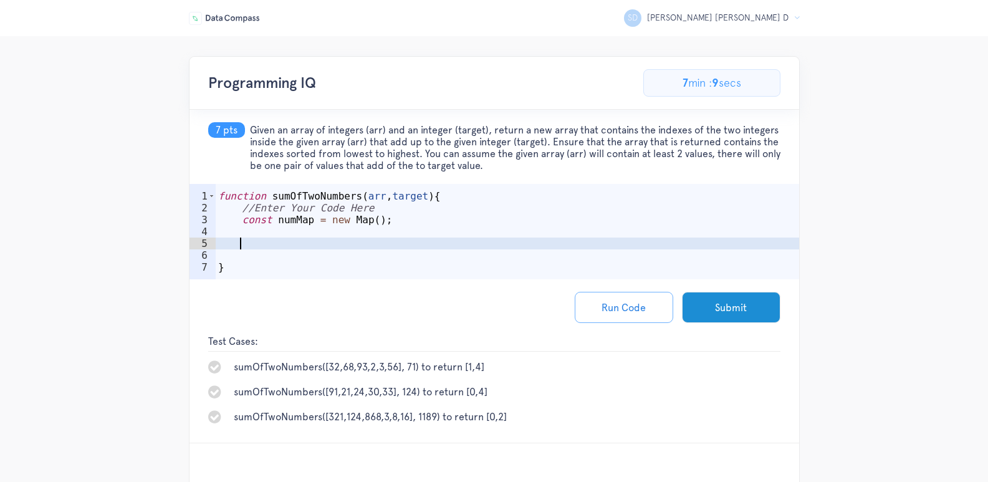
scroll to position [0, 0]
paste textarea "const complement = target - arr[i];"
type textarea "const complement = target - arr[i];"
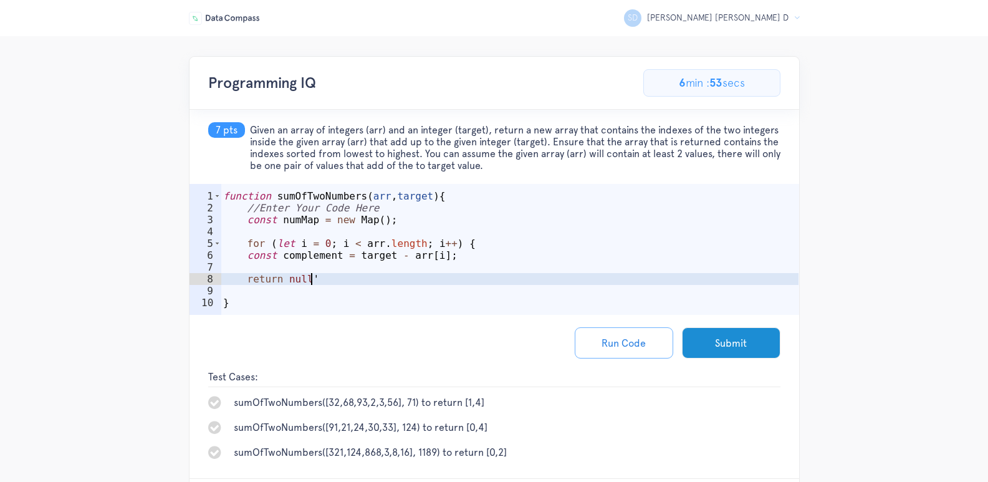
scroll to position [0, 5]
type textarea "return null;"
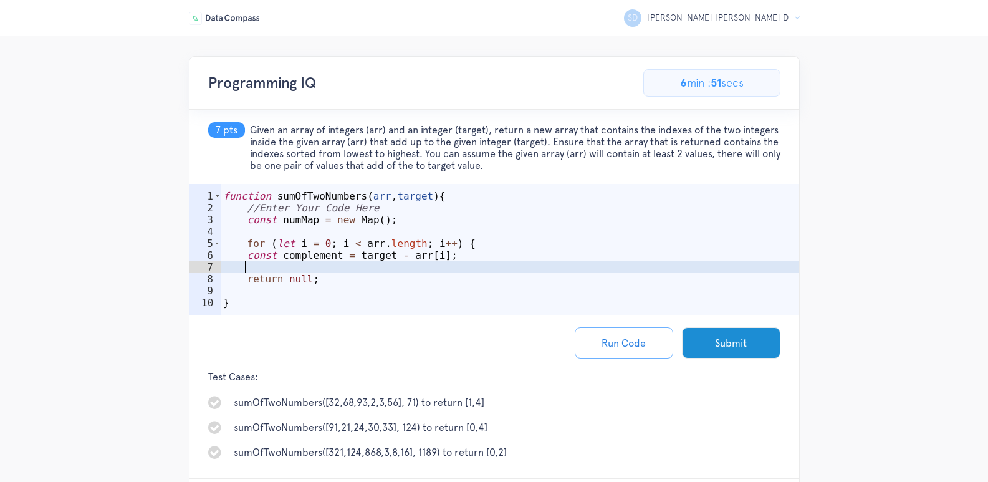
click at [404, 266] on div "function sumOfTwoNumbers ( arr , target ) { //Enter Your Code Here const numMap…" at bounding box center [510, 267] width 578 height 155
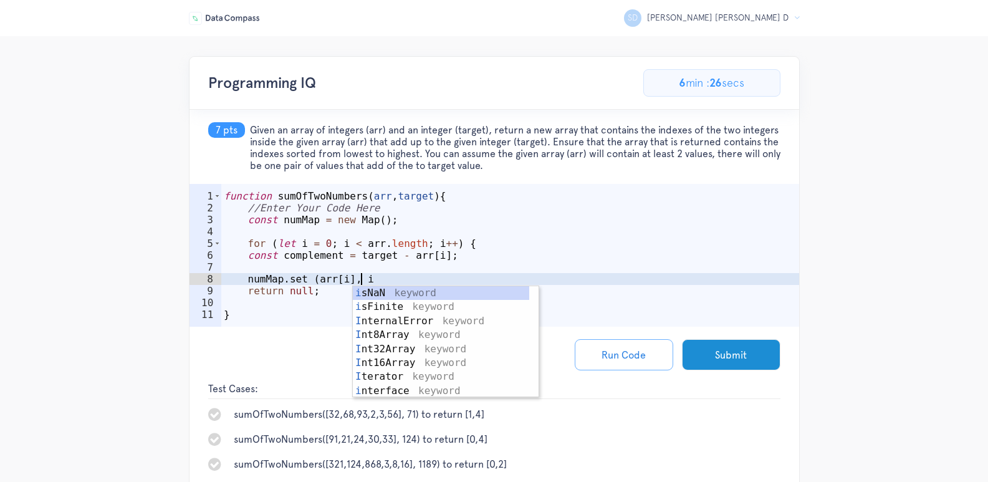
scroll to position [0, 8]
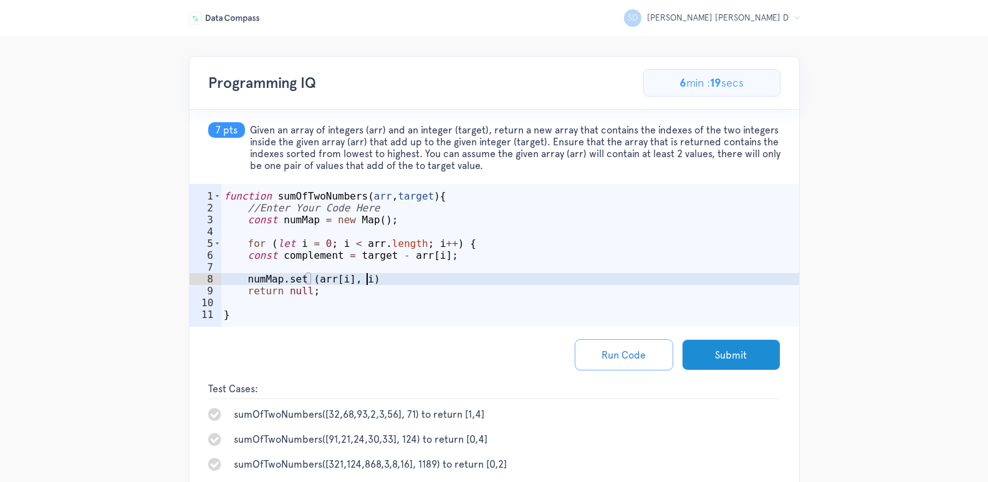
type textarea "numMap.set (arr[i], i);"
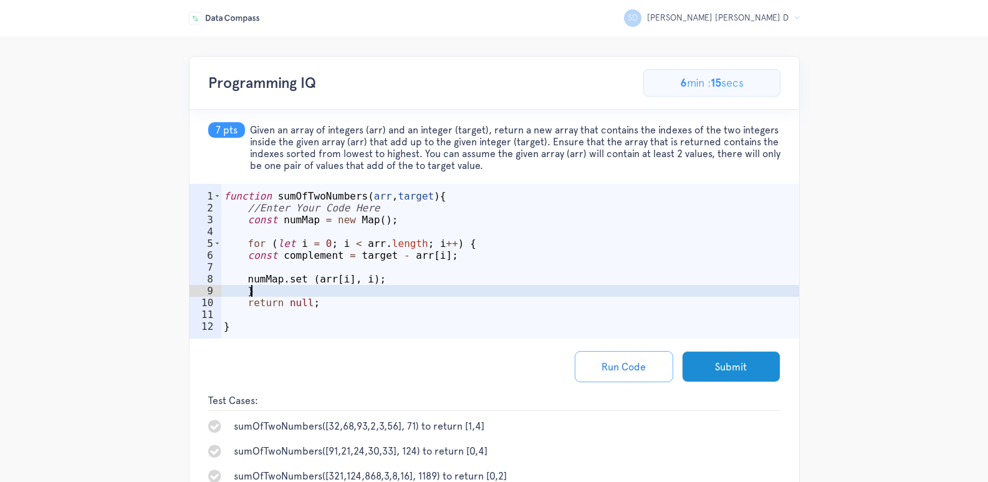
scroll to position [0, 1]
type textarea "}"
click at [316, 271] on div "function sumOfTwoNumbers ( arr , target ) { //Enter Your Code Here const numMap…" at bounding box center [510, 279] width 578 height 178
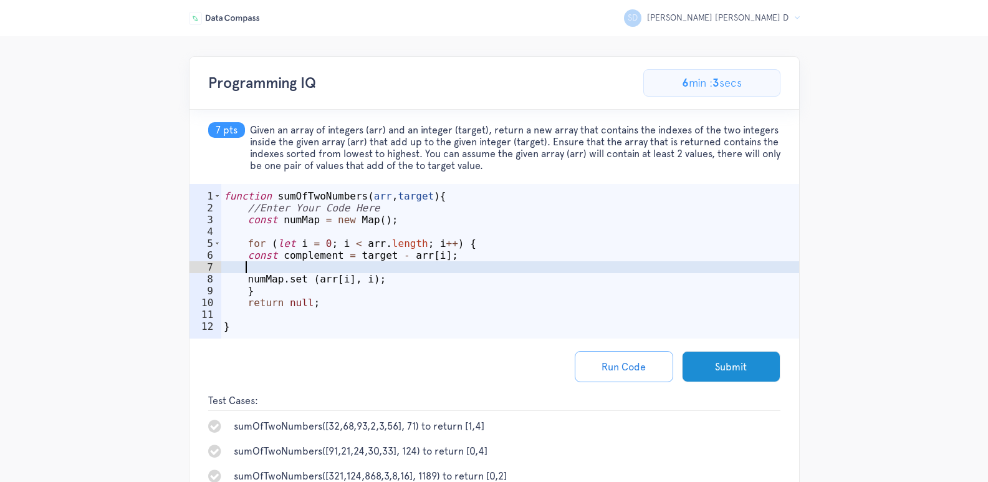
scroll to position [0, 1]
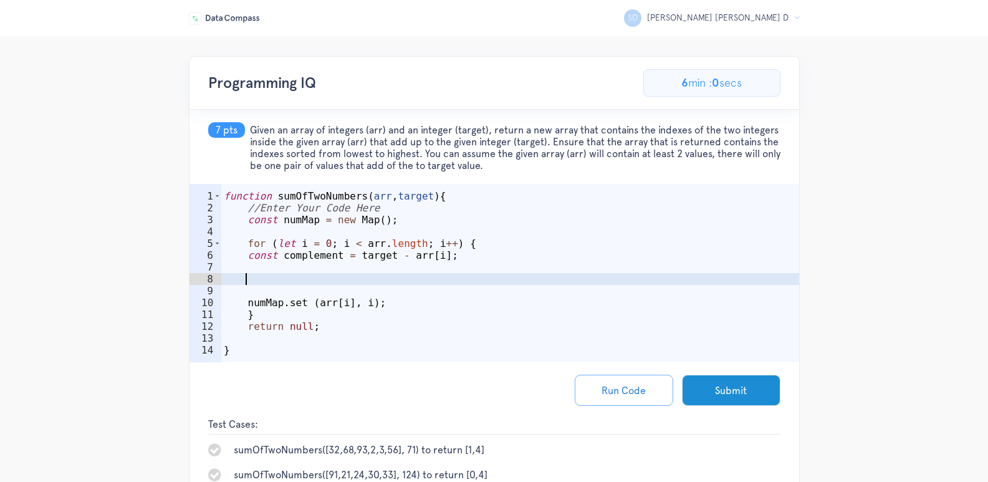
paste textarea "}"
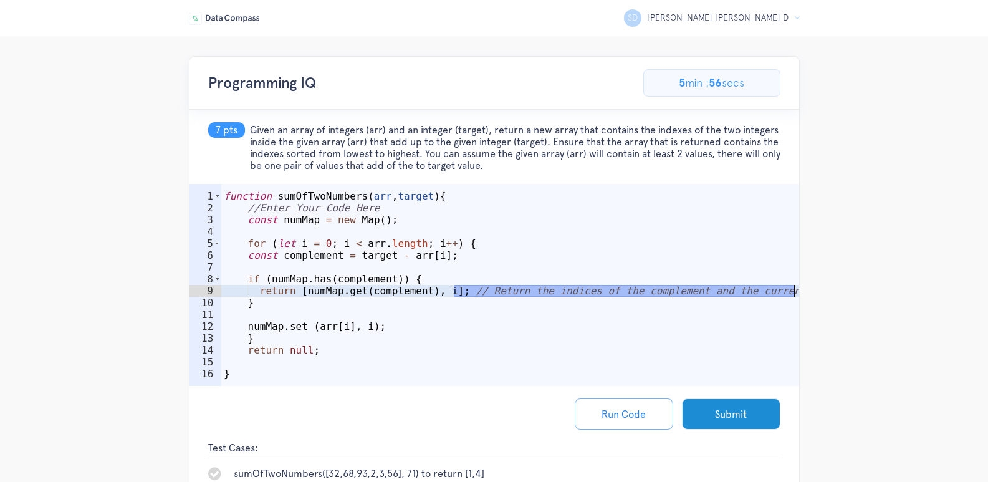
drag, startPoint x: 454, startPoint y: 292, endPoint x: 794, endPoint y: 290, distance: 340.4
click at [794, 290] on div "function sumOfTwoNumbers ( arr , target ) { //Enter Your Code Here const numMap…" at bounding box center [510, 303] width 578 height 226
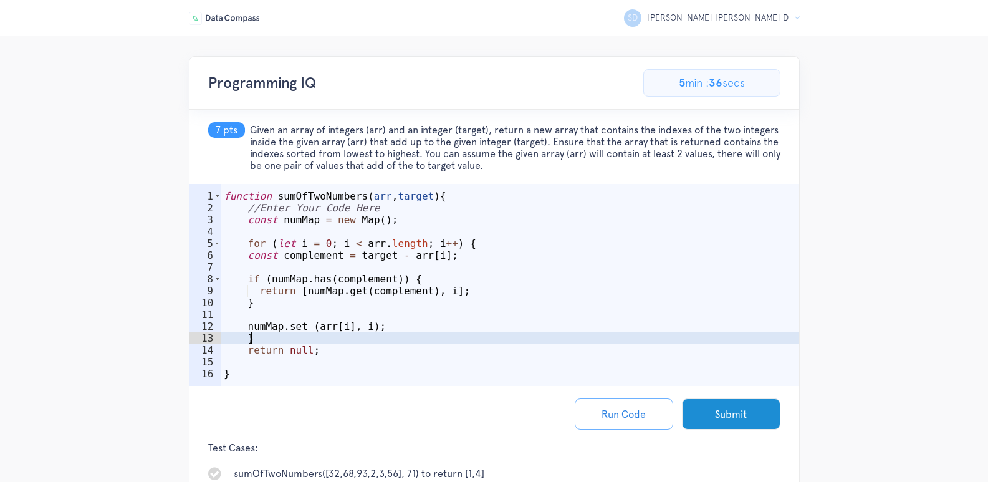
click at [299, 338] on div "function sumOfTwoNumbers ( arr , target ) { //Enter Your Code Here const numMap…" at bounding box center [510, 303] width 578 height 226
type textarea "}"
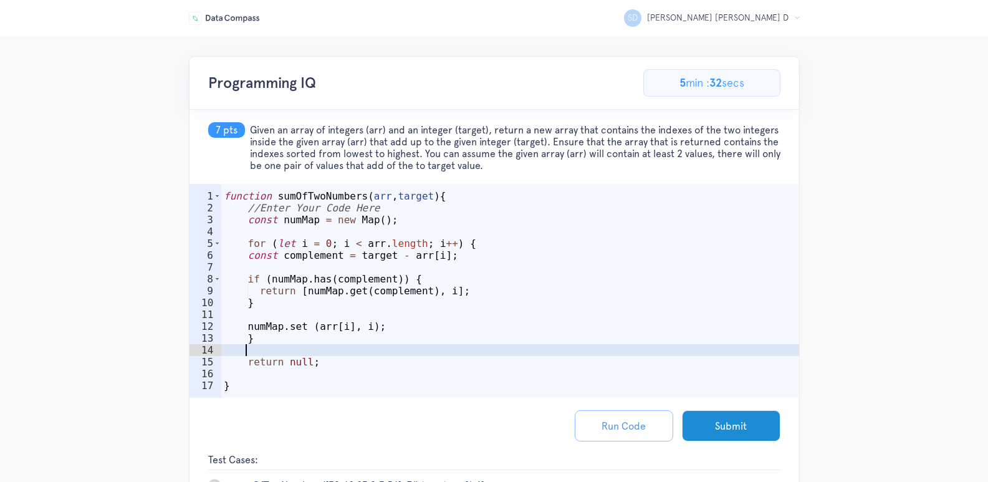
click at [643, 426] on button "Run Code" at bounding box center [624, 425] width 98 height 31
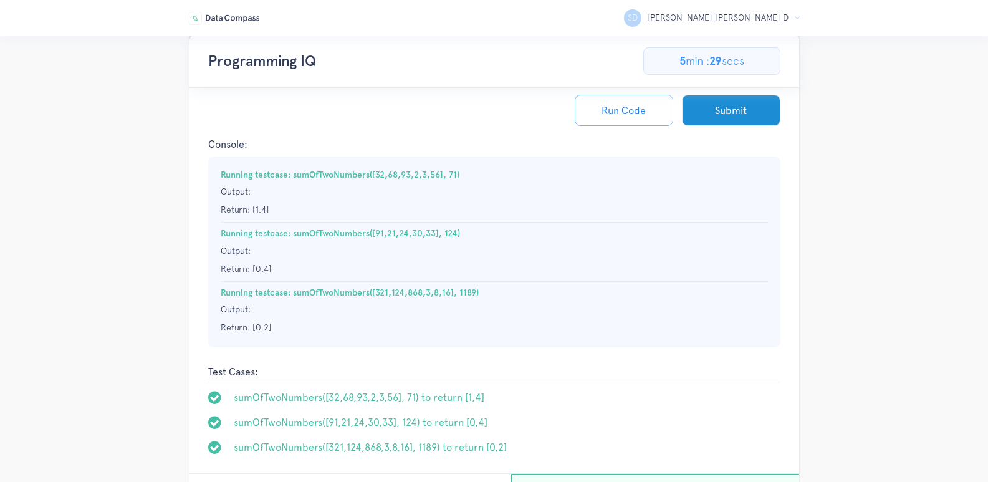
scroll to position [248, 0]
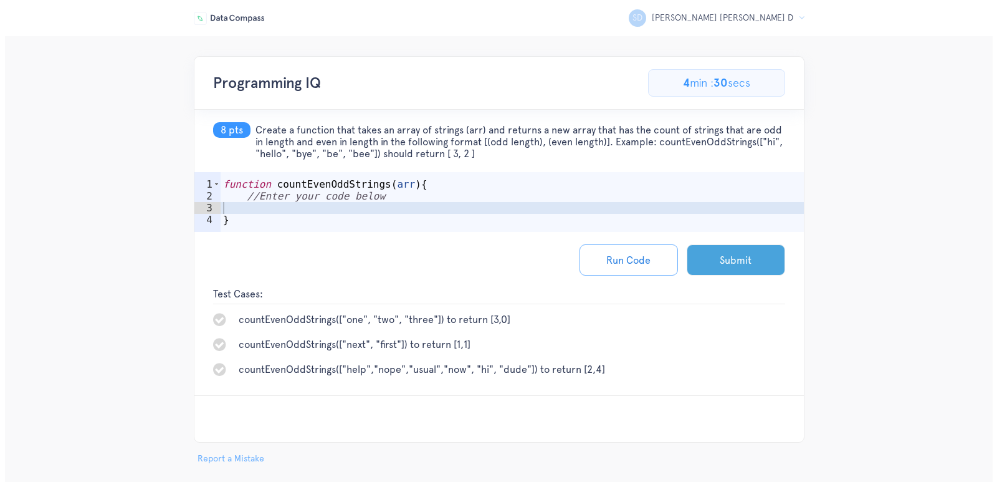
scroll to position [14, 0]
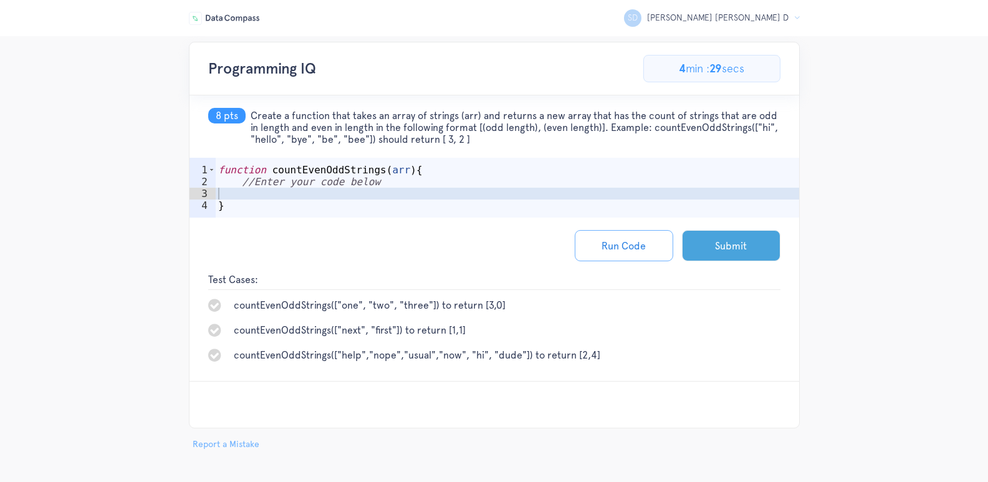
click at [709, 255] on button "Submit" at bounding box center [731, 245] width 98 height 31
click at [583, 258] on button "Run Code" at bounding box center [624, 245] width 98 height 31
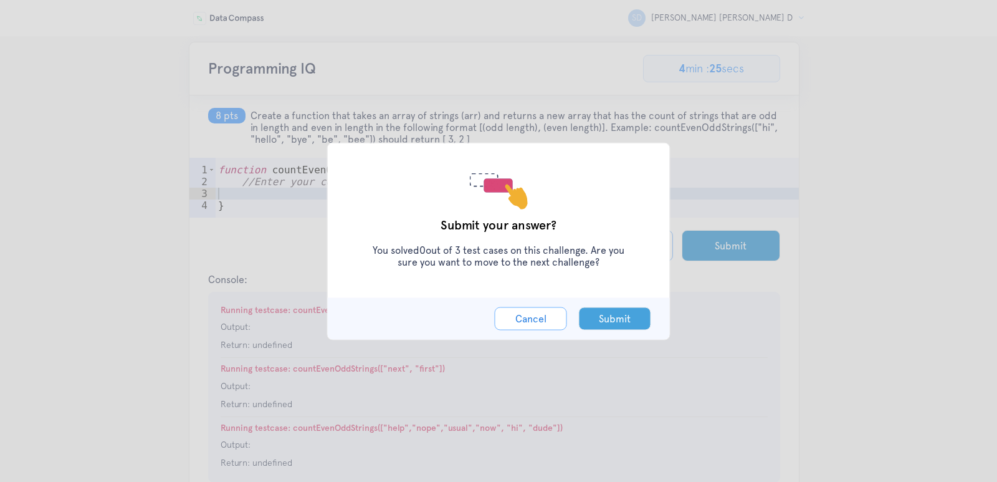
click at [608, 319] on button "Submit" at bounding box center [615, 318] width 72 height 23
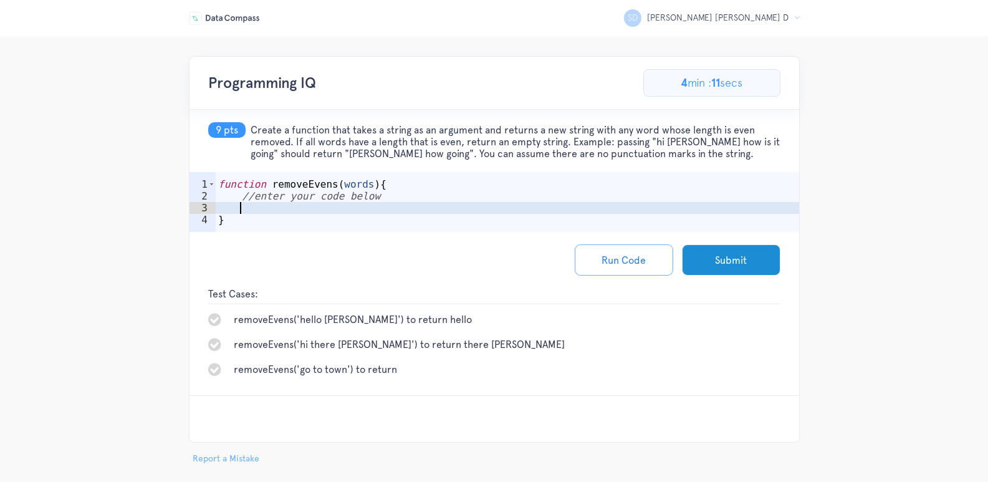
click at [423, 207] on div "function removeEvens ( words ) { //enter your code below }" at bounding box center [507, 220] width 583 height 84
click at [707, 257] on button "Submit" at bounding box center [731, 259] width 98 height 31
click at [656, 261] on button "Run Code" at bounding box center [624, 259] width 98 height 31
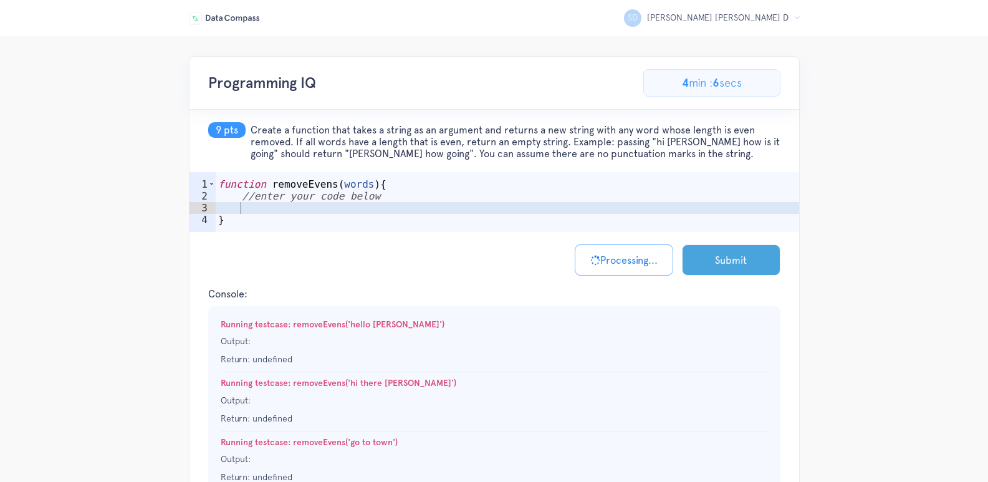
click at [699, 263] on button "Submit" at bounding box center [731, 259] width 98 height 31
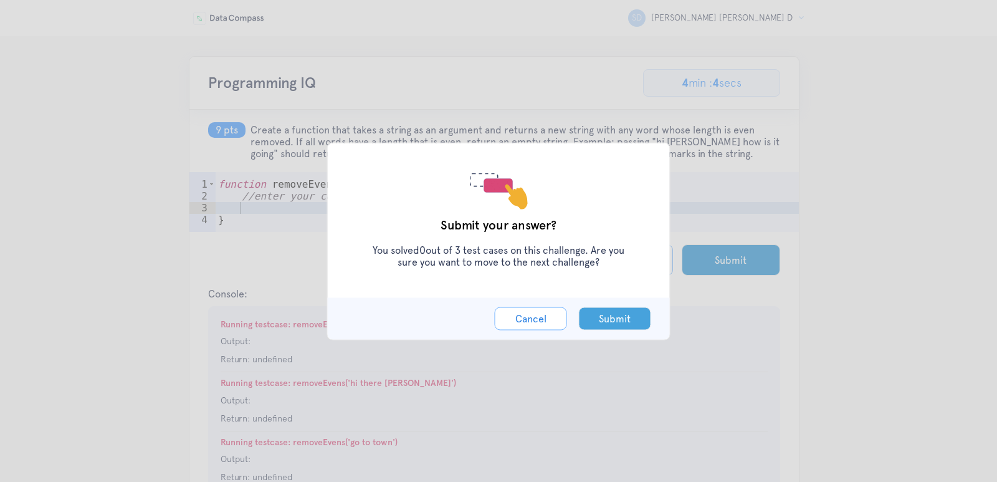
click at [617, 313] on button "Submit" at bounding box center [615, 318] width 72 height 23
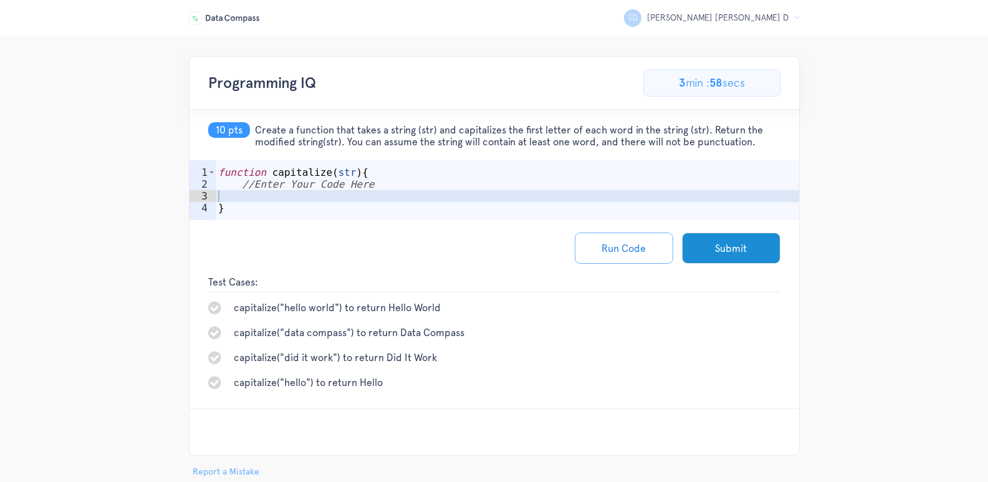
click at [385, 196] on div "function capitalize ( str ) { //Enter Your Code Here }" at bounding box center [507, 208] width 583 height 84
type textarea "if (str.length === 0) {"
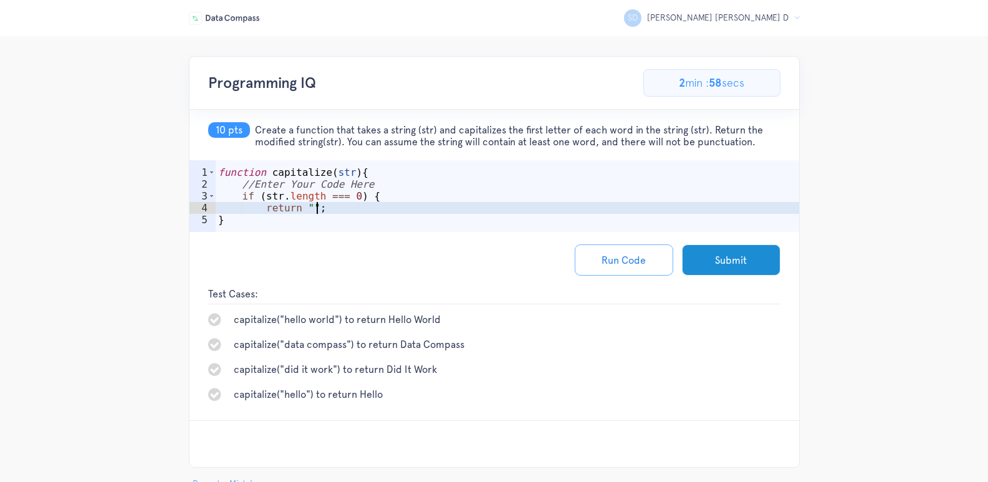
scroll to position [0, 6]
type textarea "return "";"
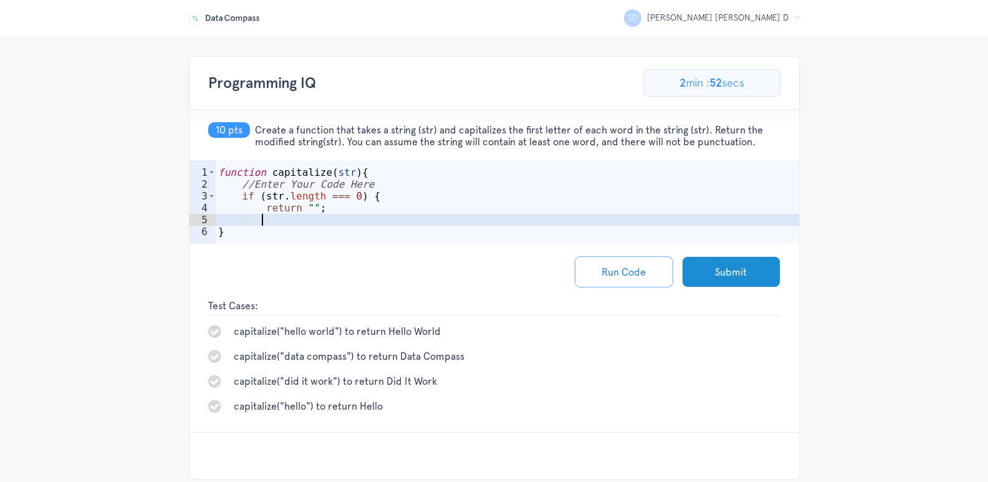
type textarea "}"
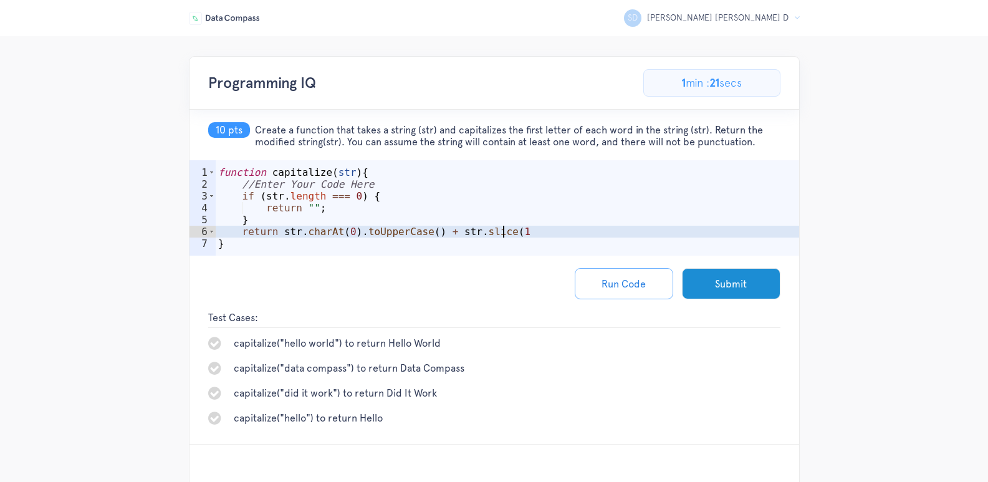
scroll to position [0, 18]
click at [625, 285] on button "Run Code" at bounding box center [624, 283] width 98 height 31
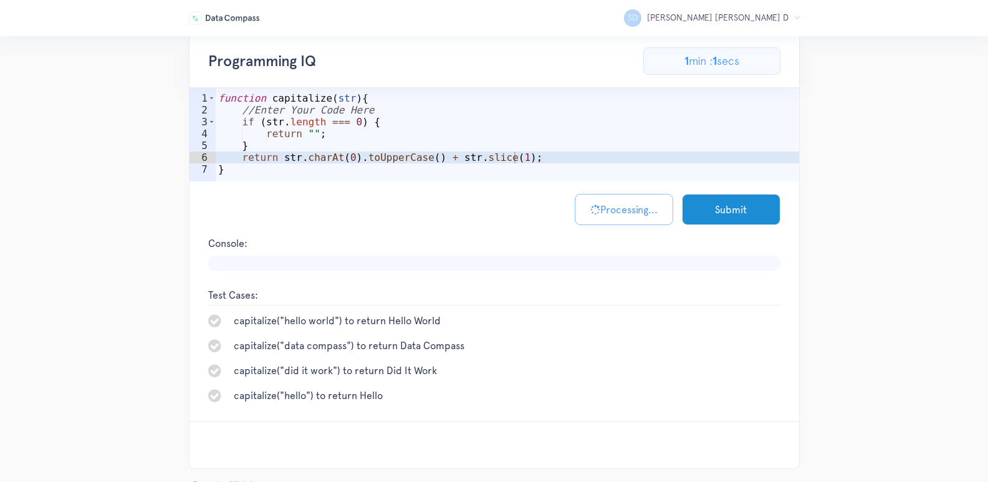
scroll to position [52, 0]
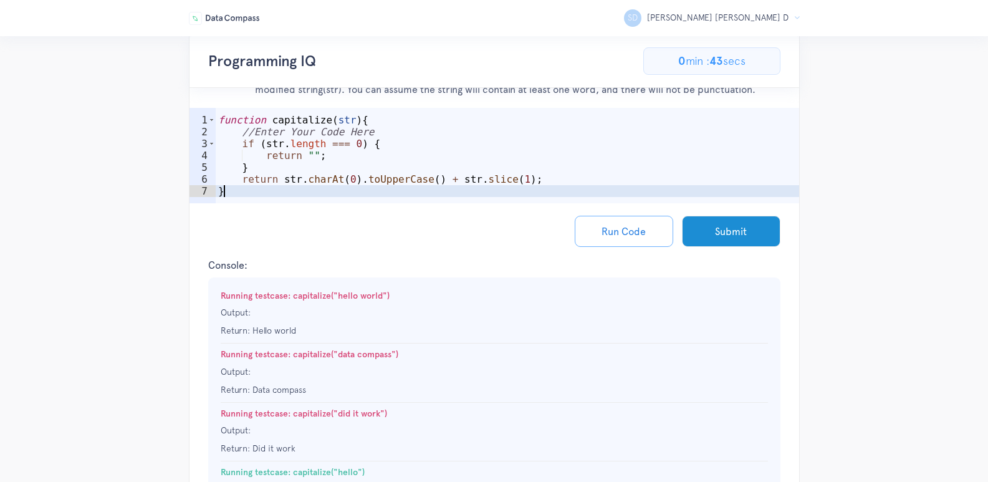
click at [538, 193] on div "function capitalize ( str ) { //Enter Your Code Here if ( str . length === 0 ) …" at bounding box center [507, 173] width 583 height 119
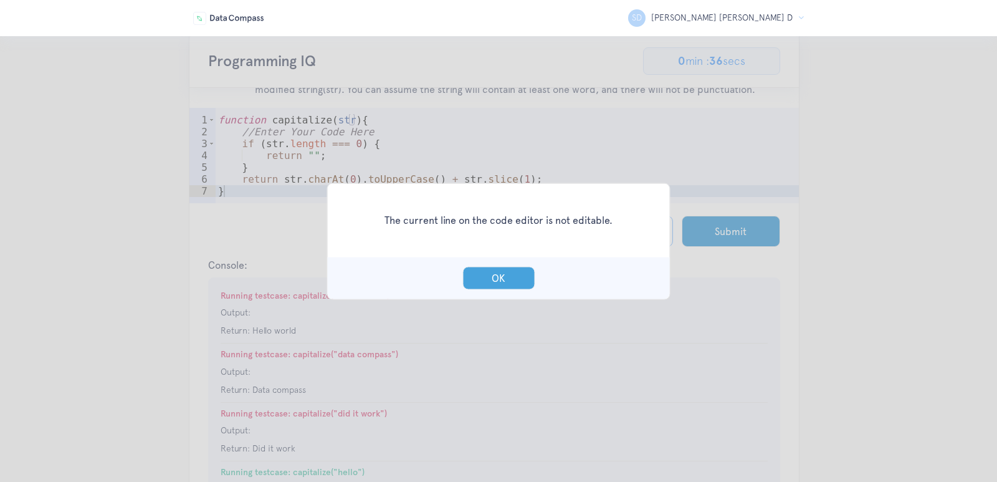
click at [492, 271] on button "OK" at bounding box center [499, 277] width 72 height 23
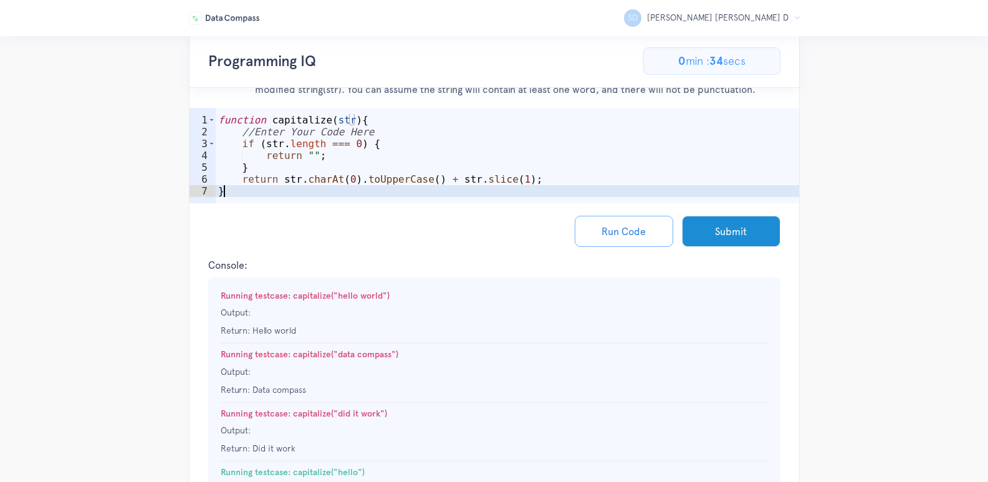
click at [386, 191] on div "function capitalize ( str ) { //Enter Your Code Here if ( str . length === 0 ) …" at bounding box center [507, 173] width 583 height 119
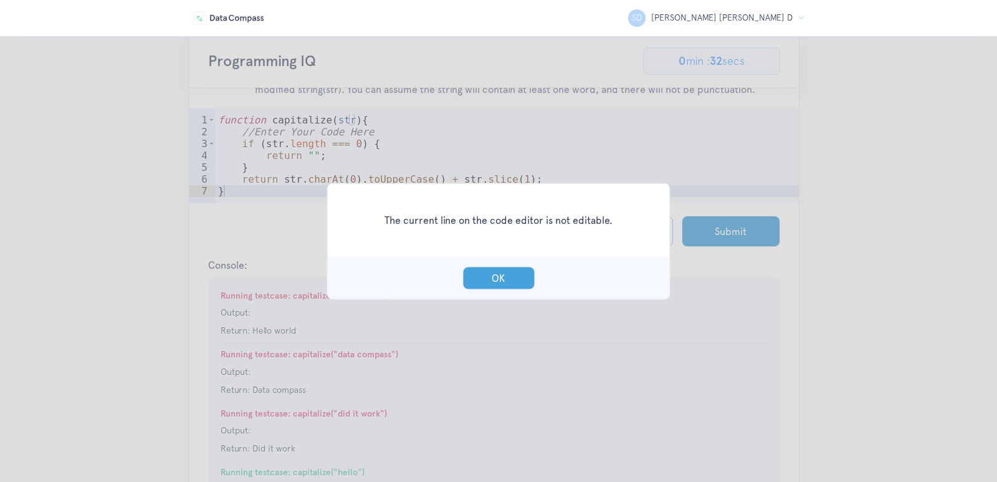
click at [483, 276] on button "OK" at bounding box center [499, 277] width 72 height 23
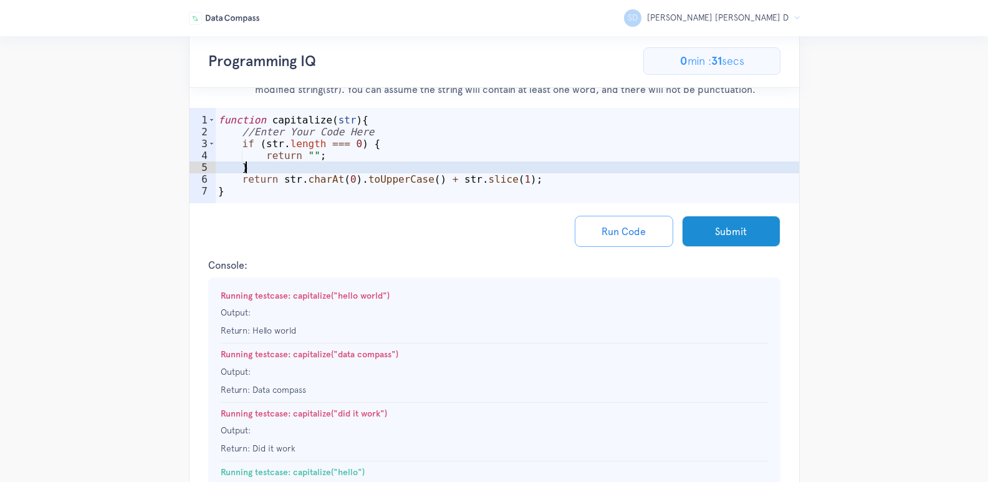
click at [524, 173] on div "function capitalize ( str ) { //Enter Your Code Here if ( str . length === 0 ) …" at bounding box center [507, 173] width 583 height 119
click at [522, 183] on div "function capitalize ( str ) { //Enter Your Code Here if ( str . length === 0 ) …" at bounding box center [507, 173] width 583 height 119
type textarea "return str.charAt(0).toUpperCase() + str.slice(1);"
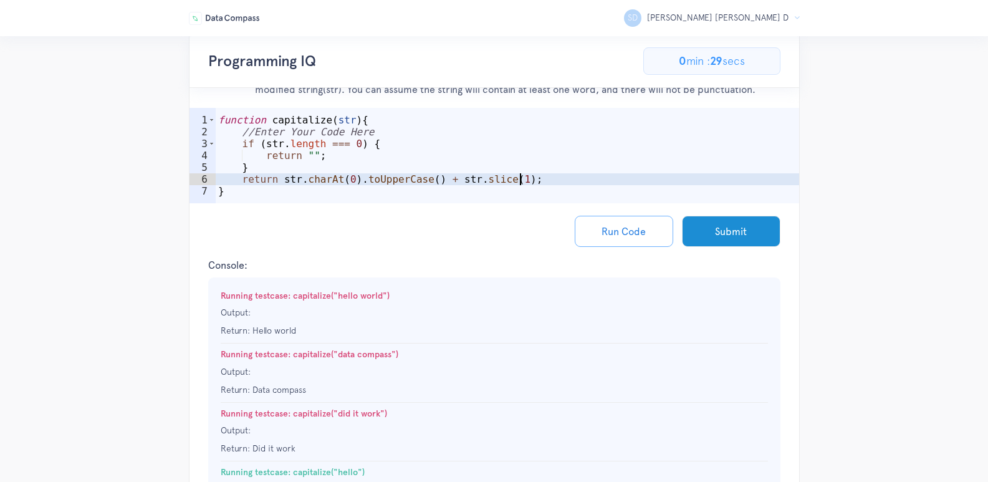
scroll to position [0, 1]
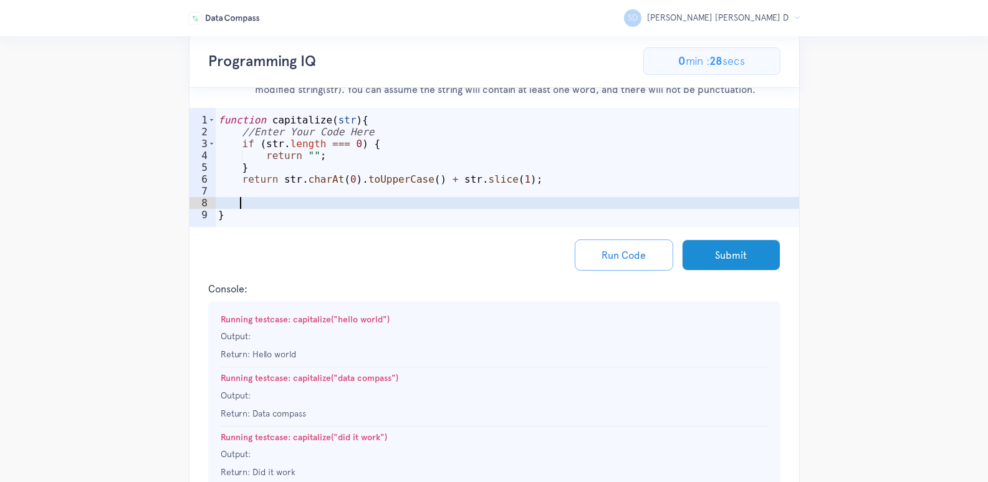
paste textarea "const capitalizedString = capitalizeFirstLetter(myString);"
type textarea "const capitalizedString = capitalizeFirstLetter(myString);"
click at [661, 257] on button "Run Code" at bounding box center [624, 254] width 98 height 31
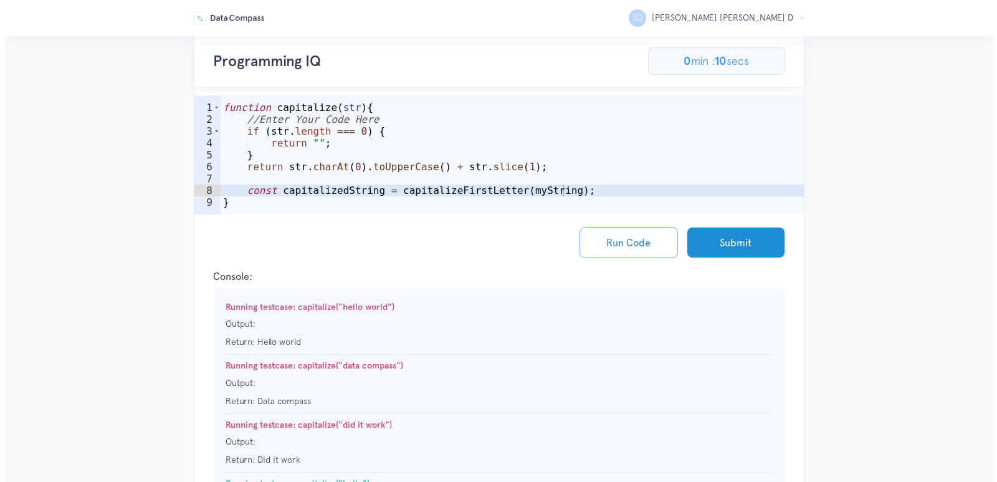
scroll to position [0, 0]
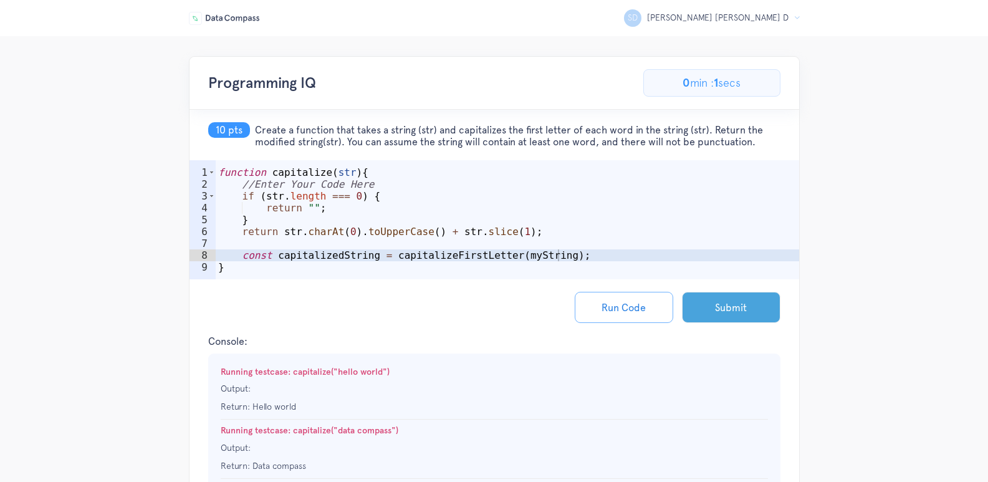
drag, startPoint x: 727, startPoint y: 287, endPoint x: 722, endPoint y: 305, distance: 18.6
click at [727, 289] on div "Run Code Submit" at bounding box center [495, 307] width 610 height 56
click at [722, 305] on button "Submit" at bounding box center [731, 307] width 98 height 31
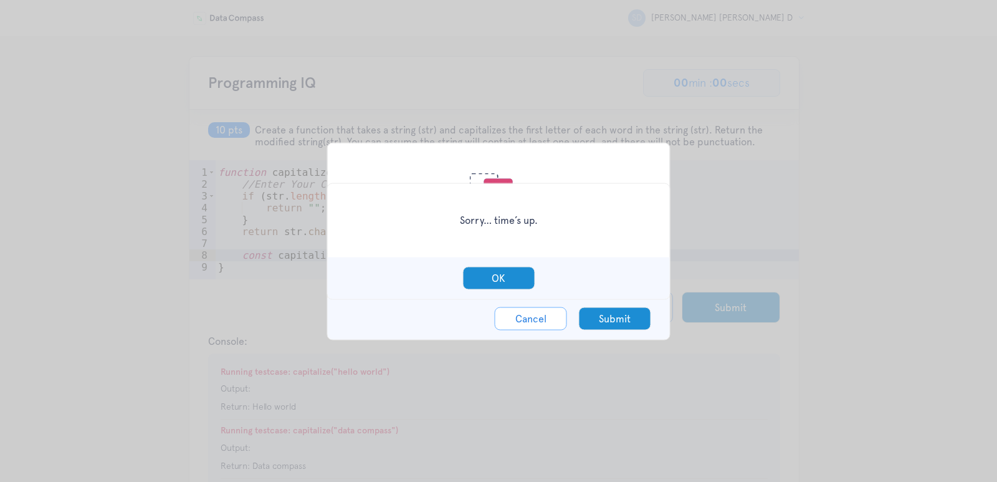
click at [613, 322] on div "Sorry… time’s up. OK" at bounding box center [498, 241] width 997 height 482
